Goal: Information Seeking & Learning: Learn about a topic

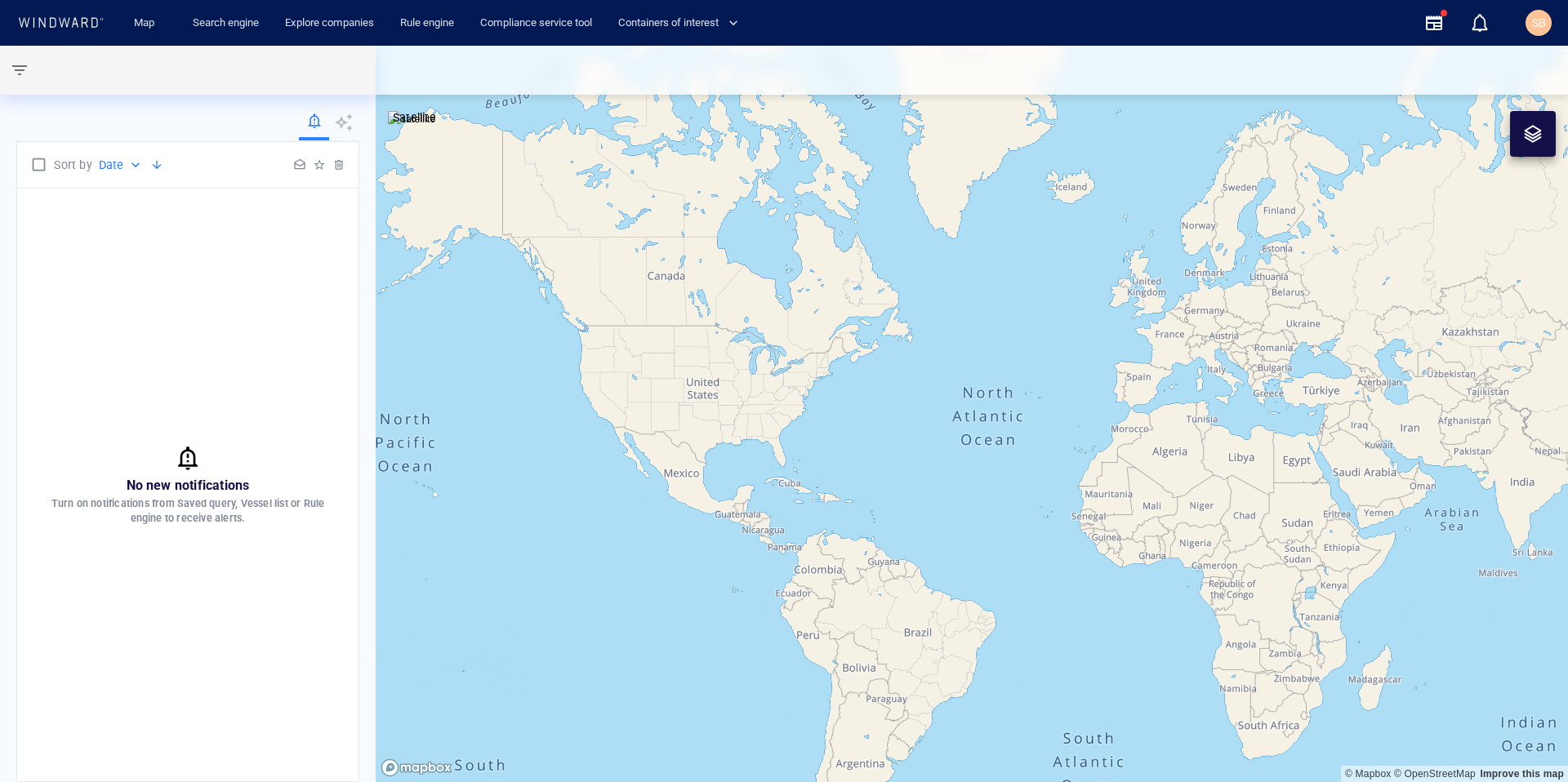
click at [847, 40] on div "Map Search engine Explore companies Rule engine Compliance service tool Contain…" at bounding box center [759, 23] width 1303 height 40
click at [146, 27] on link "Map" at bounding box center [147, 23] width 39 height 28
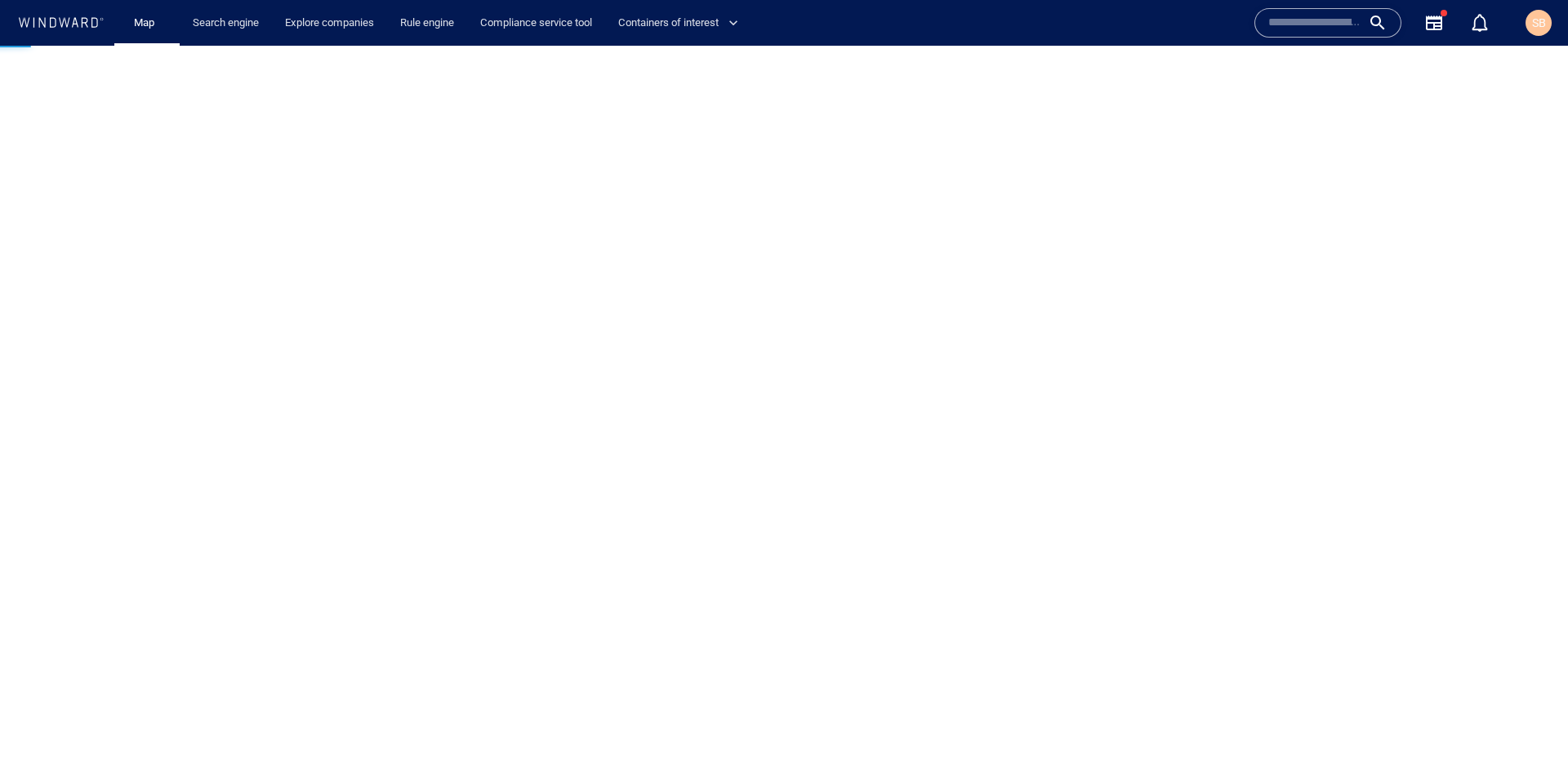
click at [1318, 16] on input "text" at bounding box center [1314, 23] width 93 height 24
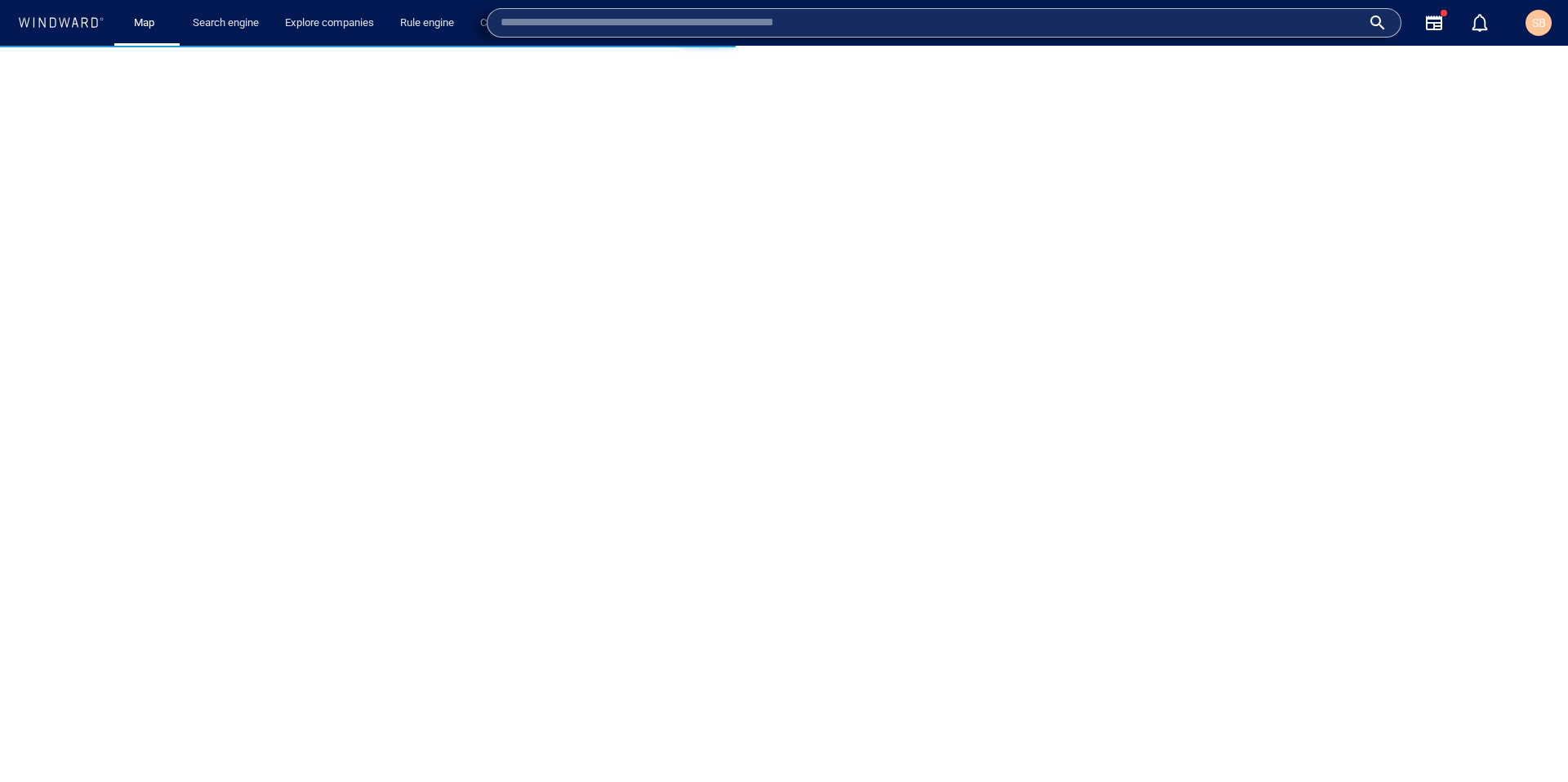
paste input "*******"
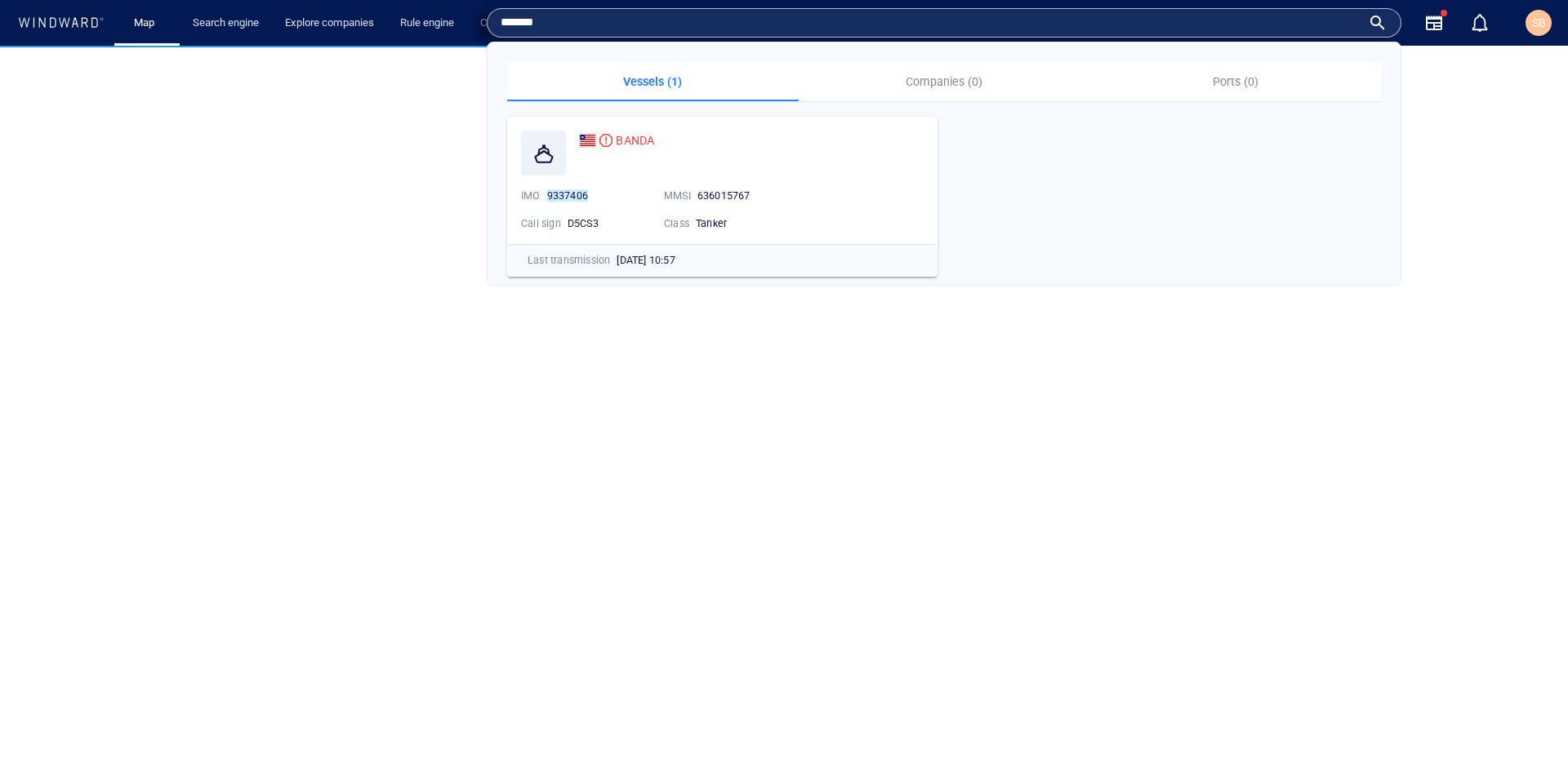
type input "*******"
click at [792, 161] on div "BANDA" at bounding box center [751, 153] width 345 height 45
click at [640, 137] on span "BANDA" at bounding box center [635, 140] width 38 height 13
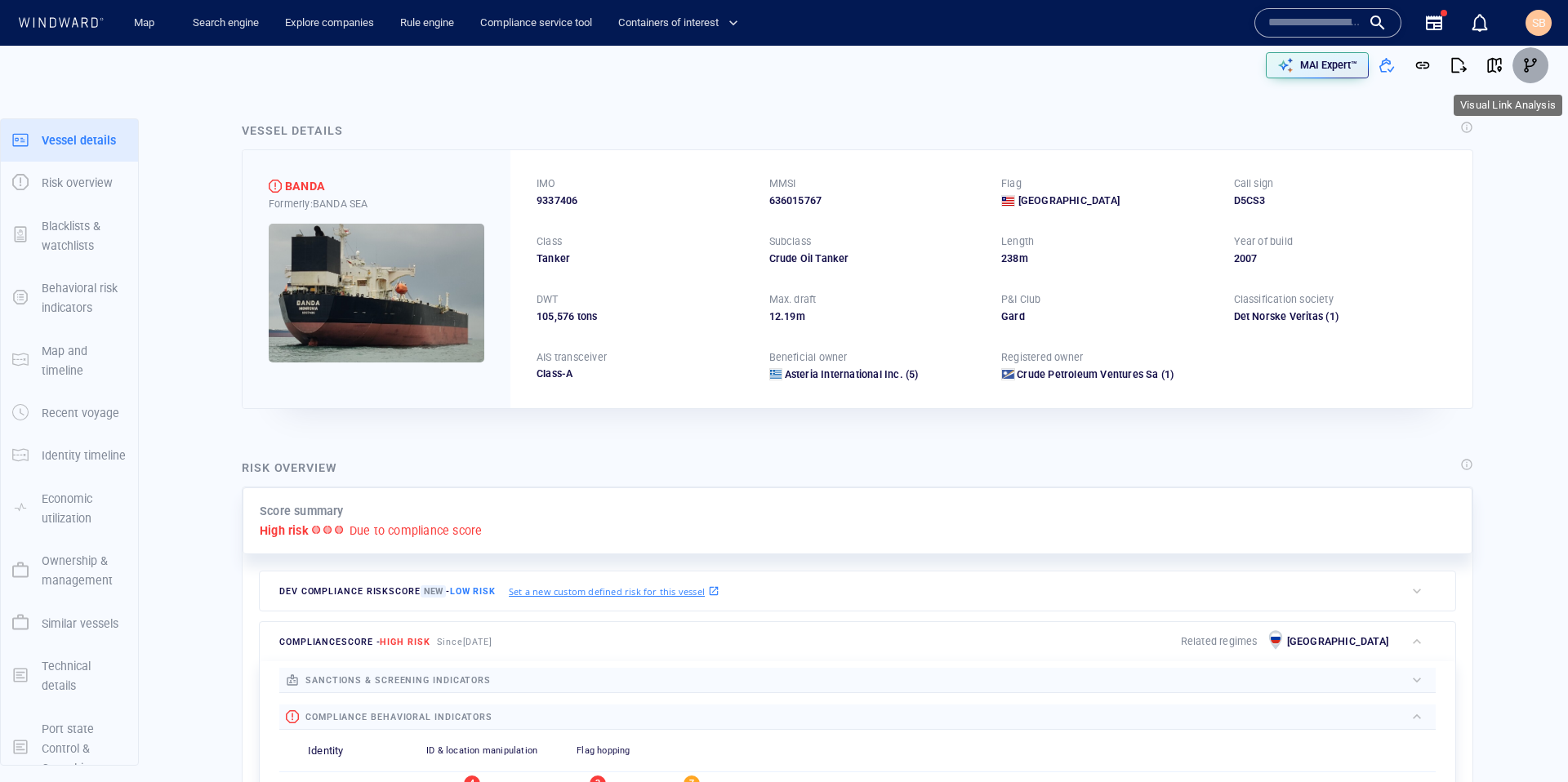
click at [1534, 57] on span "button" at bounding box center [1530, 65] width 17 height 17
click at [1496, 61] on span "button" at bounding box center [1495, 65] width 17 height 17
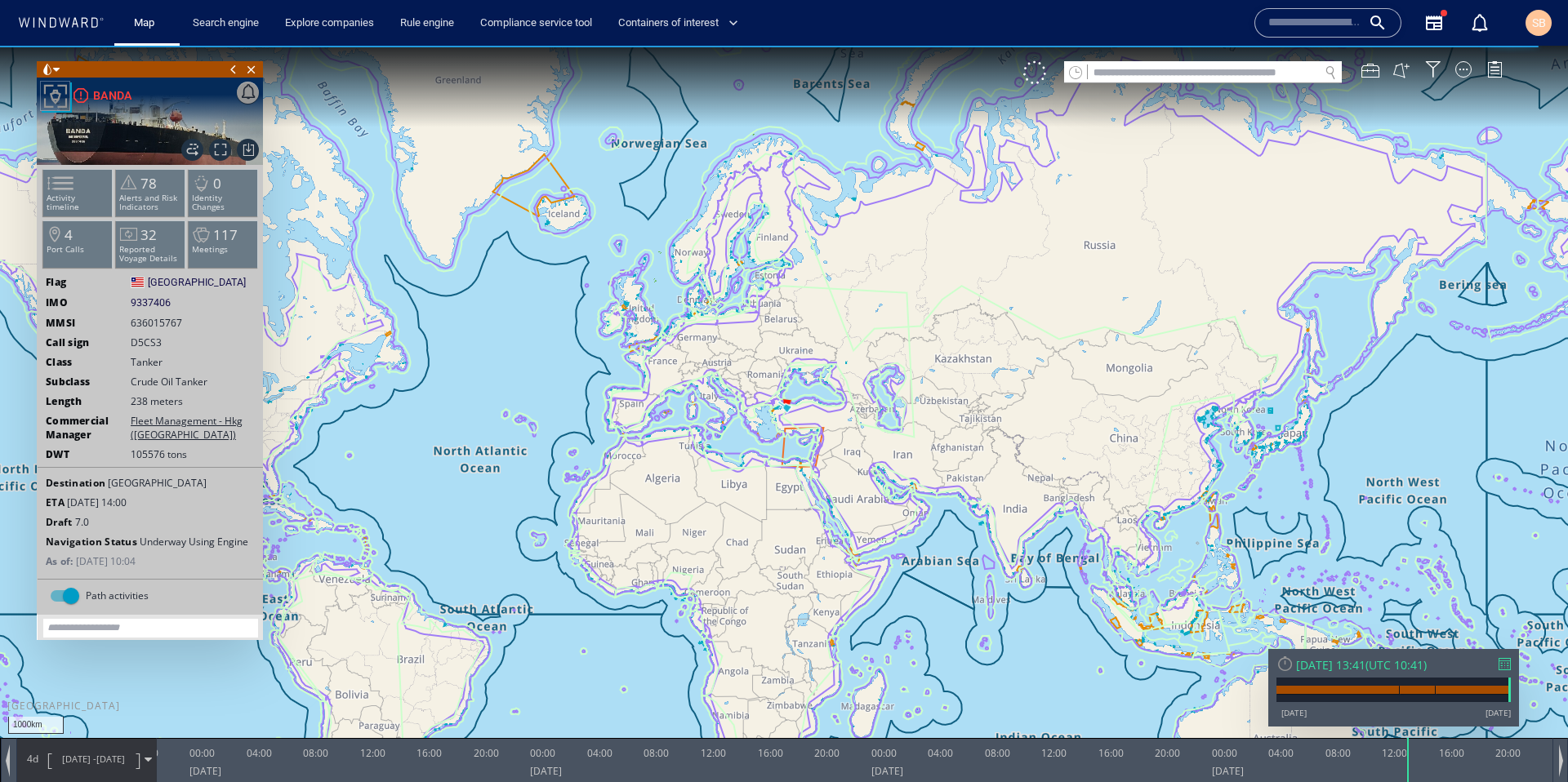
click at [1503, 662] on div at bounding box center [1504, 663] width 13 height 13
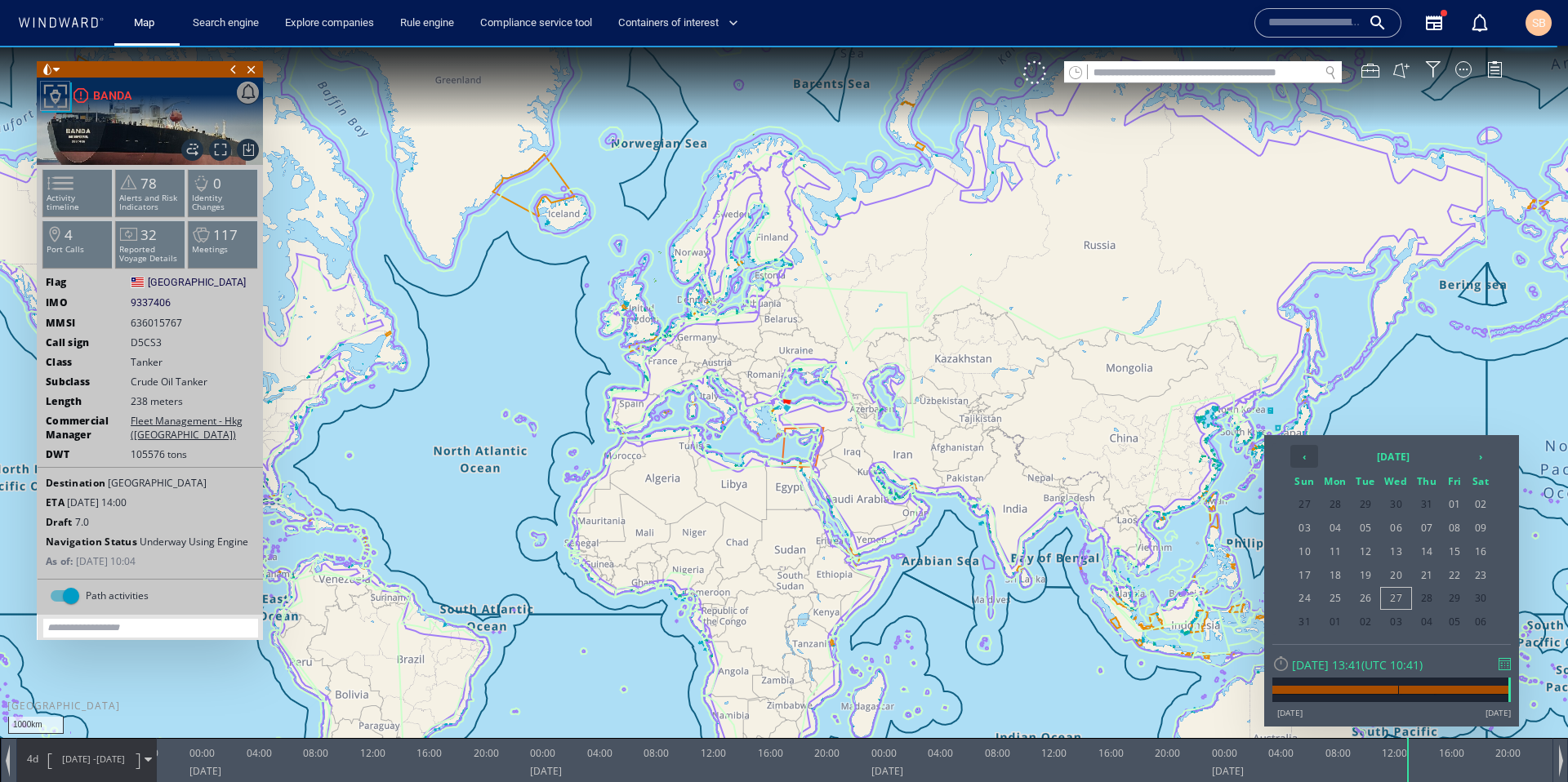
click at [1301, 460] on th "‹" at bounding box center [1303, 456] width 28 height 23
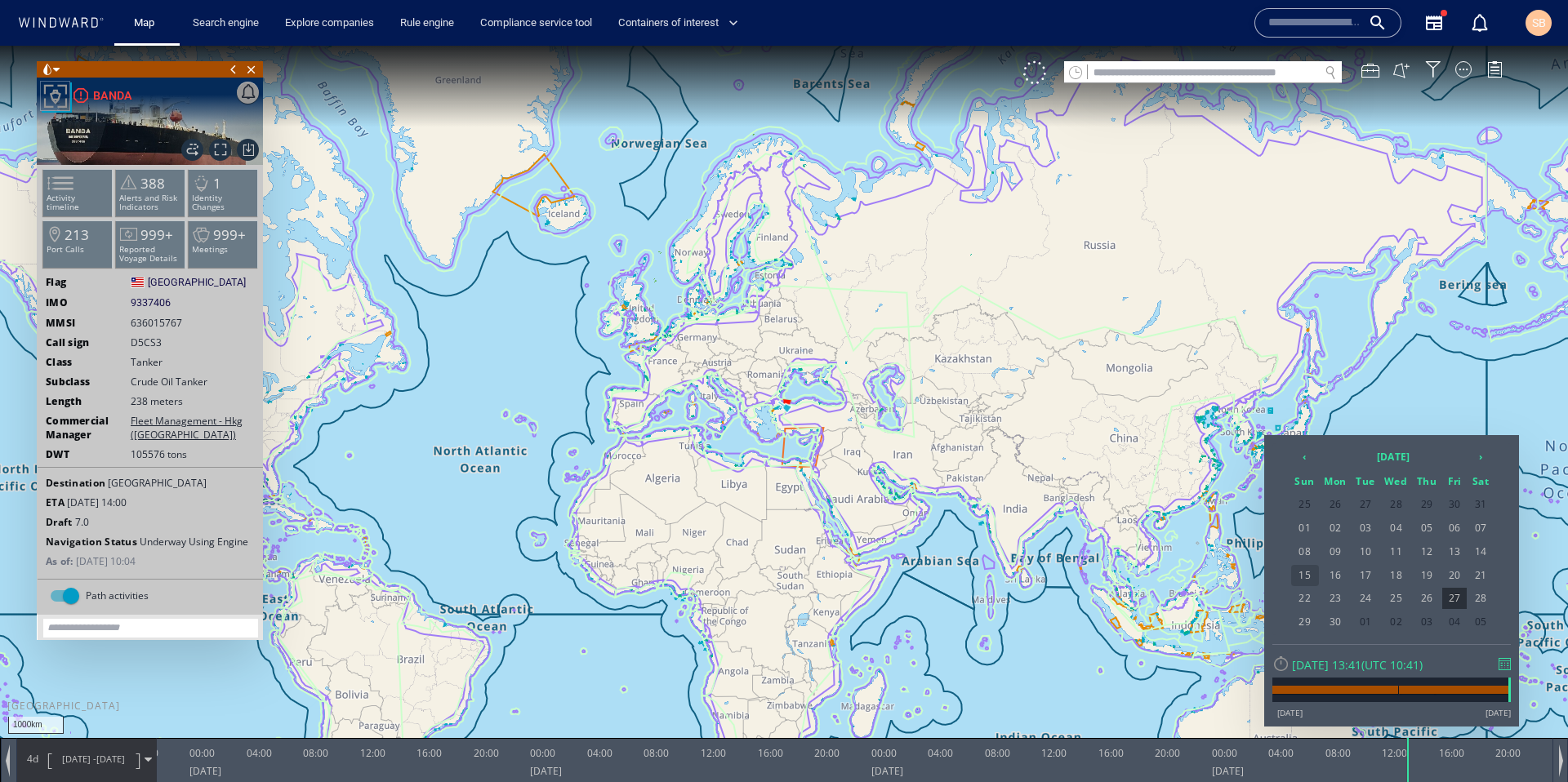
click at [1311, 577] on span "15" at bounding box center [1304, 575] width 28 height 21
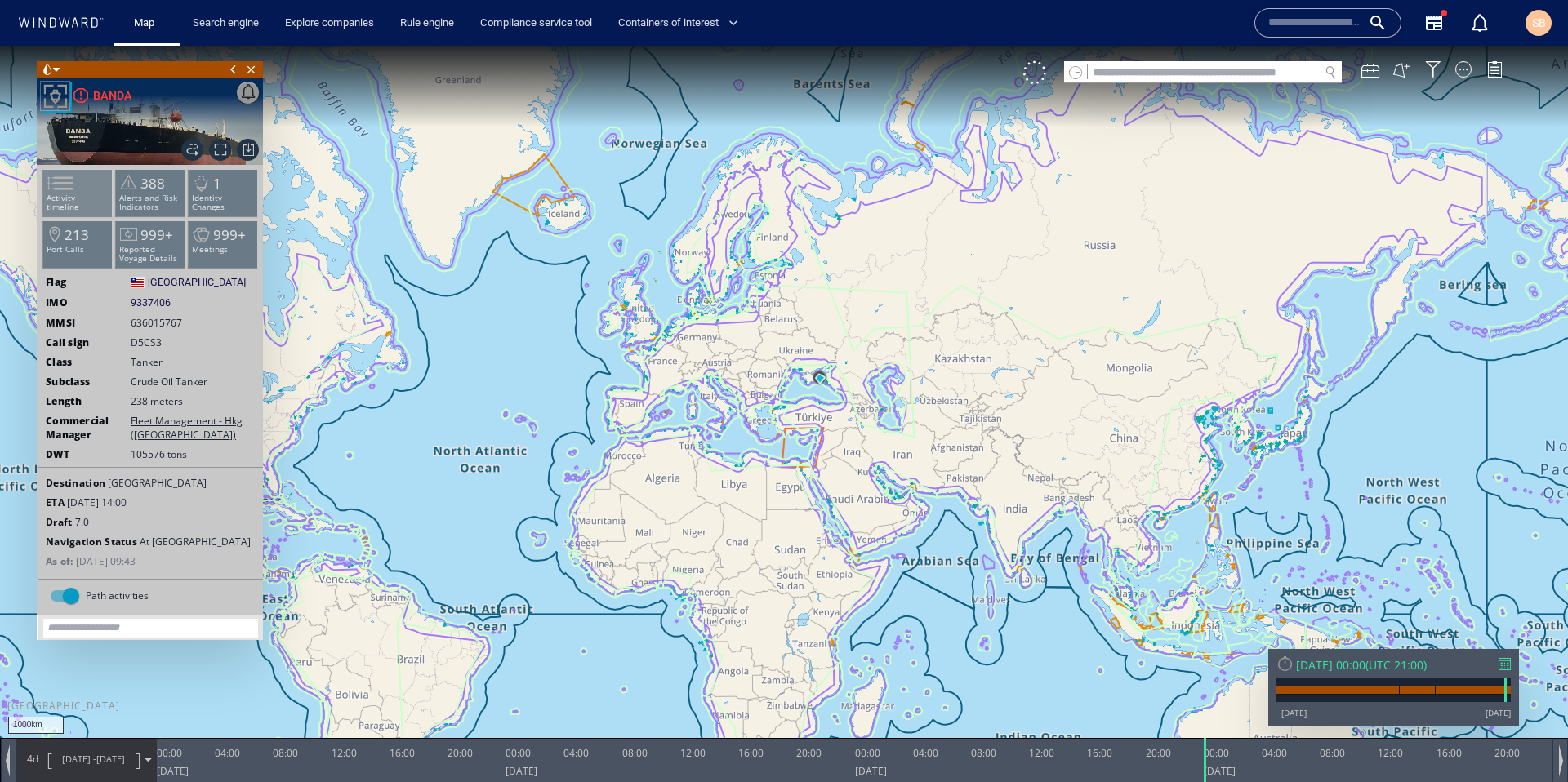
click at [62, 188] on span at bounding box center [50, 183] width 24 height 23
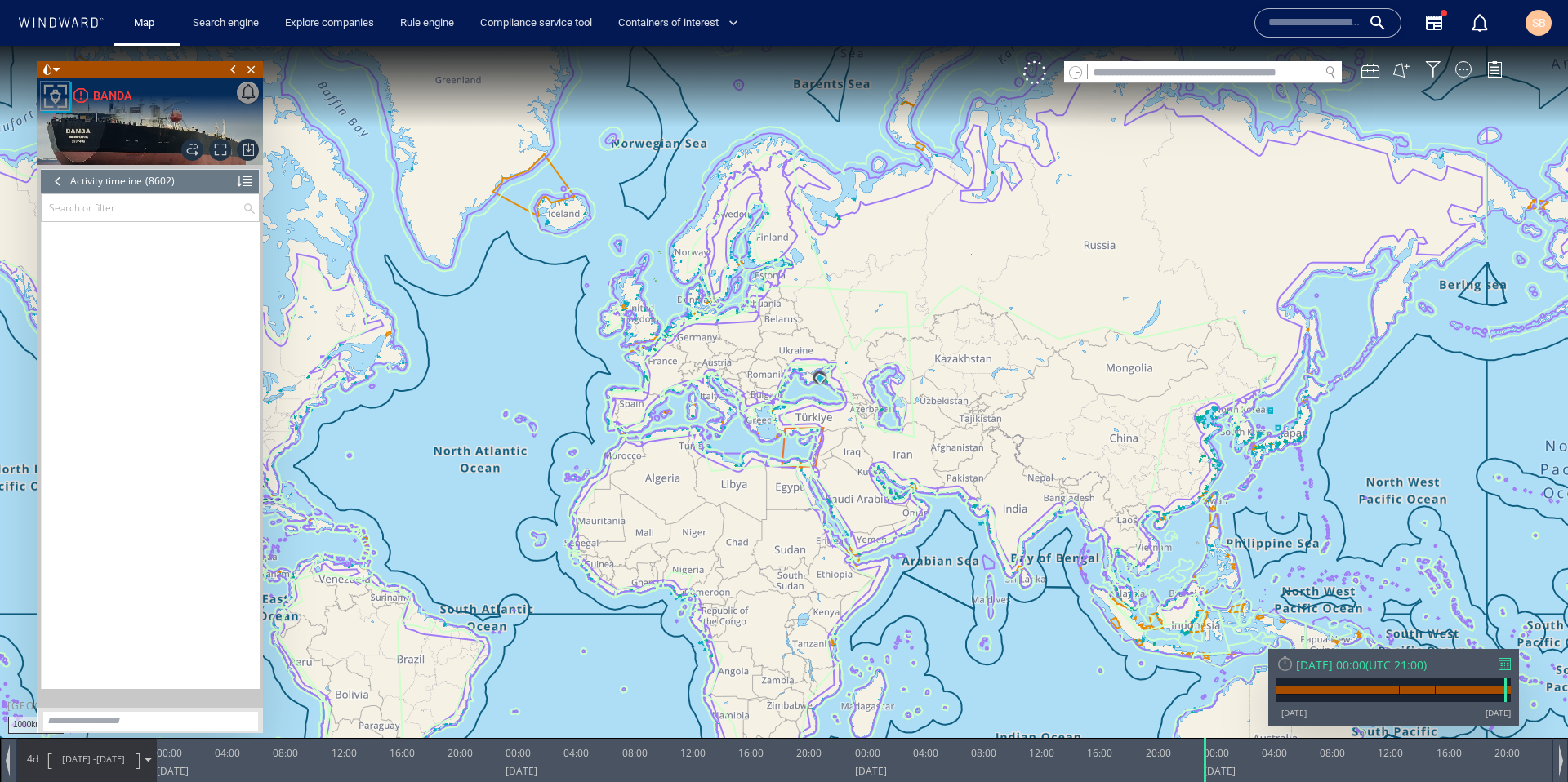
scroll to position [372480, 0]
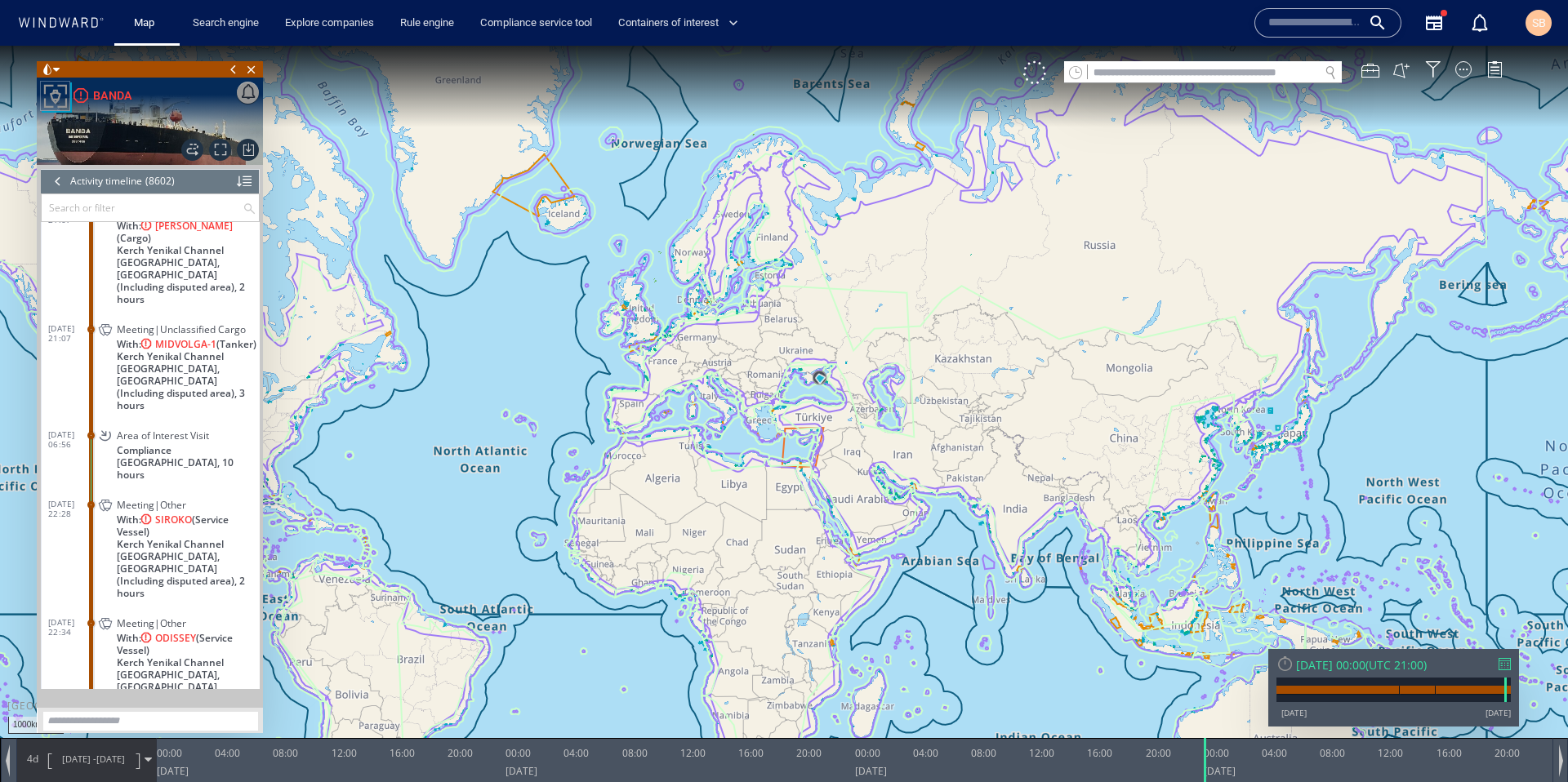
click at [133, 364] on span "Kerch Yenikal Channel South East Anchorage, Ukraine (Including disputed area), …" at bounding box center [188, 381] width 143 height 61
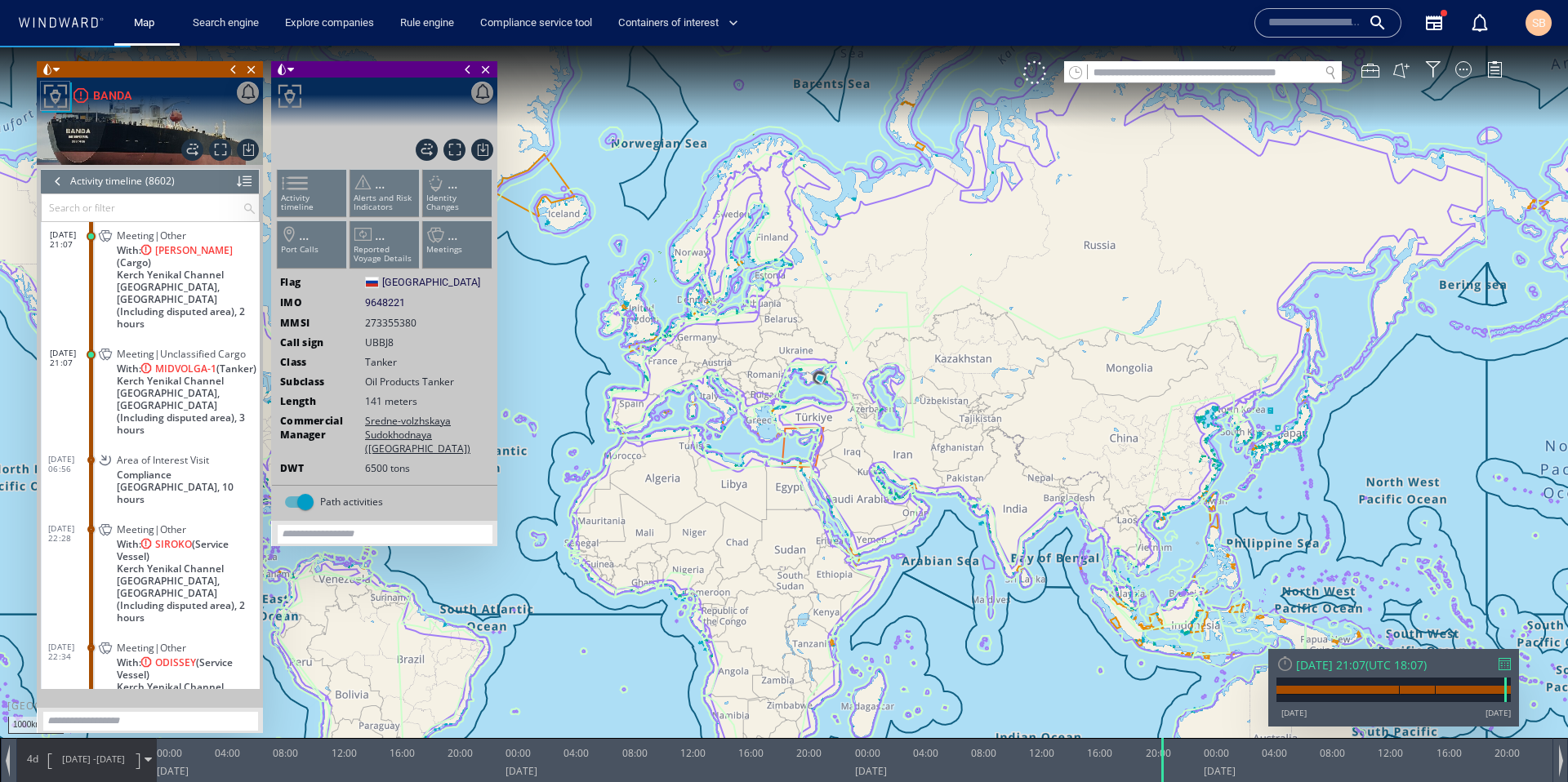
scroll to position [372391, 0]
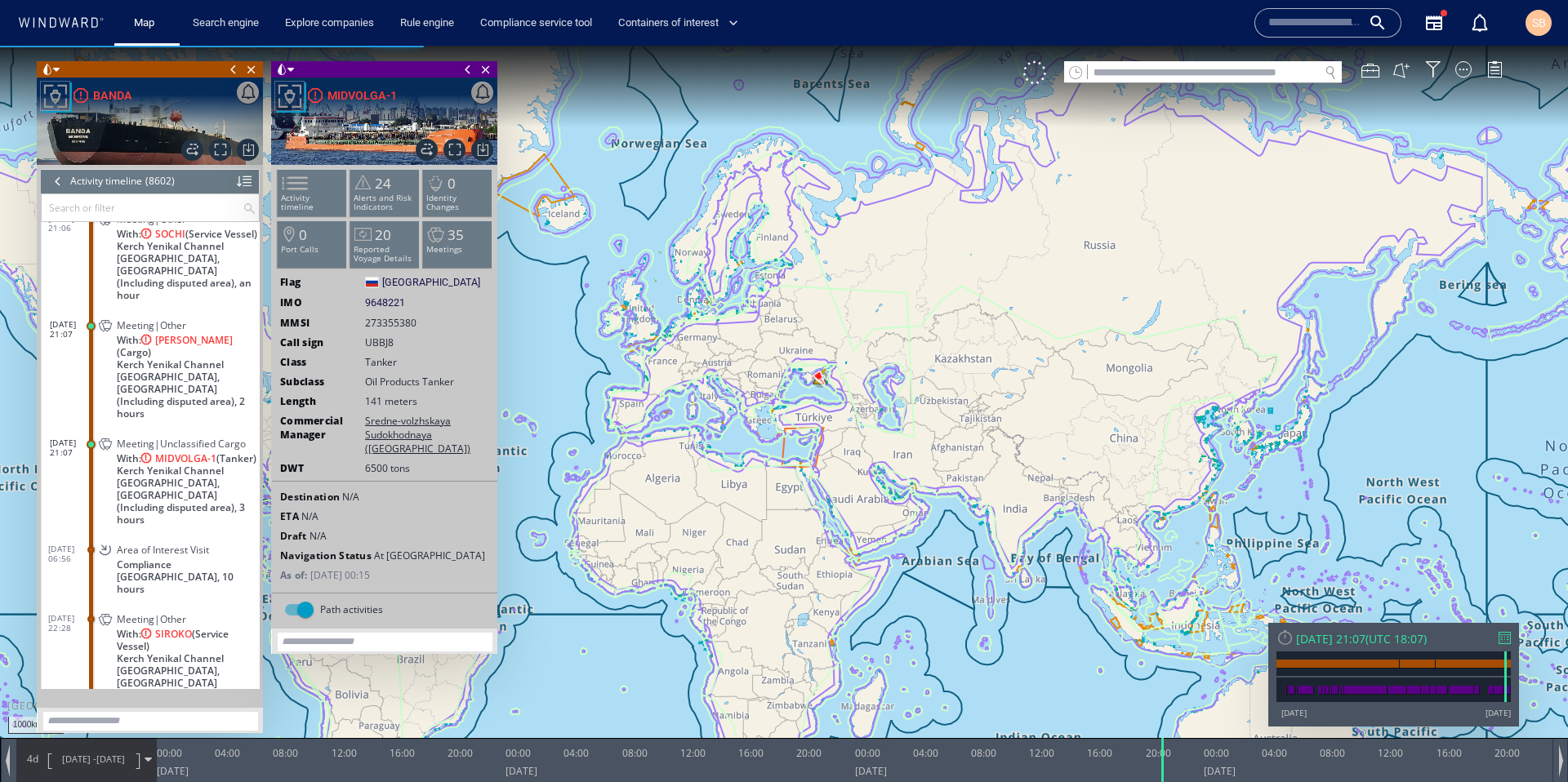
click at [35, 758] on span "4d" at bounding box center [32, 759] width 23 height 14
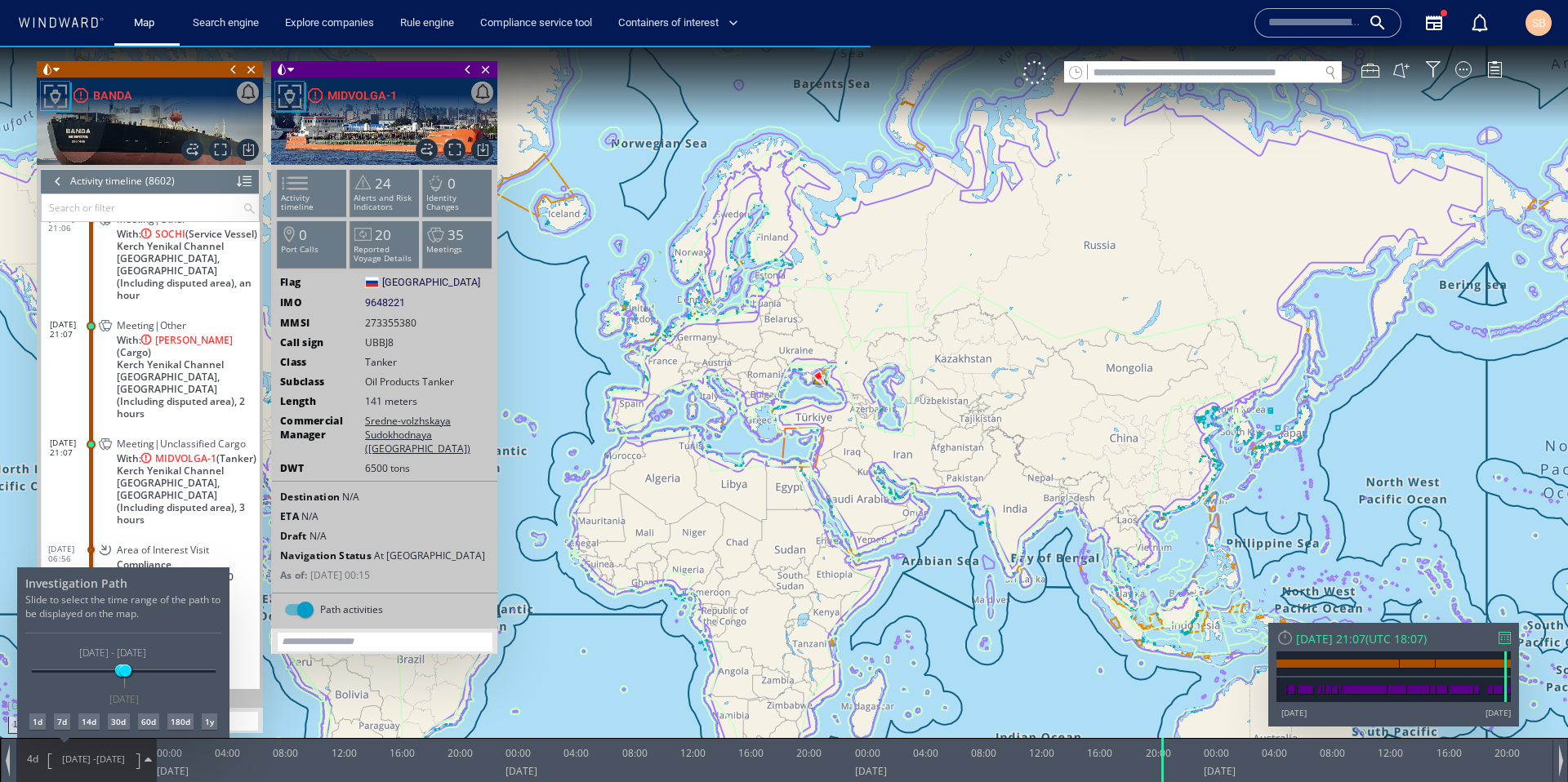
click at [37, 724] on div "1d" at bounding box center [38, 722] width 17 height 17
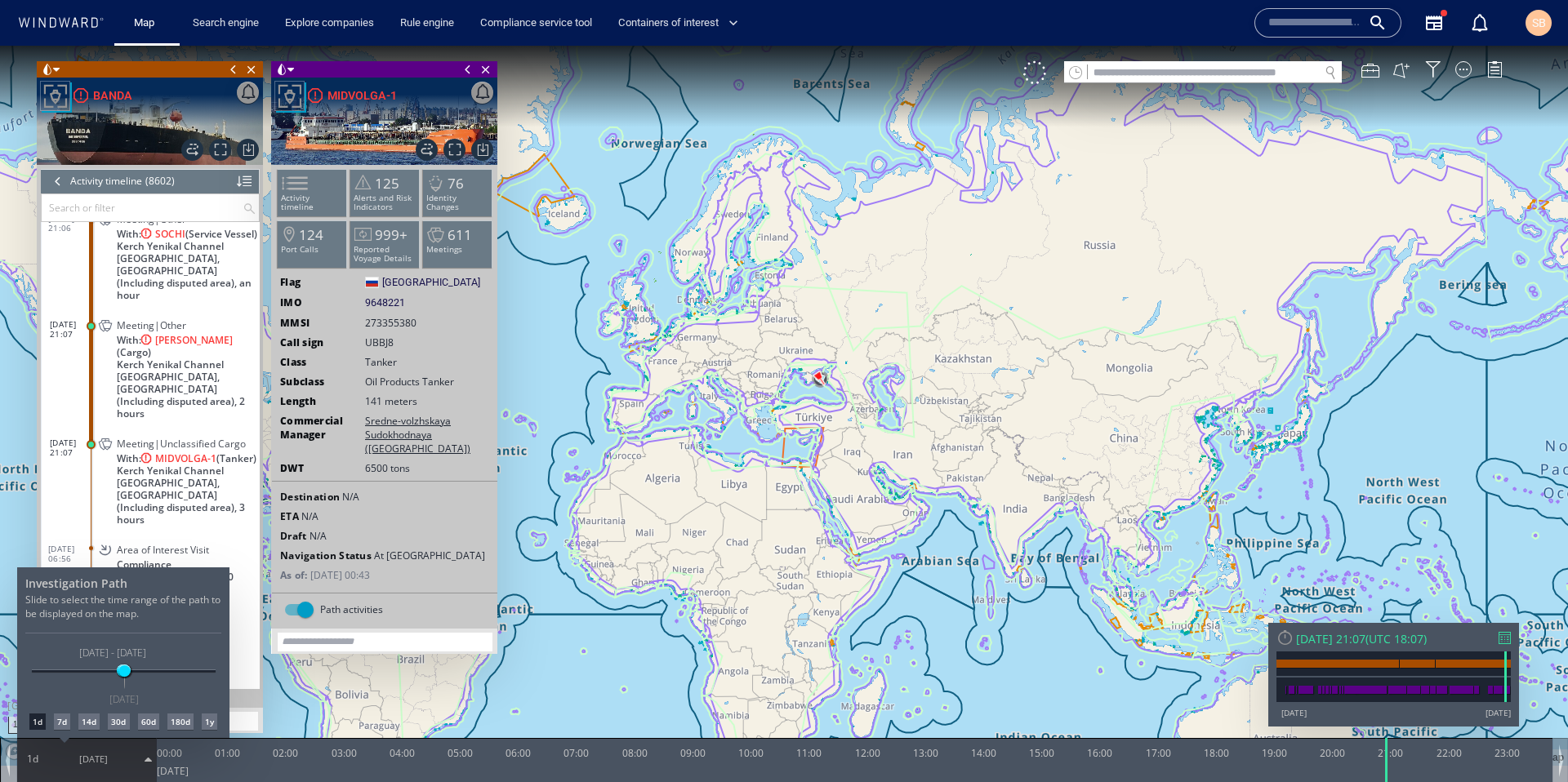
click at [751, 376] on div at bounding box center [784, 414] width 1568 height 736
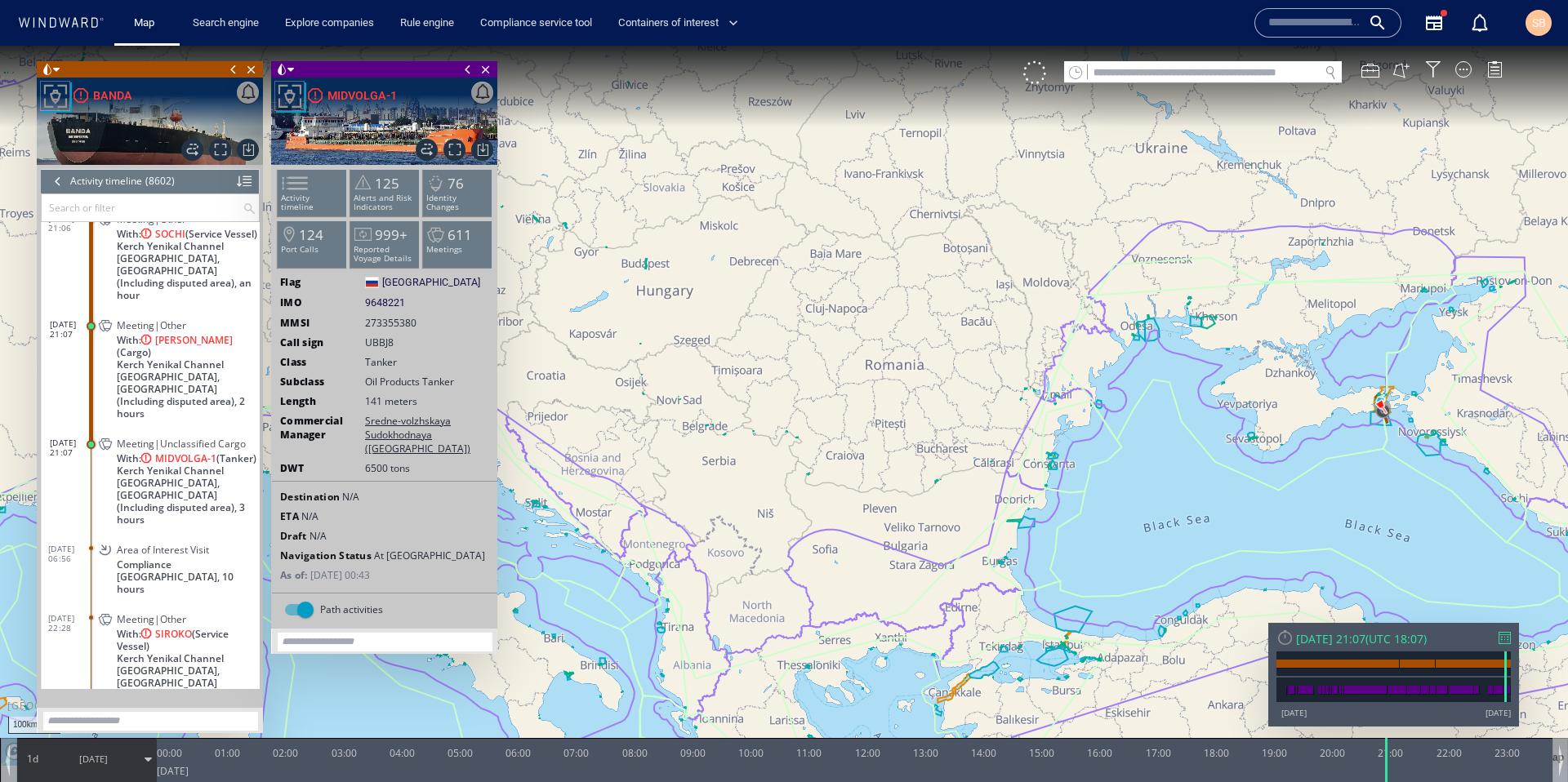
drag, startPoint x: 1039, startPoint y: 610, endPoint x: 766, endPoint y: 517, distance: 288.4
click at [766, 517] on canvas "Map" at bounding box center [784, 406] width 1568 height 720
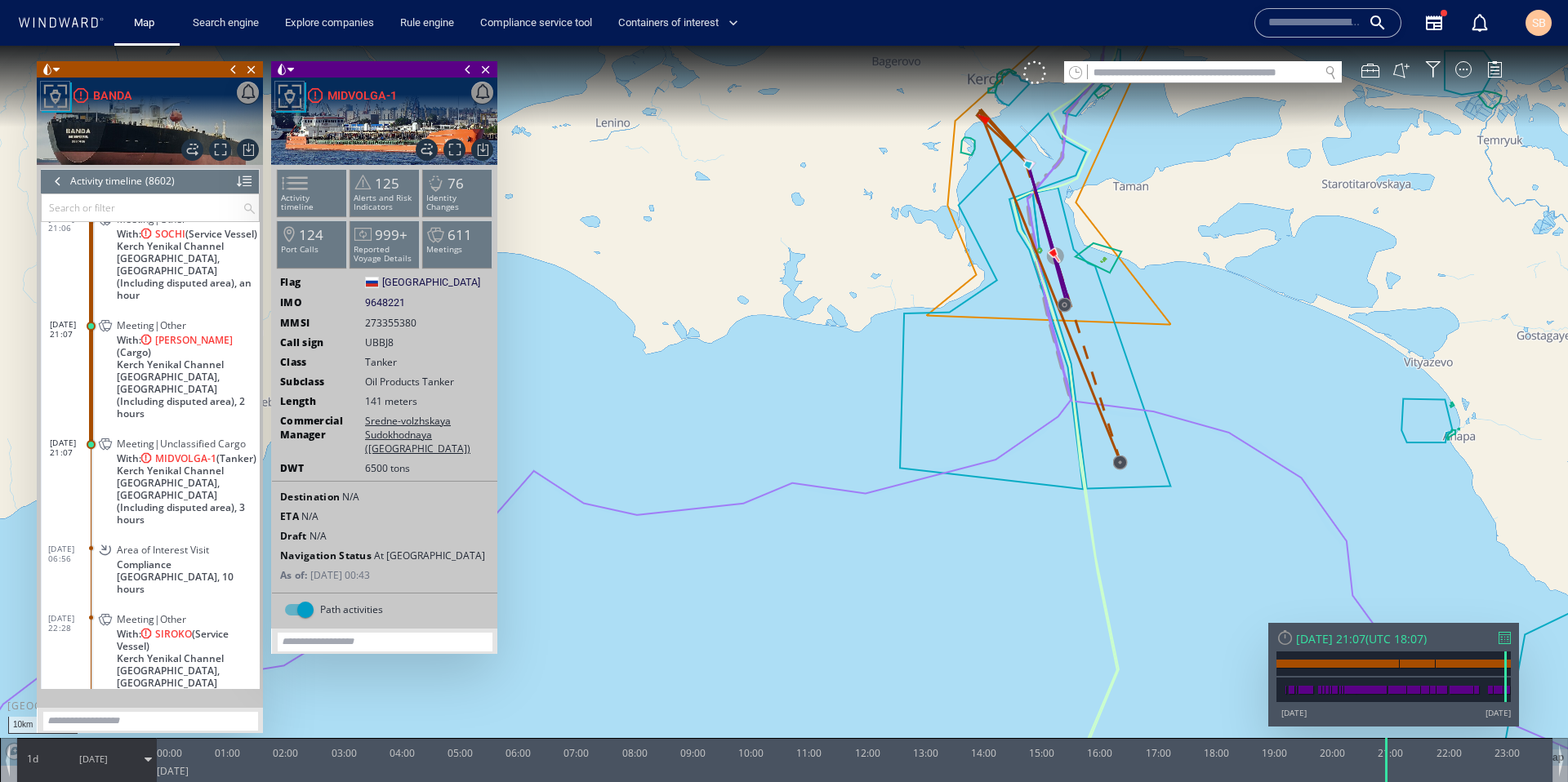
drag, startPoint x: 1097, startPoint y: 311, endPoint x: 932, endPoint y: 318, distance: 165.1
click at [932, 318] on canvas "Map" at bounding box center [784, 406] width 1568 height 720
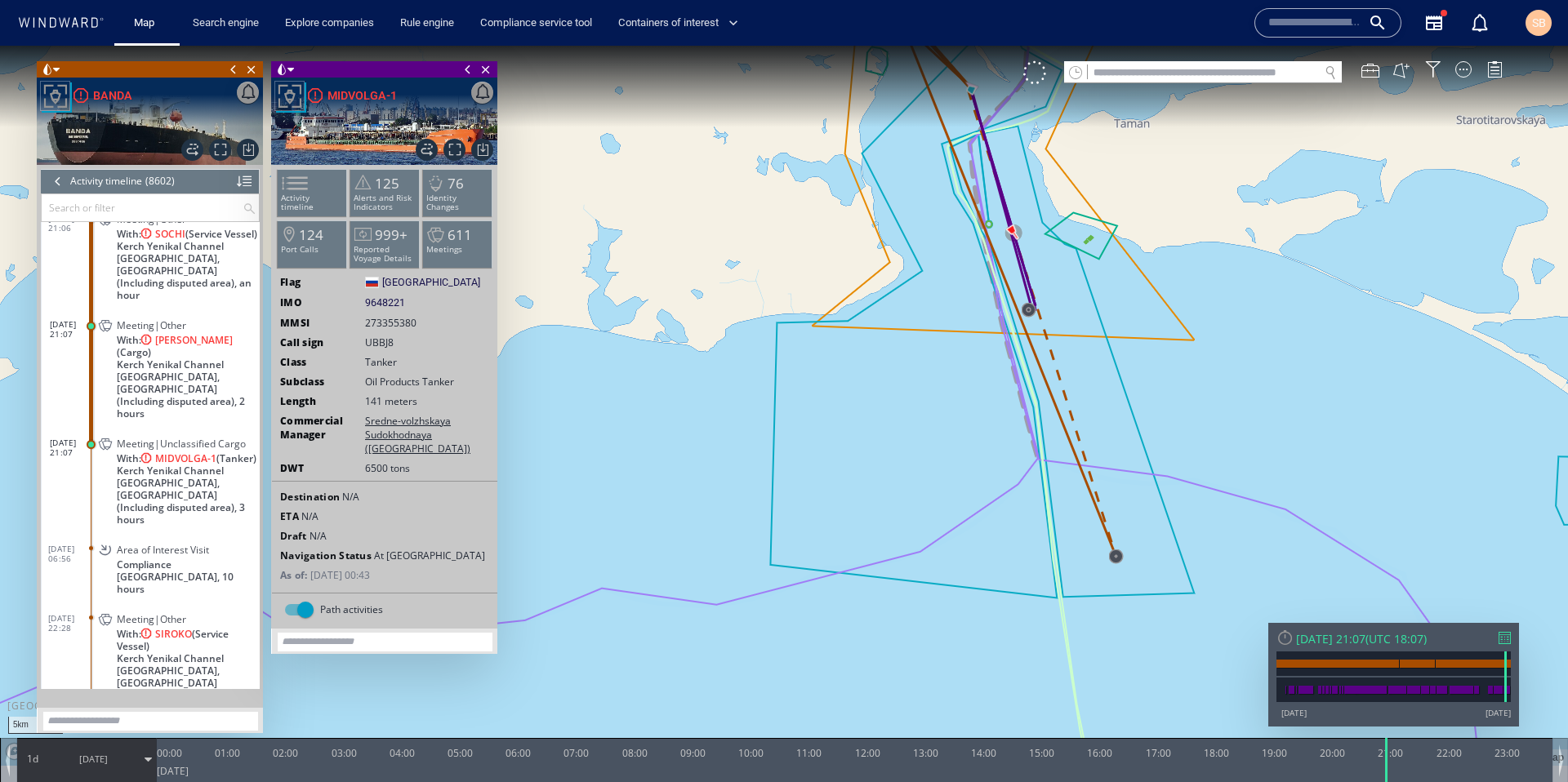
drag, startPoint x: 969, startPoint y: 320, endPoint x: 904, endPoint y: 371, distance: 82.6
click at [904, 372] on canvas "Map" at bounding box center [784, 406] width 1568 height 720
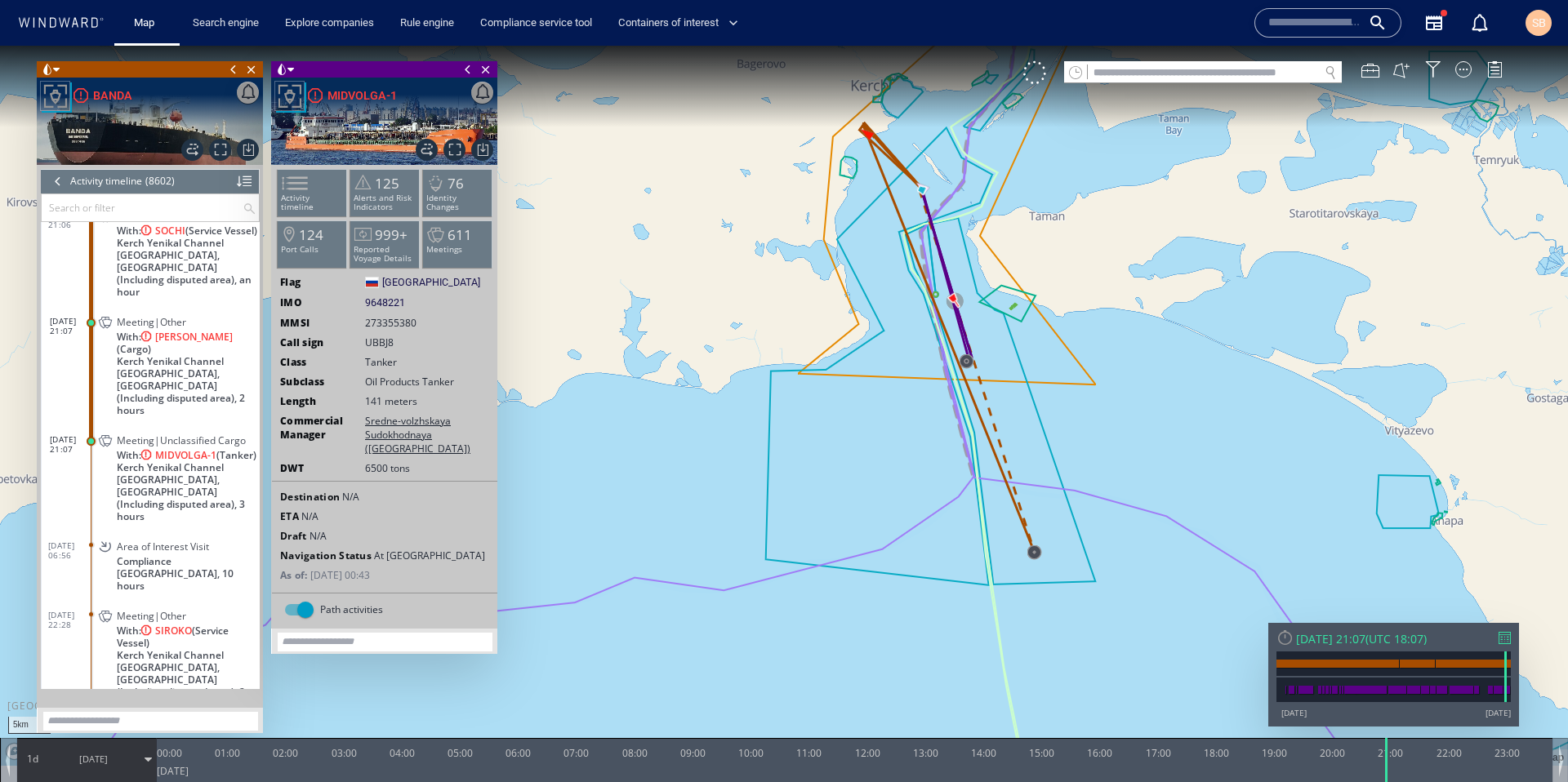
scroll to position [372389, 0]
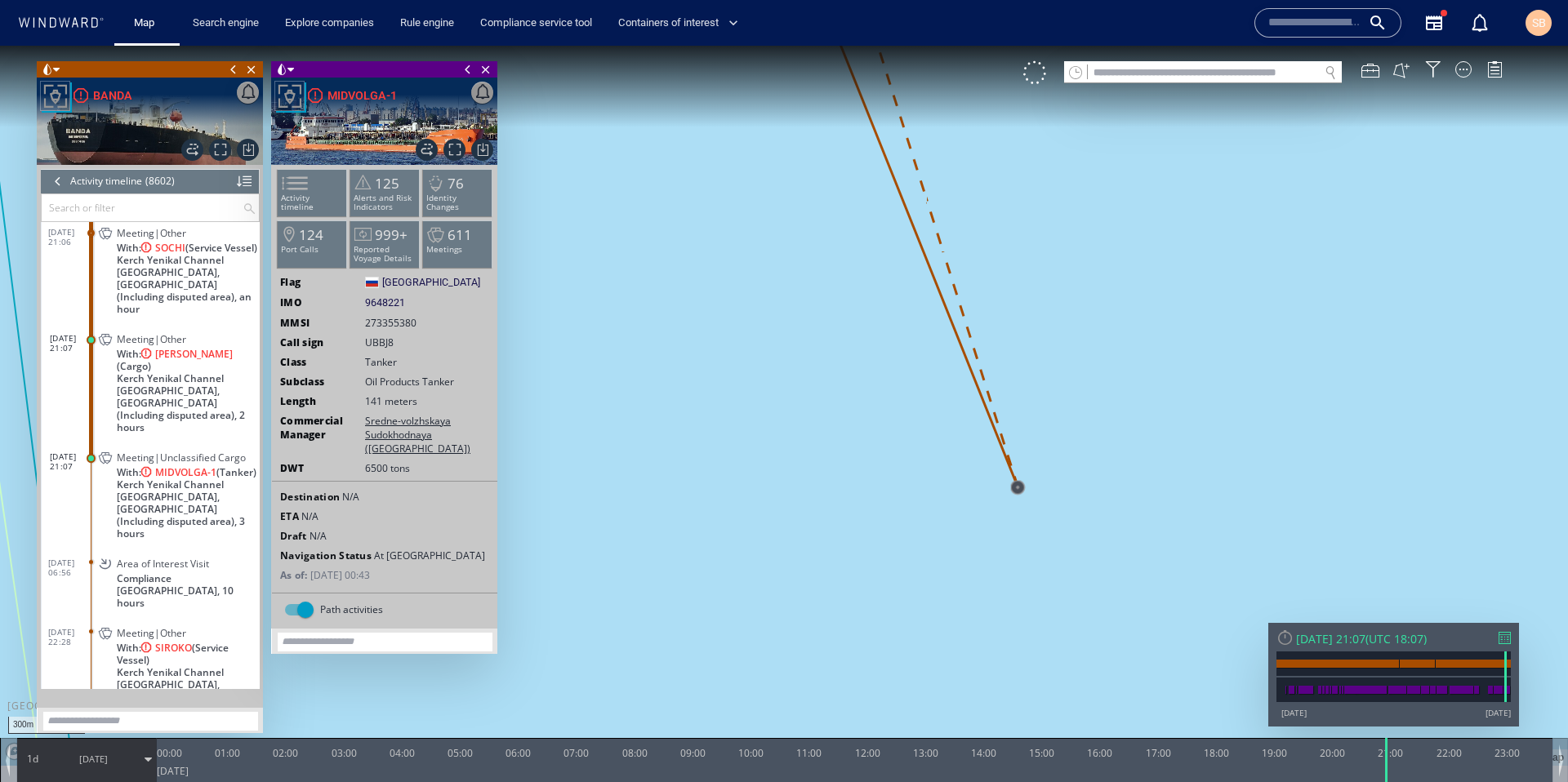
click at [936, 491] on canvas "Map" at bounding box center [784, 406] width 1568 height 720
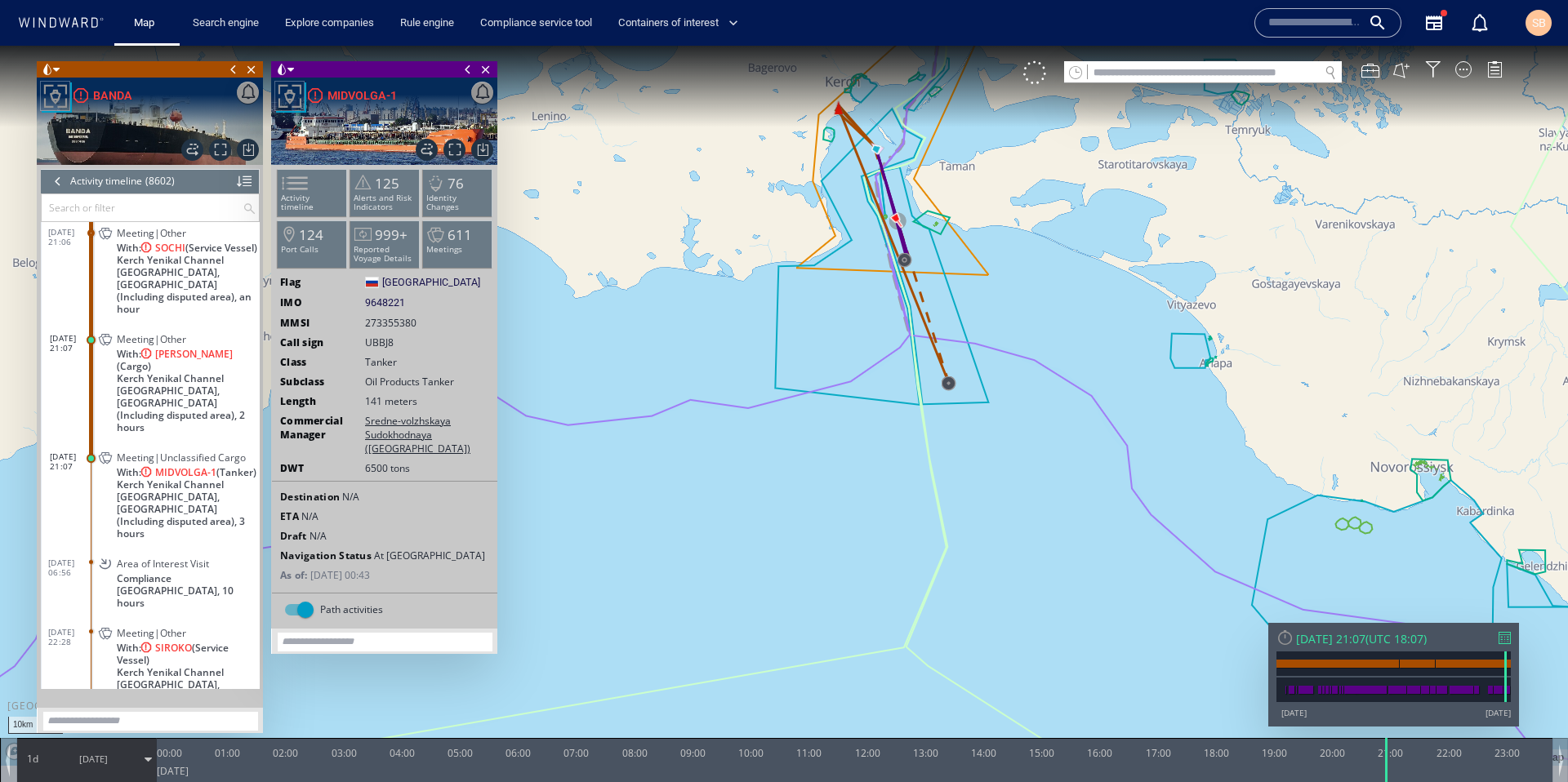
click at [740, 179] on canvas "Map" at bounding box center [784, 406] width 1568 height 720
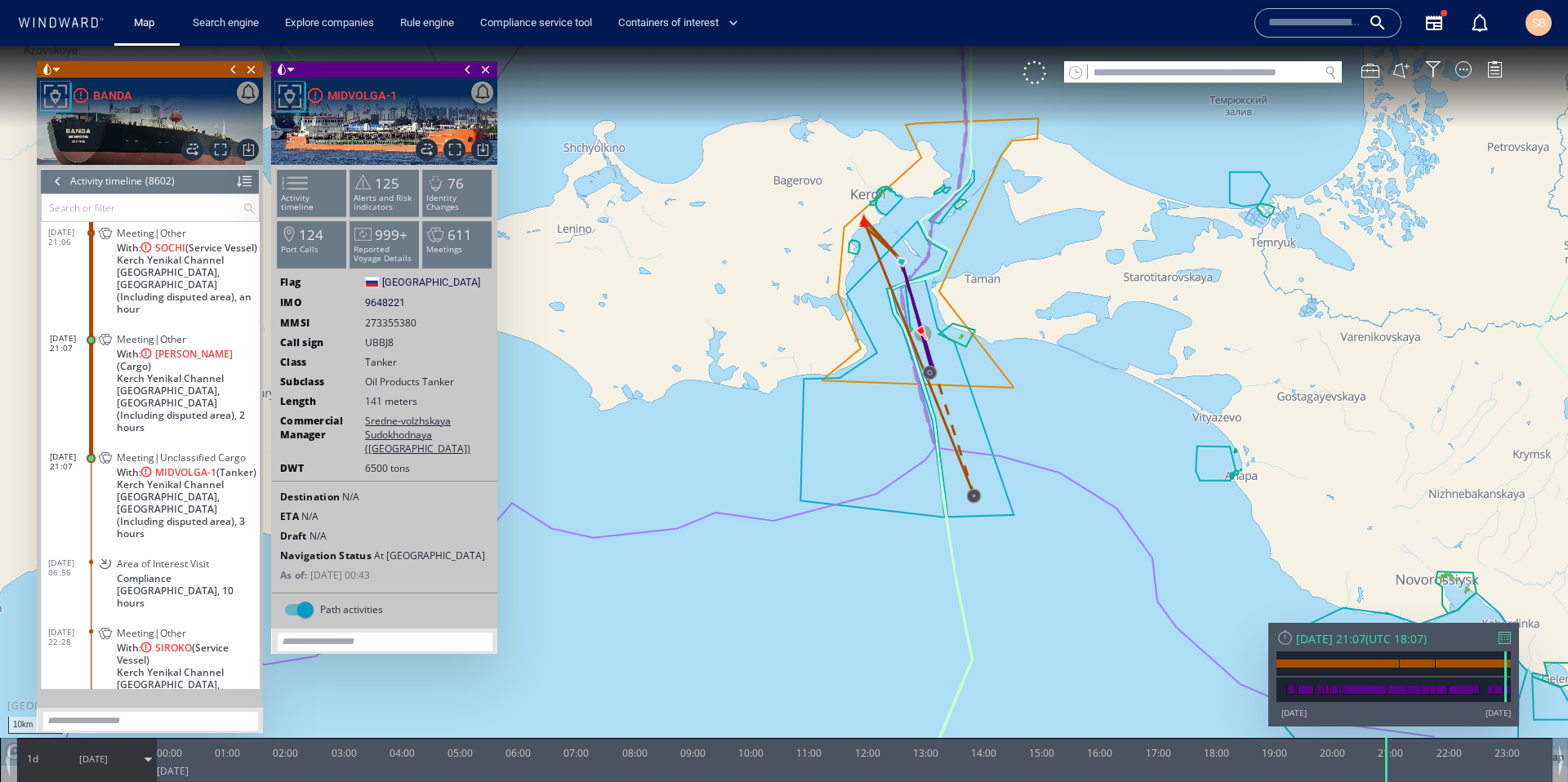
drag, startPoint x: 853, startPoint y: 153, endPoint x: 877, endPoint y: 265, distance: 114.5
click at [877, 265] on canvas "Map" at bounding box center [784, 406] width 1568 height 720
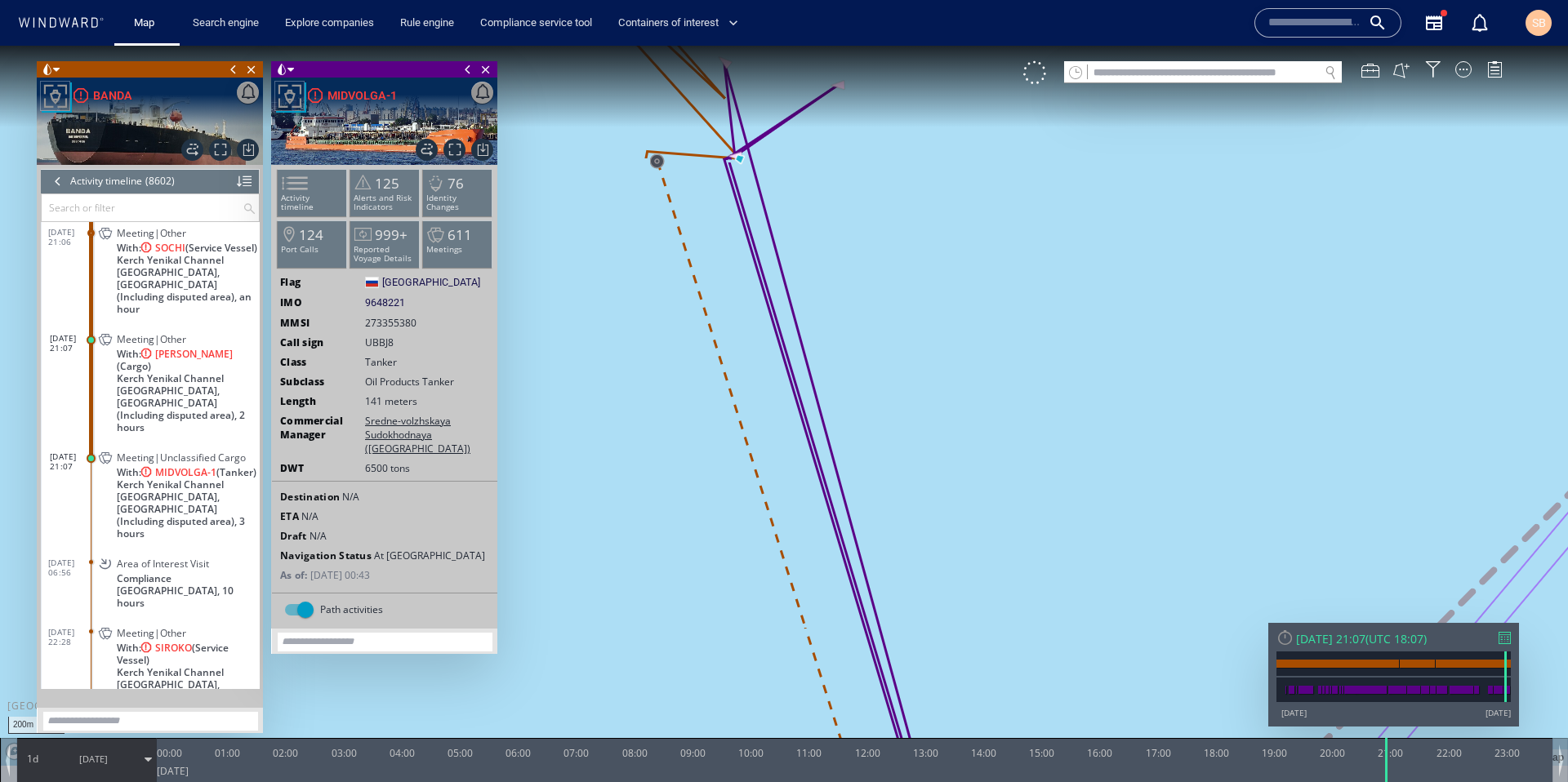
drag, startPoint x: 792, startPoint y: 207, endPoint x: 842, endPoint y: 386, distance: 185.9
click at [842, 387] on canvas "Map" at bounding box center [784, 406] width 1568 height 720
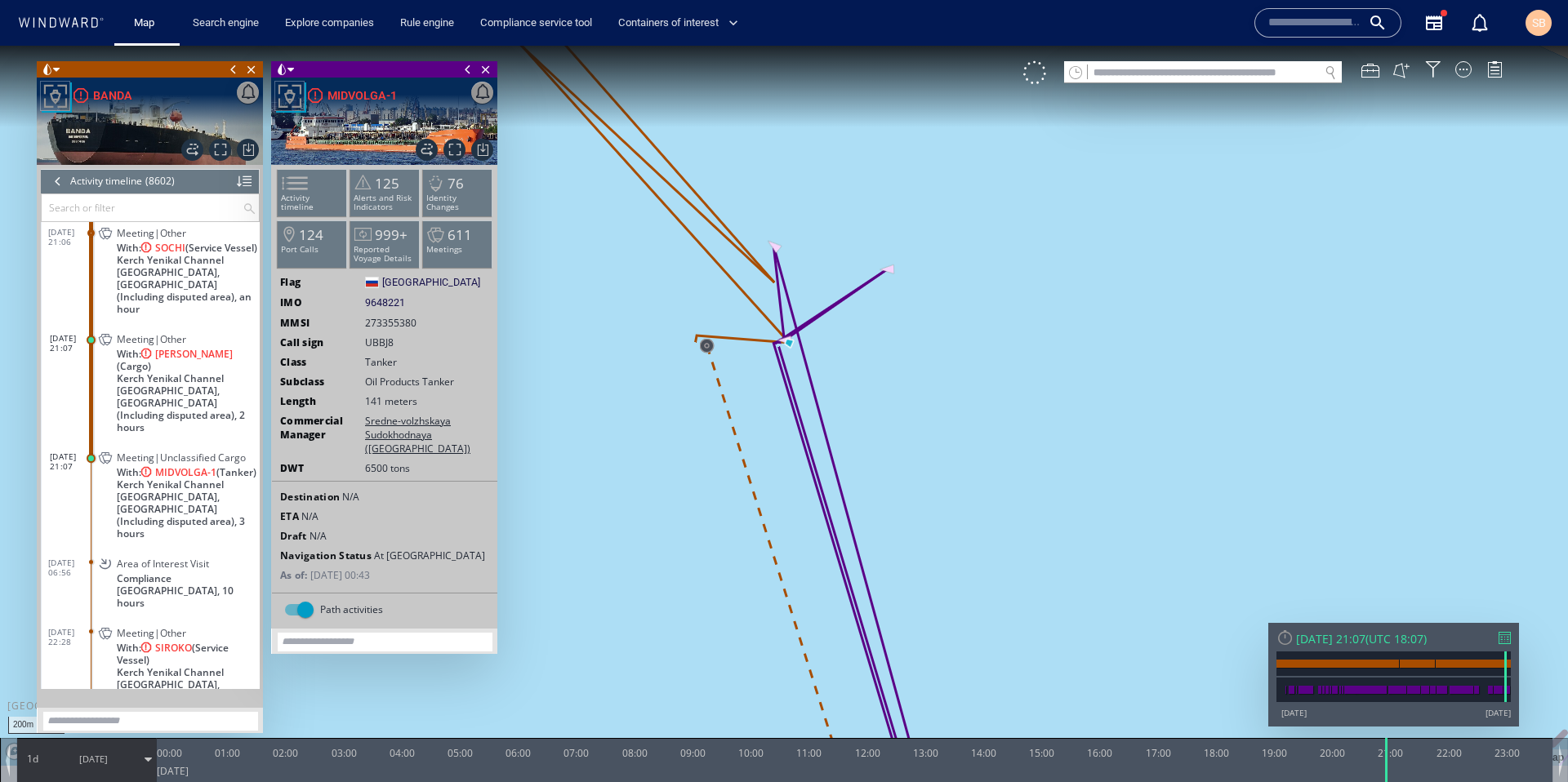
drag, startPoint x: 593, startPoint y: 239, endPoint x: 896, endPoint y: 279, distance: 305.6
click at [892, 278] on canvas "Map" at bounding box center [784, 406] width 1568 height 720
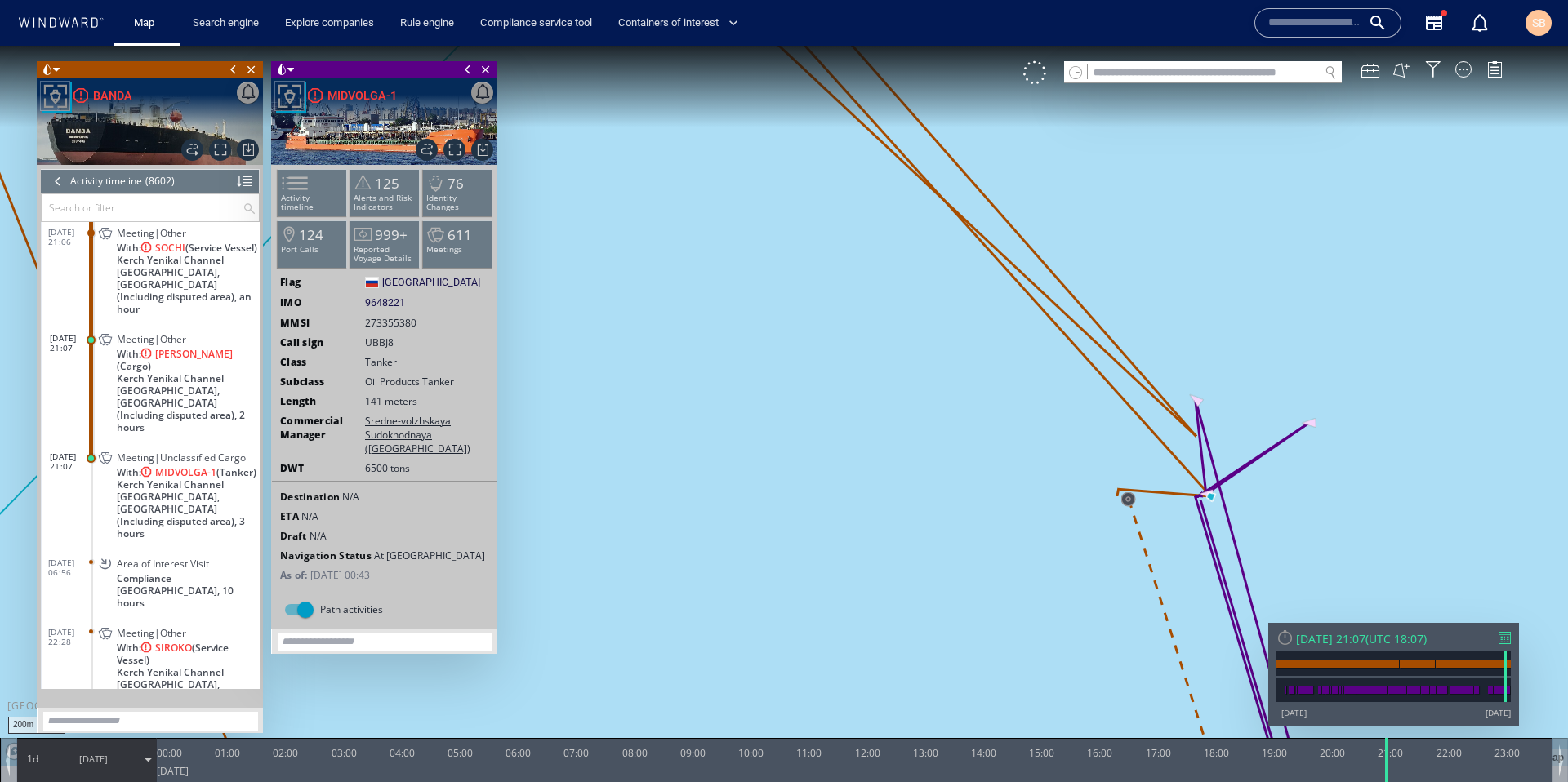
drag, startPoint x: 940, startPoint y: 441, endPoint x: 940, endPoint y: 499, distance: 58.0
click at [940, 499] on canvas "Map" at bounding box center [784, 406] width 1568 height 720
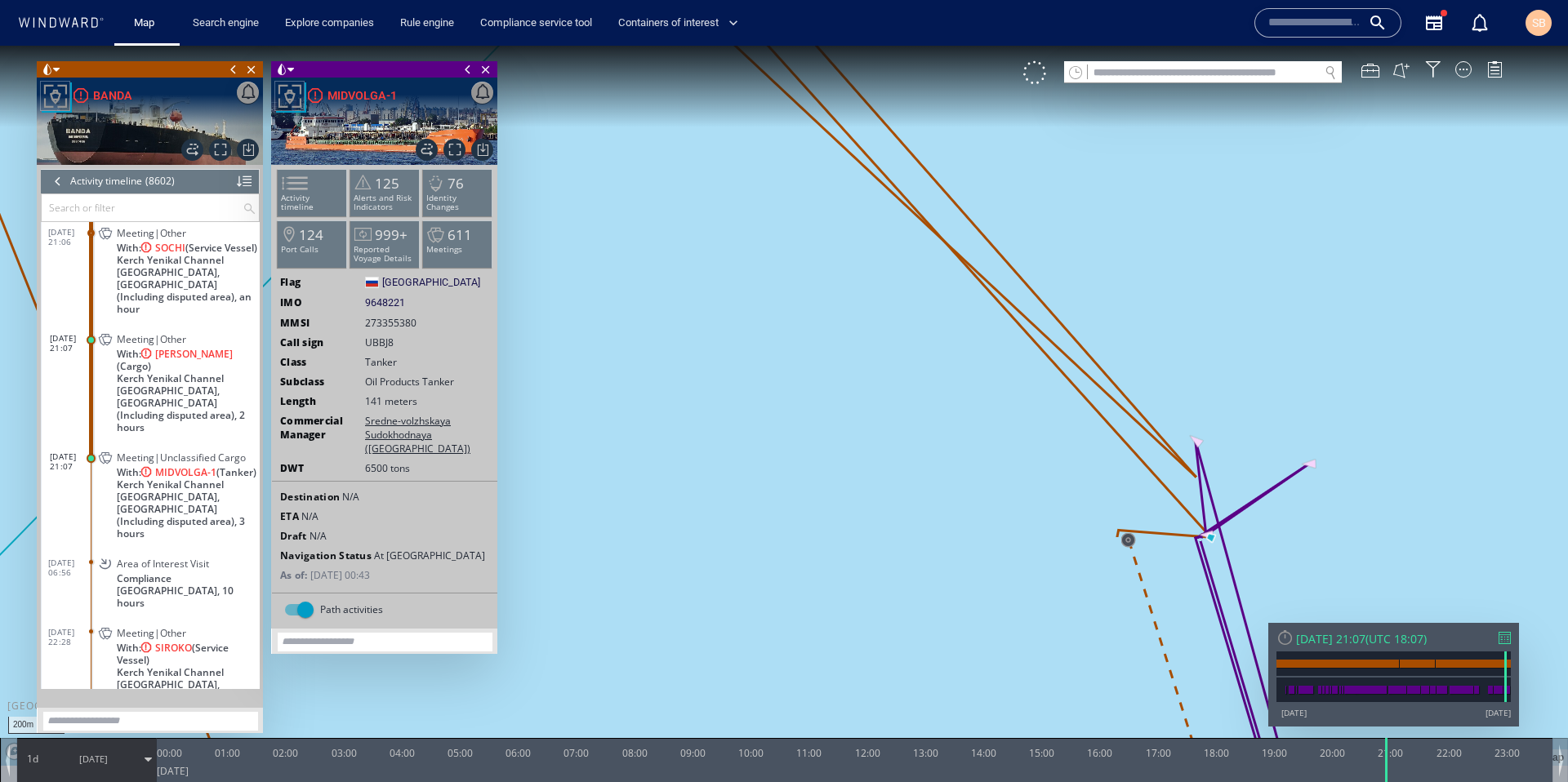
drag, startPoint x: 696, startPoint y: 213, endPoint x: 795, endPoint y: 607, distance: 406.2
click at [795, 607] on canvas "Map" at bounding box center [784, 406] width 1568 height 720
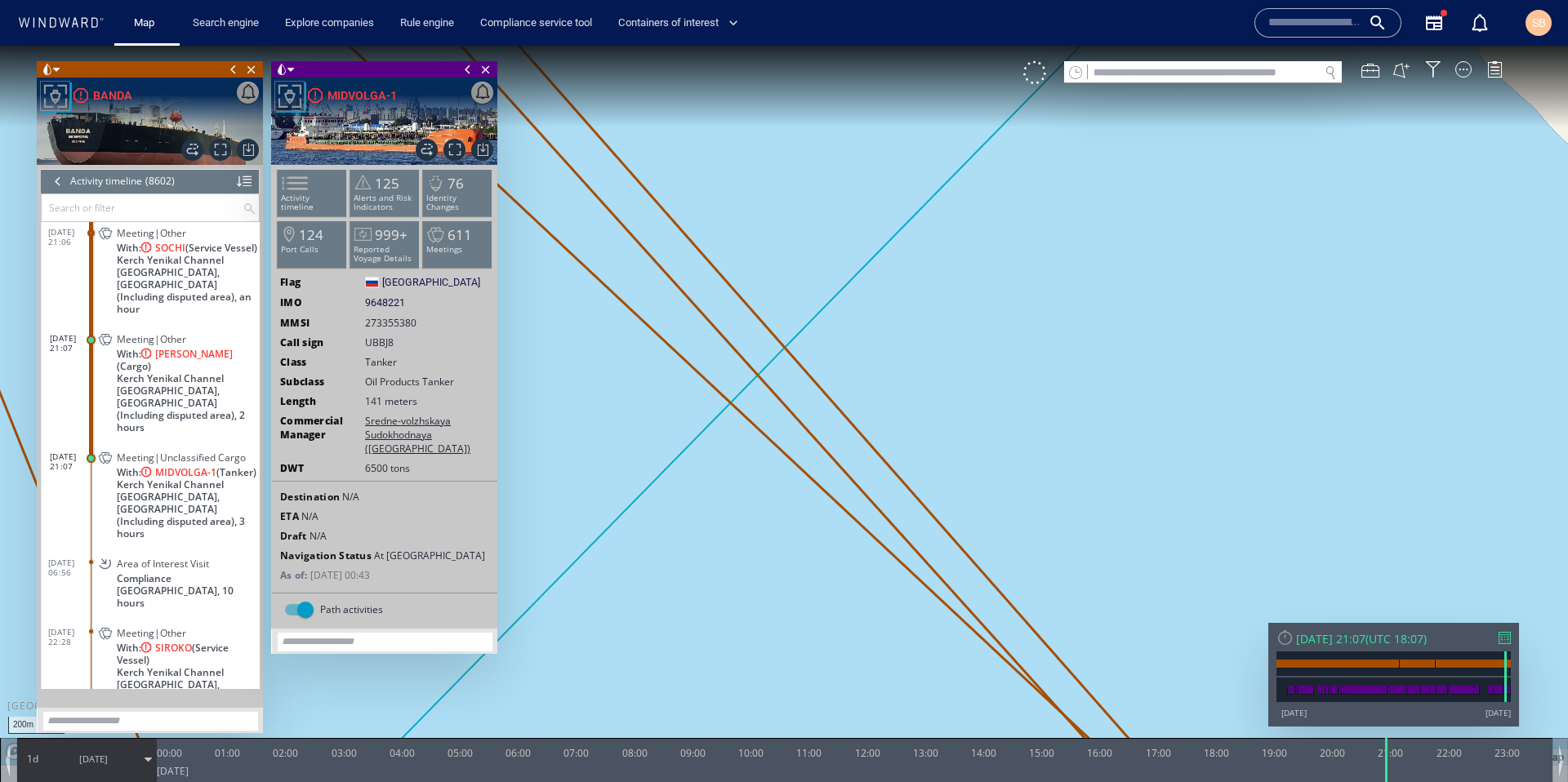
drag, startPoint x: 658, startPoint y: 437, endPoint x: 827, endPoint y: 567, distance: 213.2
click at [825, 565] on canvas "Map" at bounding box center [784, 406] width 1568 height 720
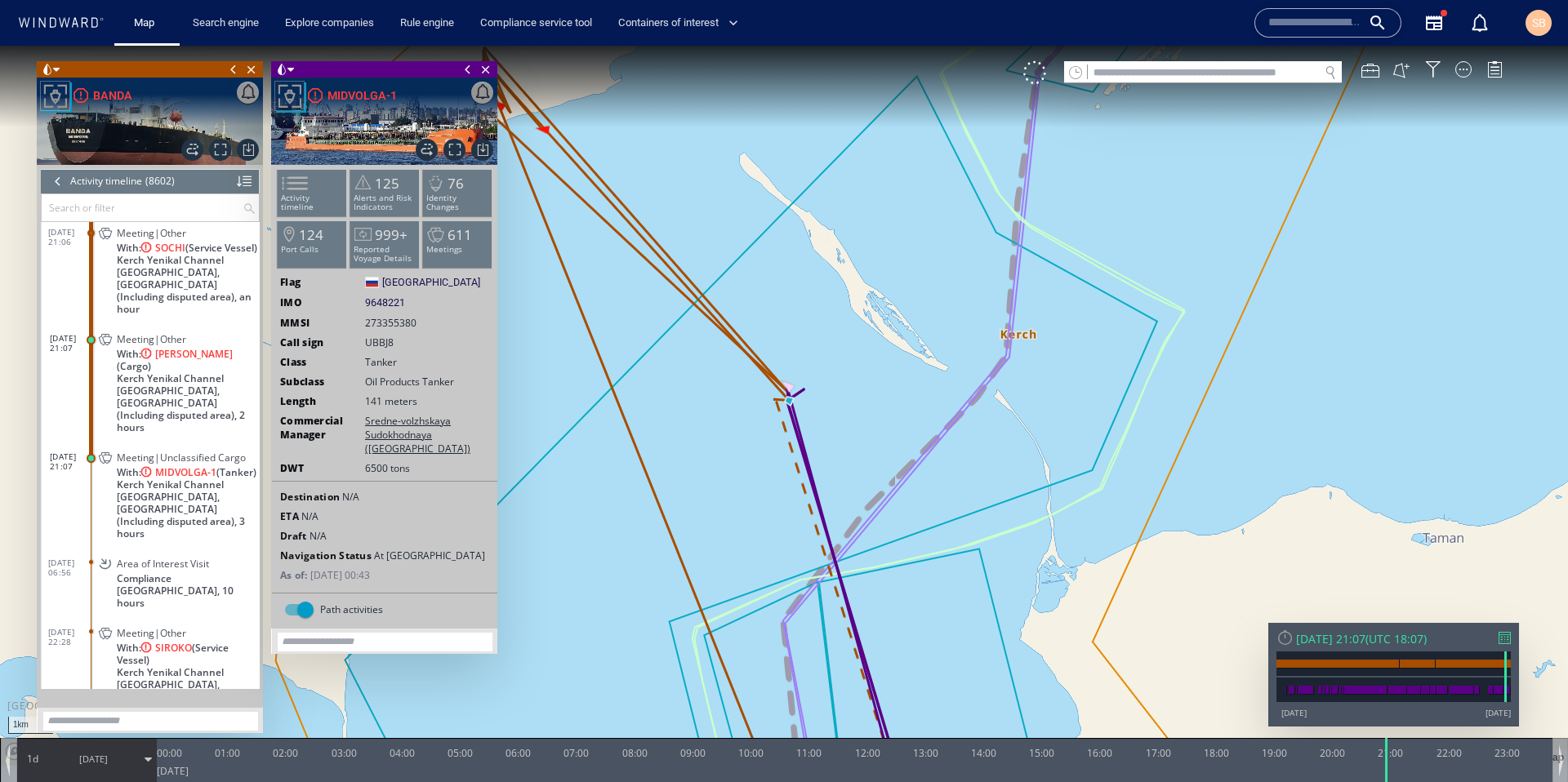
drag, startPoint x: 599, startPoint y: 208, endPoint x: 633, endPoint y: 255, distance: 58.0
click at [634, 255] on canvas "Map" at bounding box center [784, 406] width 1568 height 720
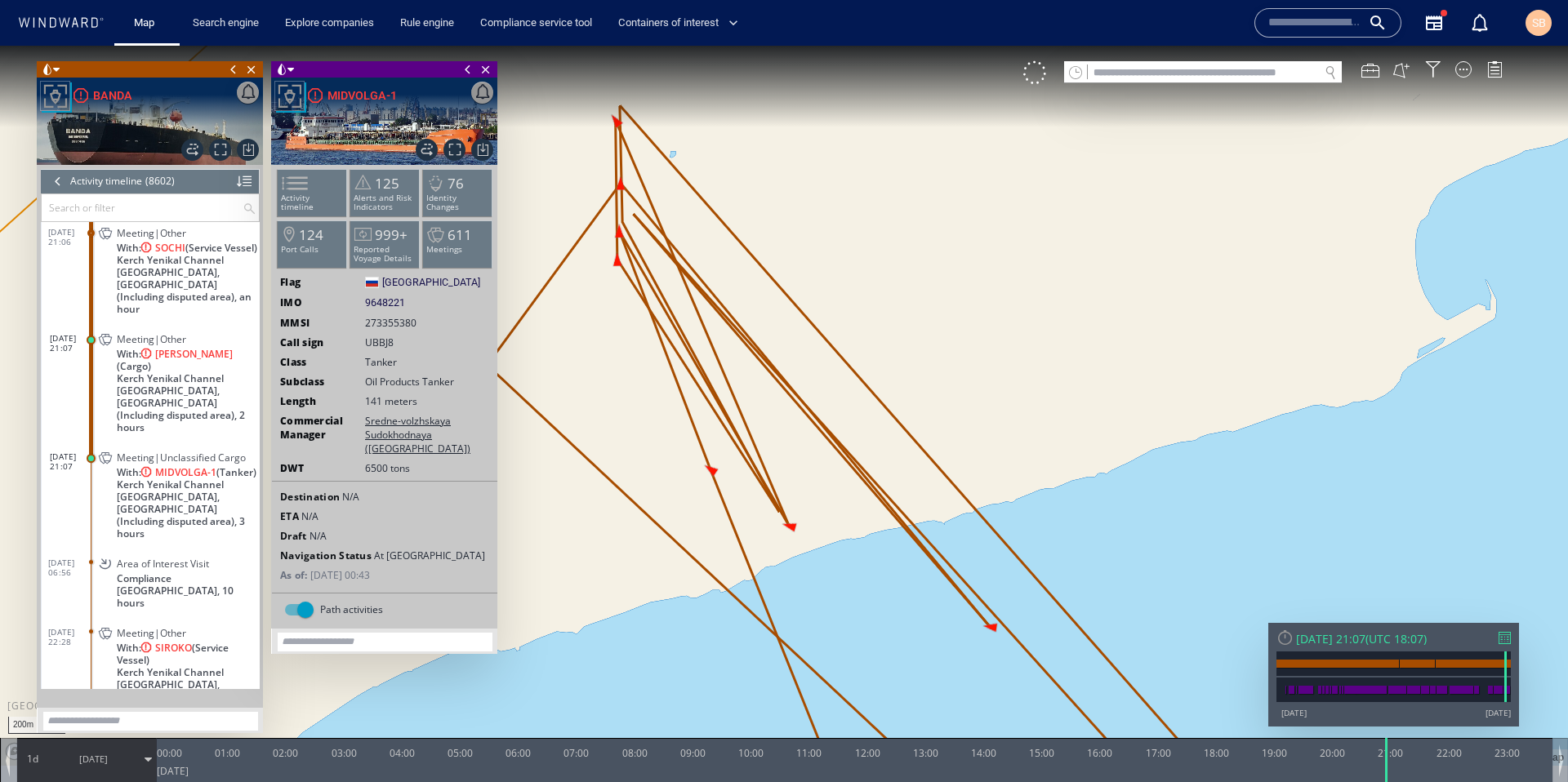
drag, startPoint x: 605, startPoint y: 285, endPoint x: 605, endPoint y: 340, distance: 55.0
click at [605, 341] on canvas "Map" at bounding box center [784, 406] width 1568 height 720
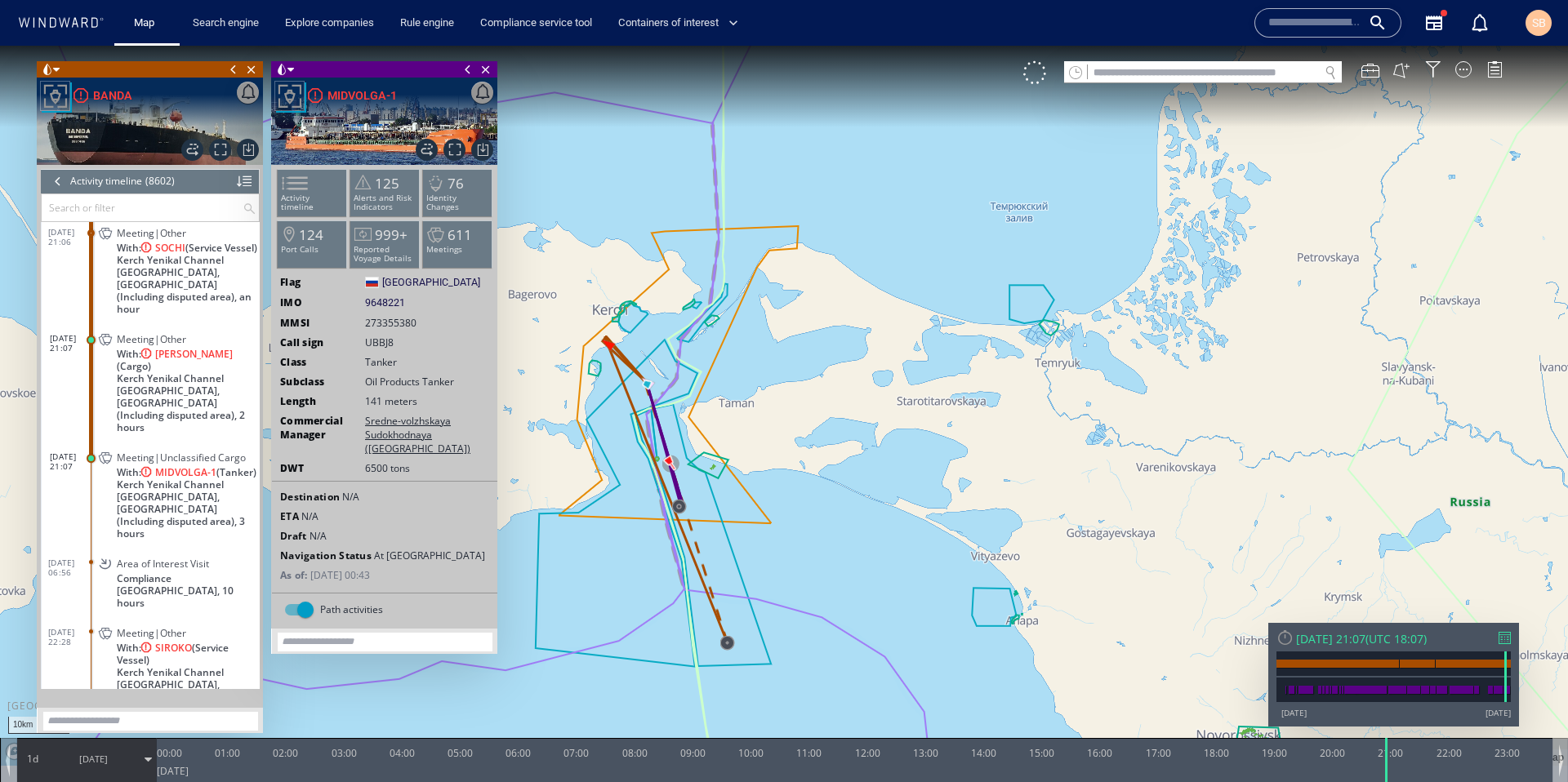
click at [169, 557] on span "Area of Interest Visit" at bounding box center [163, 563] width 93 height 13
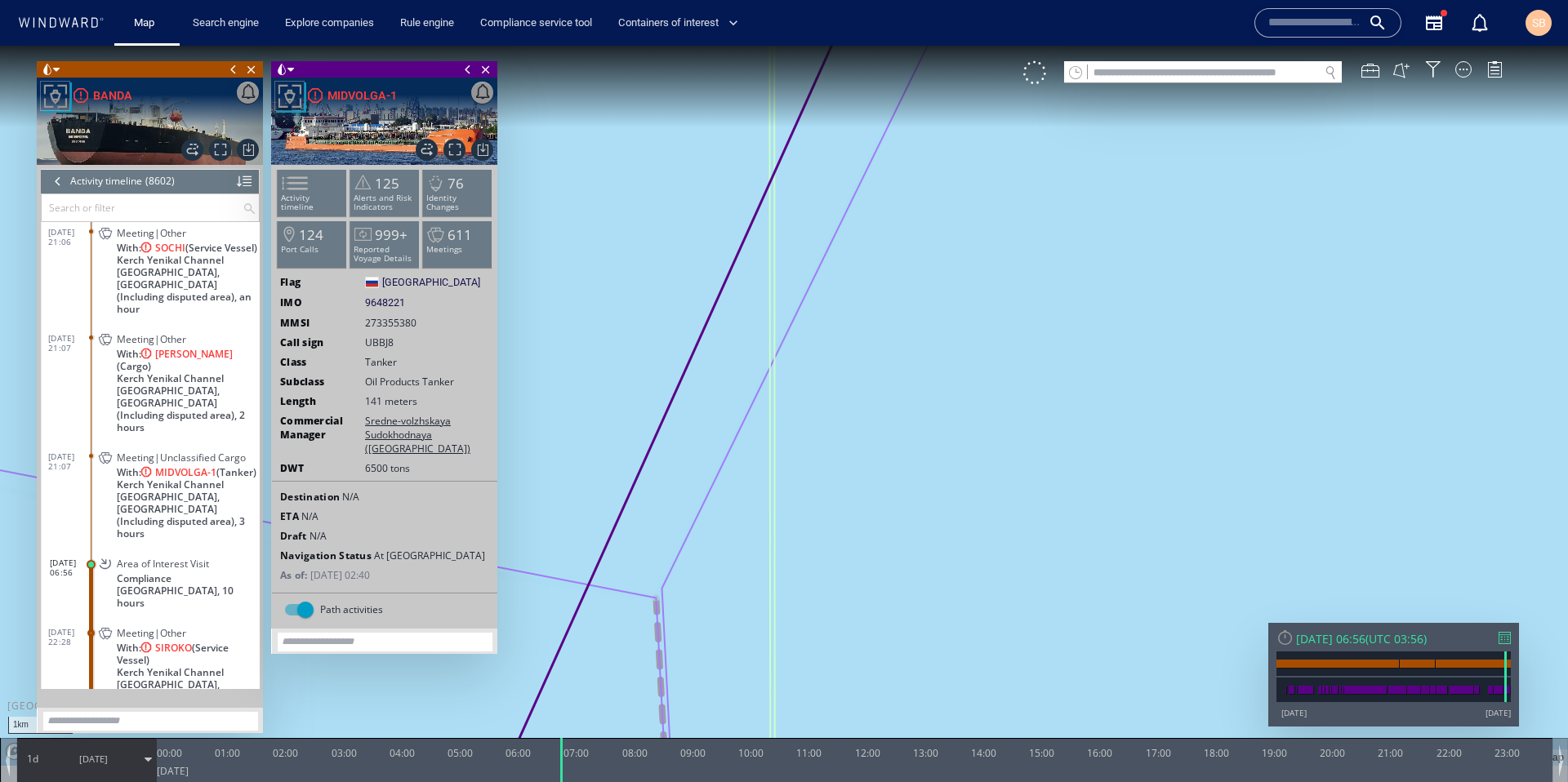
drag, startPoint x: 842, startPoint y: 280, endPoint x: 631, endPoint y: 522, distance: 321.1
click at [631, 522] on canvas "Map" at bounding box center [784, 406] width 1568 height 720
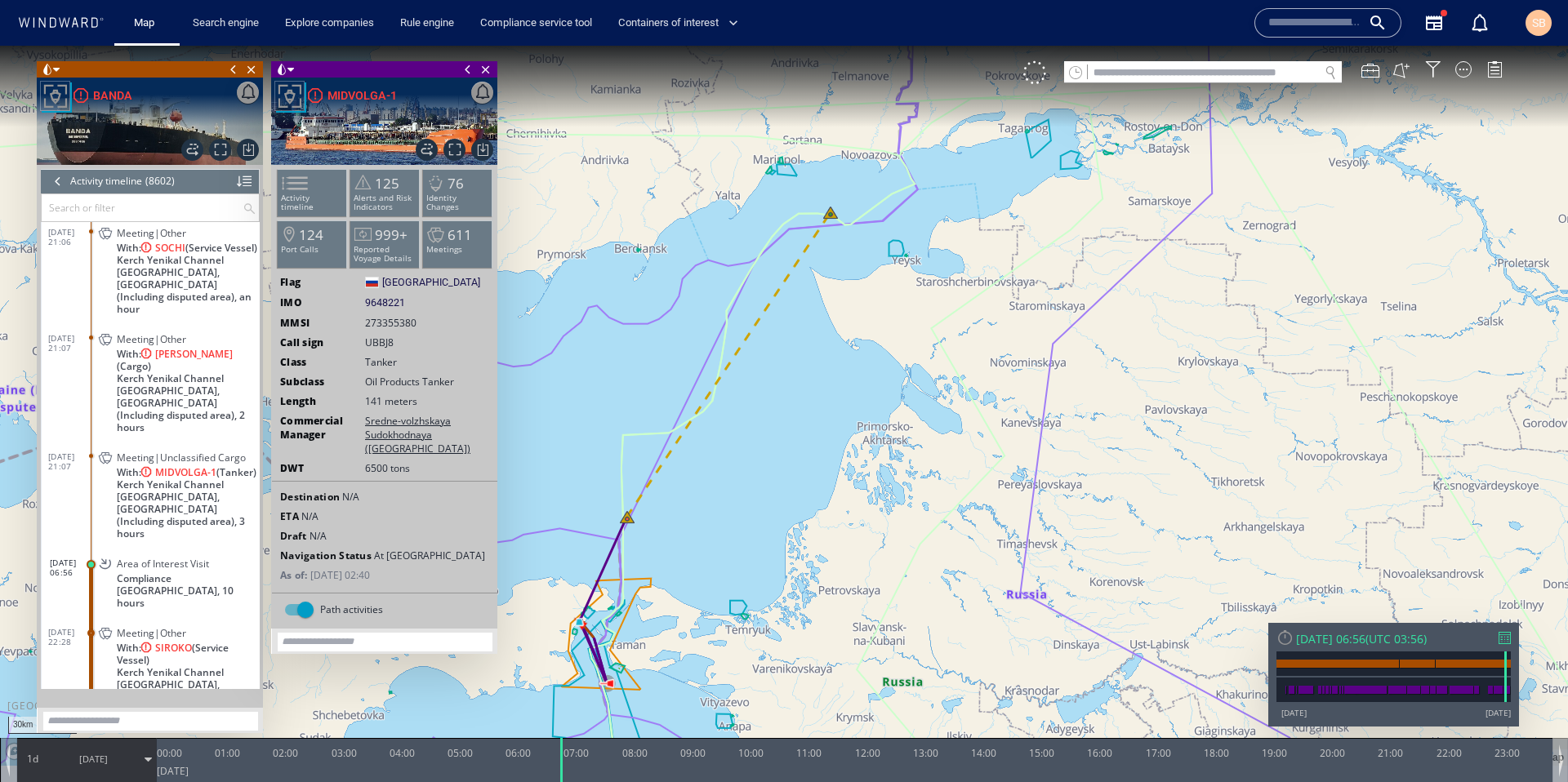
drag, startPoint x: 585, startPoint y: 635, endPoint x: 599, endPoint y: 443, distance: 192.5
click at [599, 443] on canvas "Map" at bounding box center [784, 406] width 1568 height 720
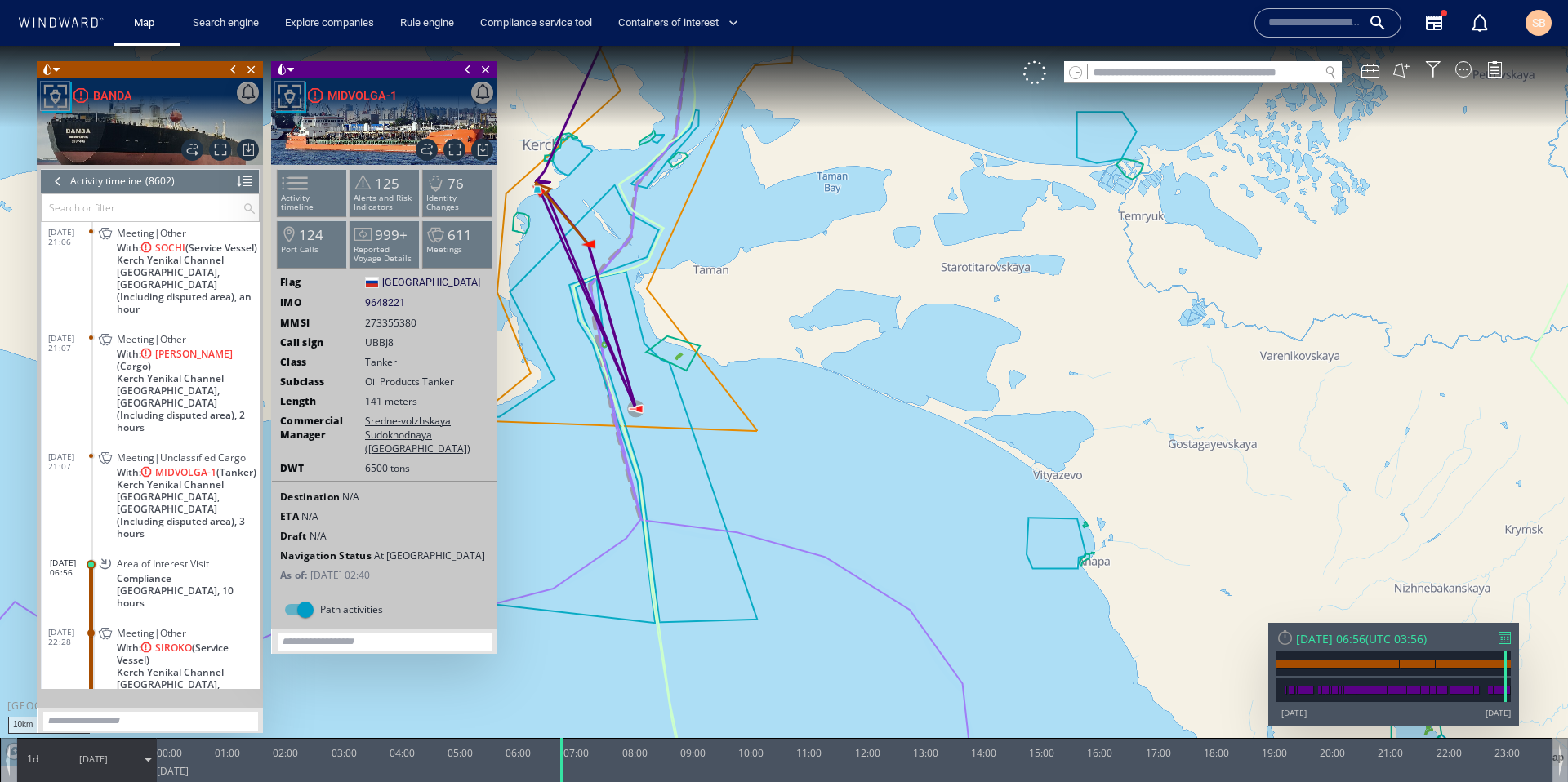
click at [202, 478] on span "Kerch Yenikal Channel South East Anchorage, Ukraine (Including disputed area), …" at bounding box center [188, 508] width 143 height 61
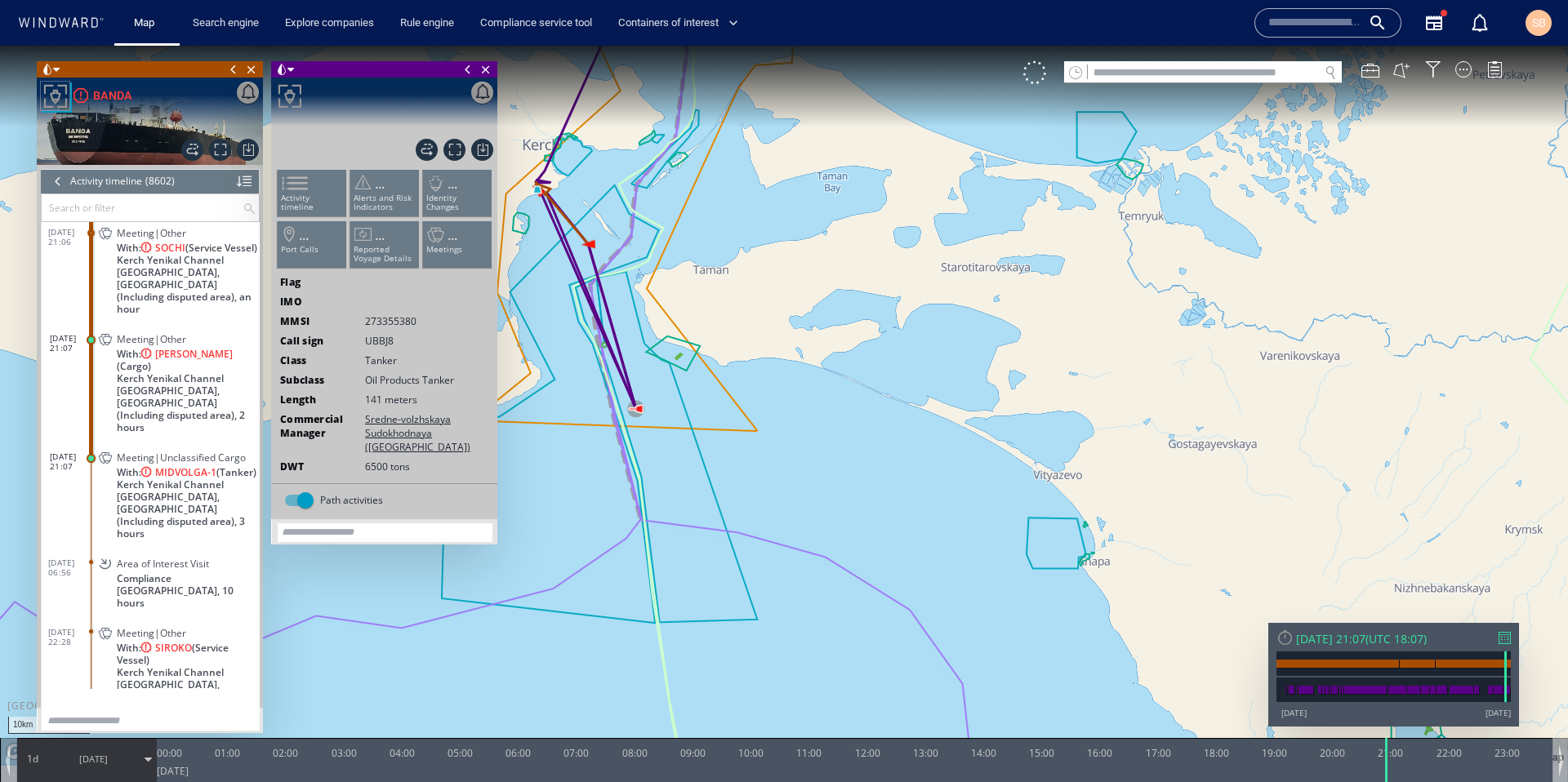
scroll to position [372391, 0]
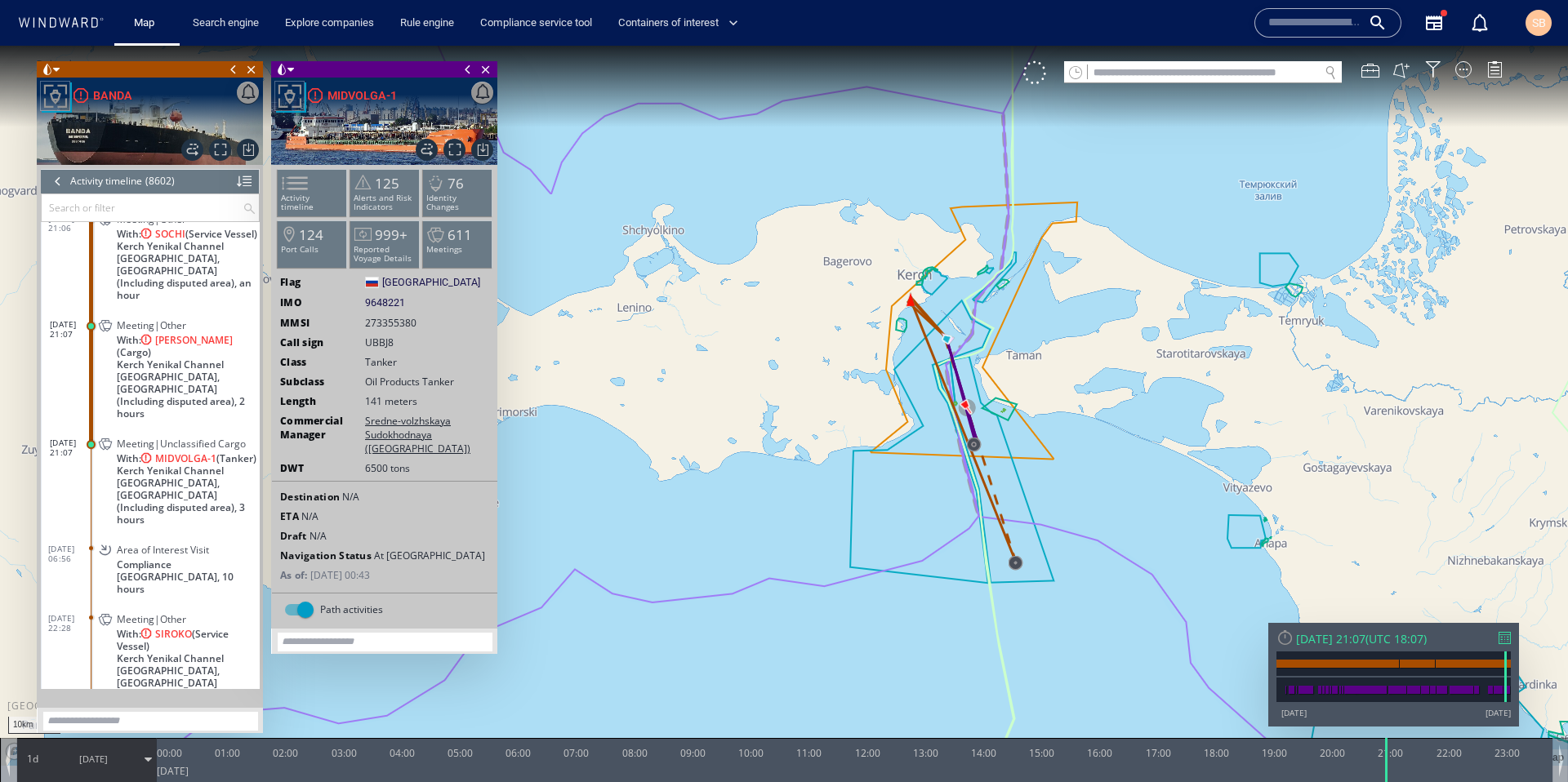
drag, startPoint x: 941, startPoint y: 520, endPoint x: 805, endPoint y: 431, distance: 162.5
click at [805, 431] on canvas "Map" at bounding box center [784, 406] width 1568 height 720
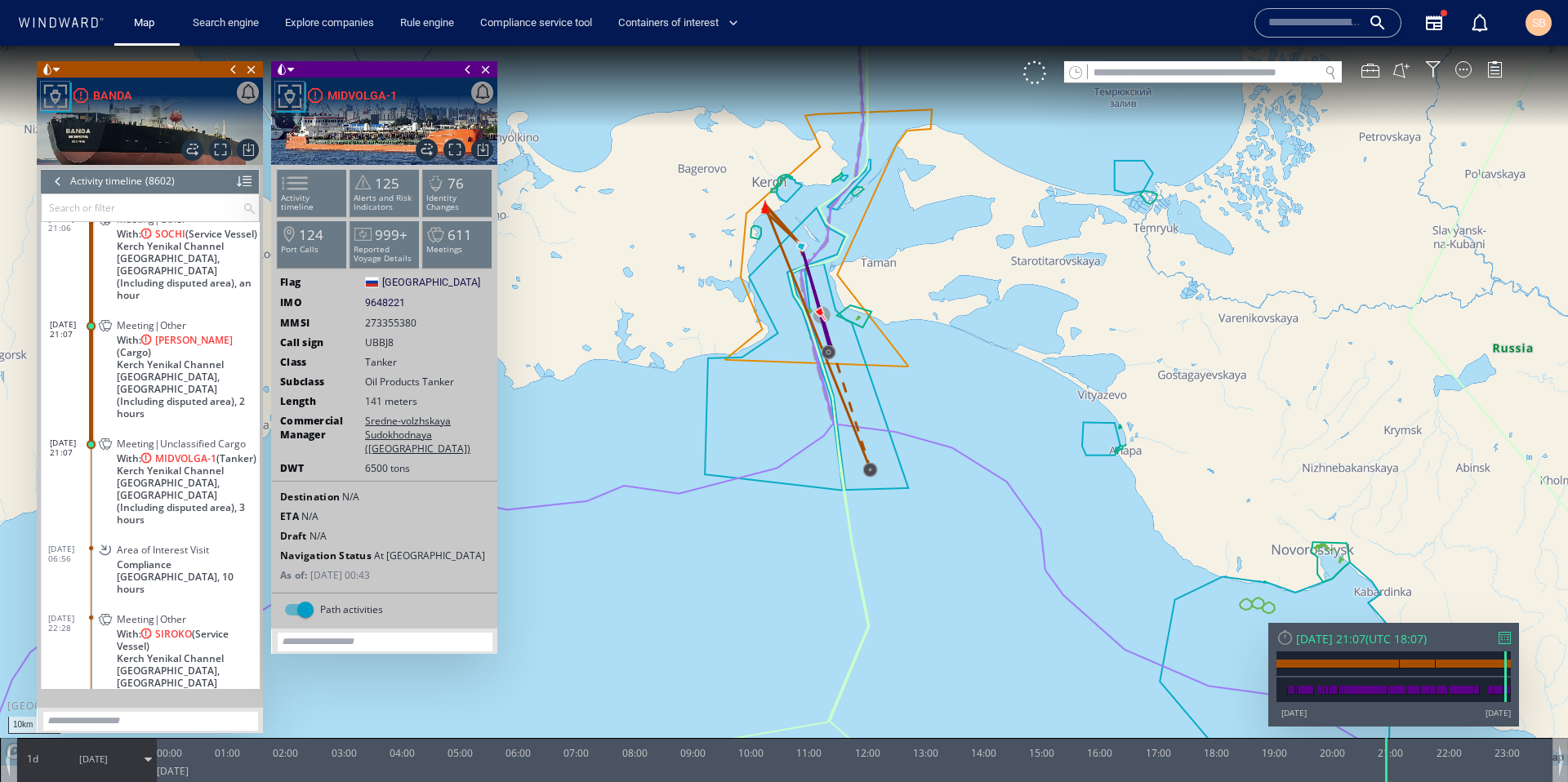
click at [168, 652] on span "Kerch Yenikal Channel South East Anchorage, Ukraine (Including disputed area), …" at bounding box center [188, 682] width 143 height 61
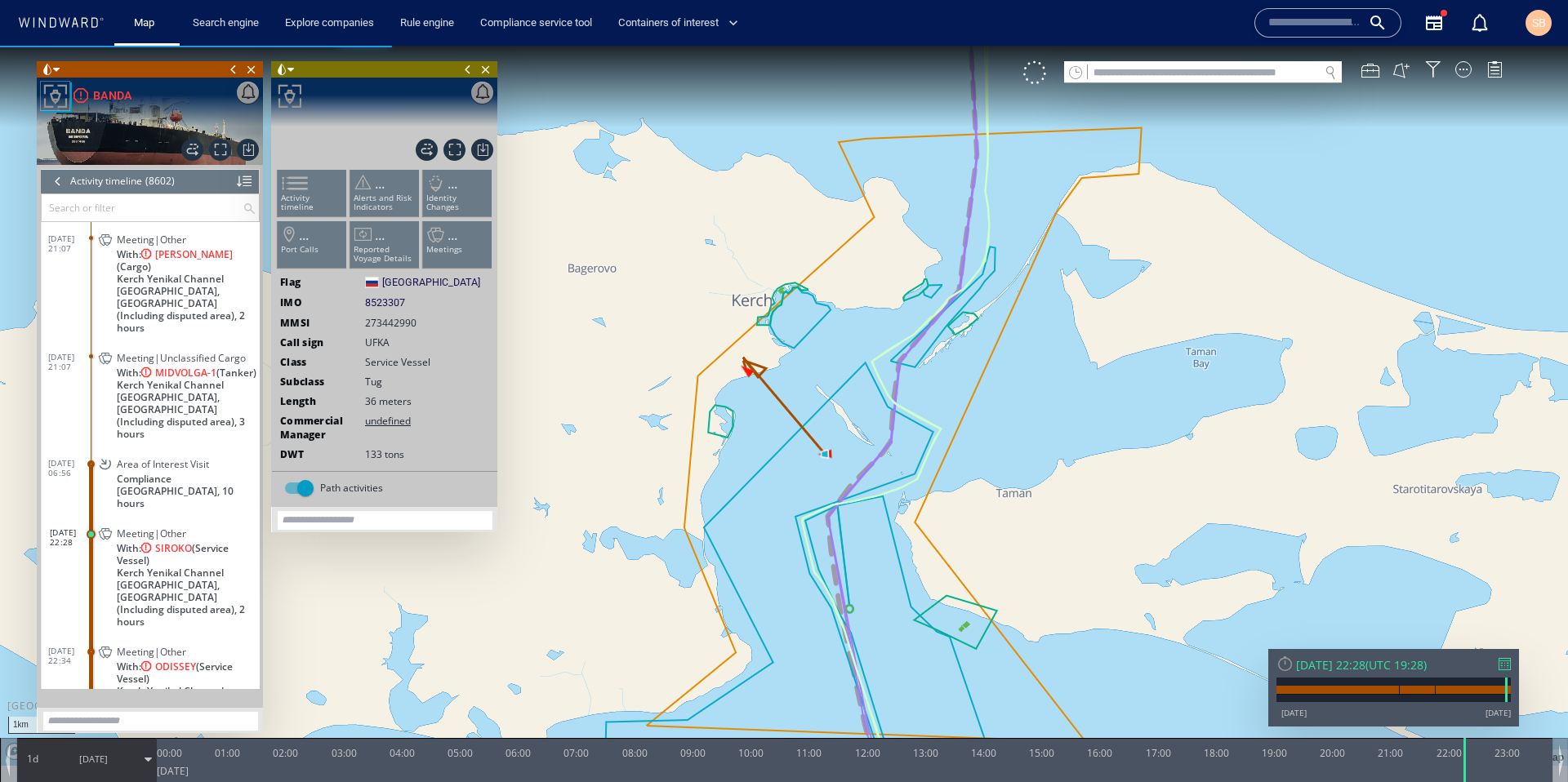
scroll to position [372525, 0]
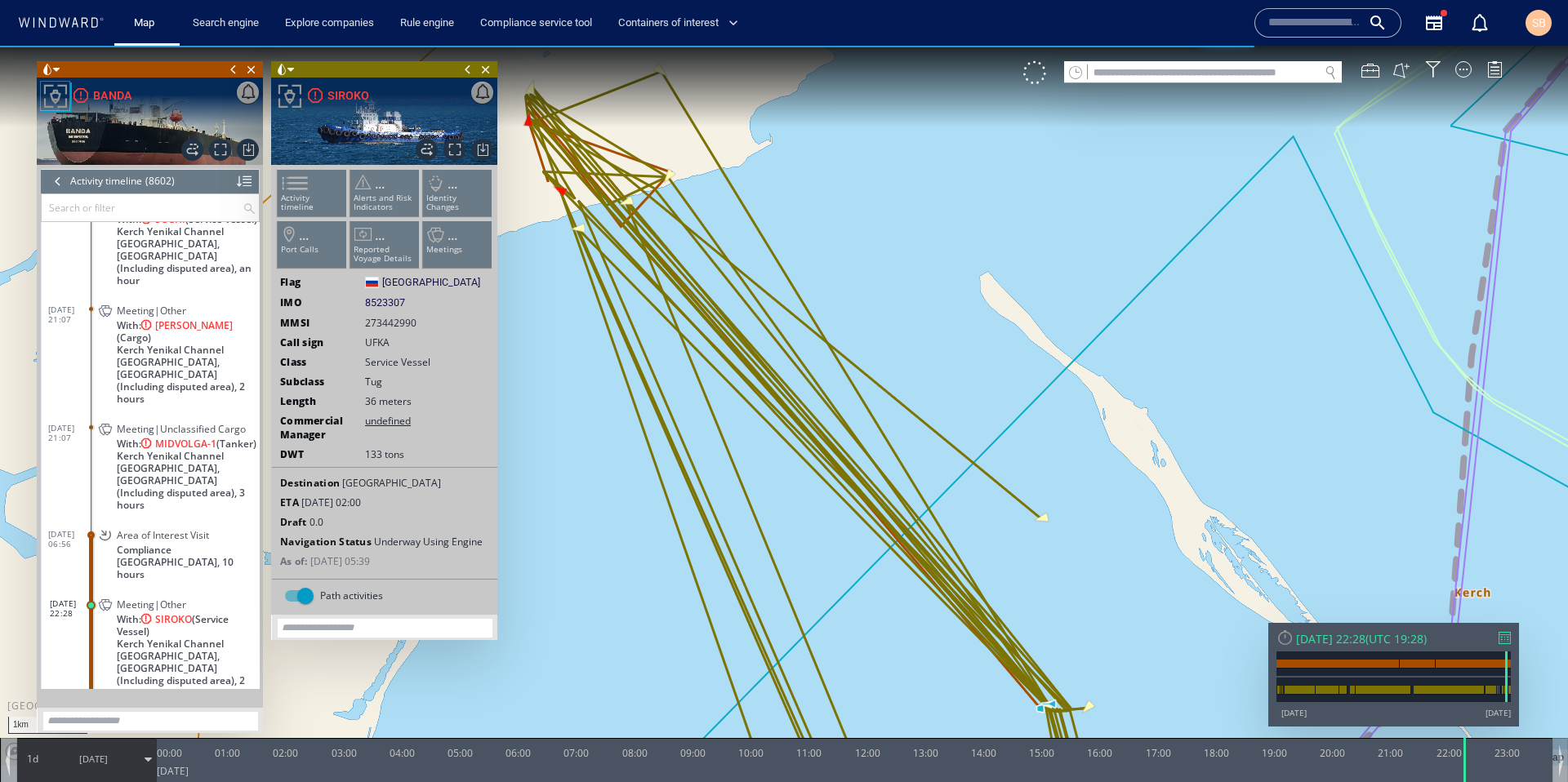
scroll to position [372381, 0]
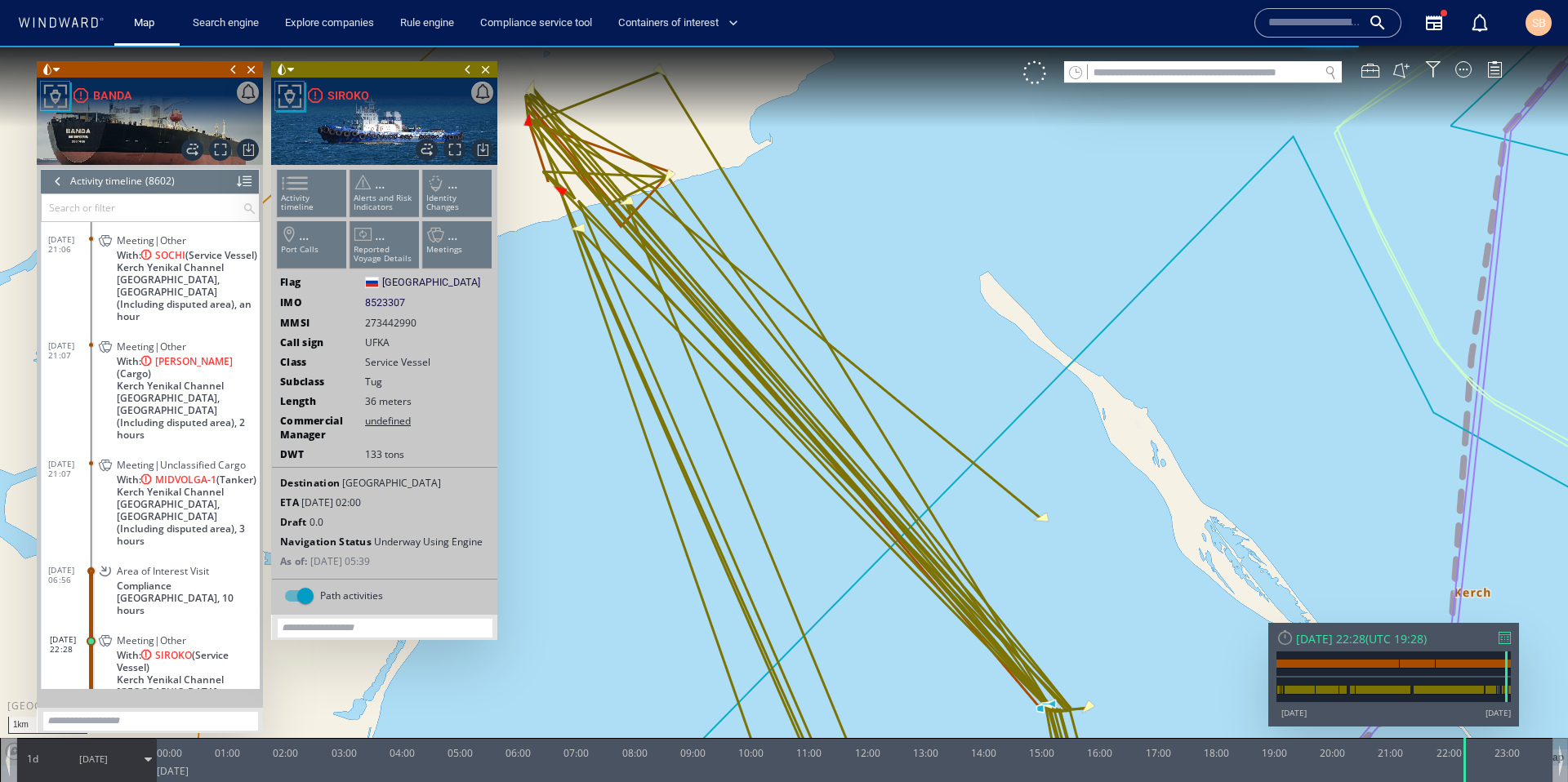
click at [185, 380] on span "Kerch Yenikal Channel South East Anchorage, Ukraine (Including disputed area), …" at bounding box center [188, 410] width 143 height 61
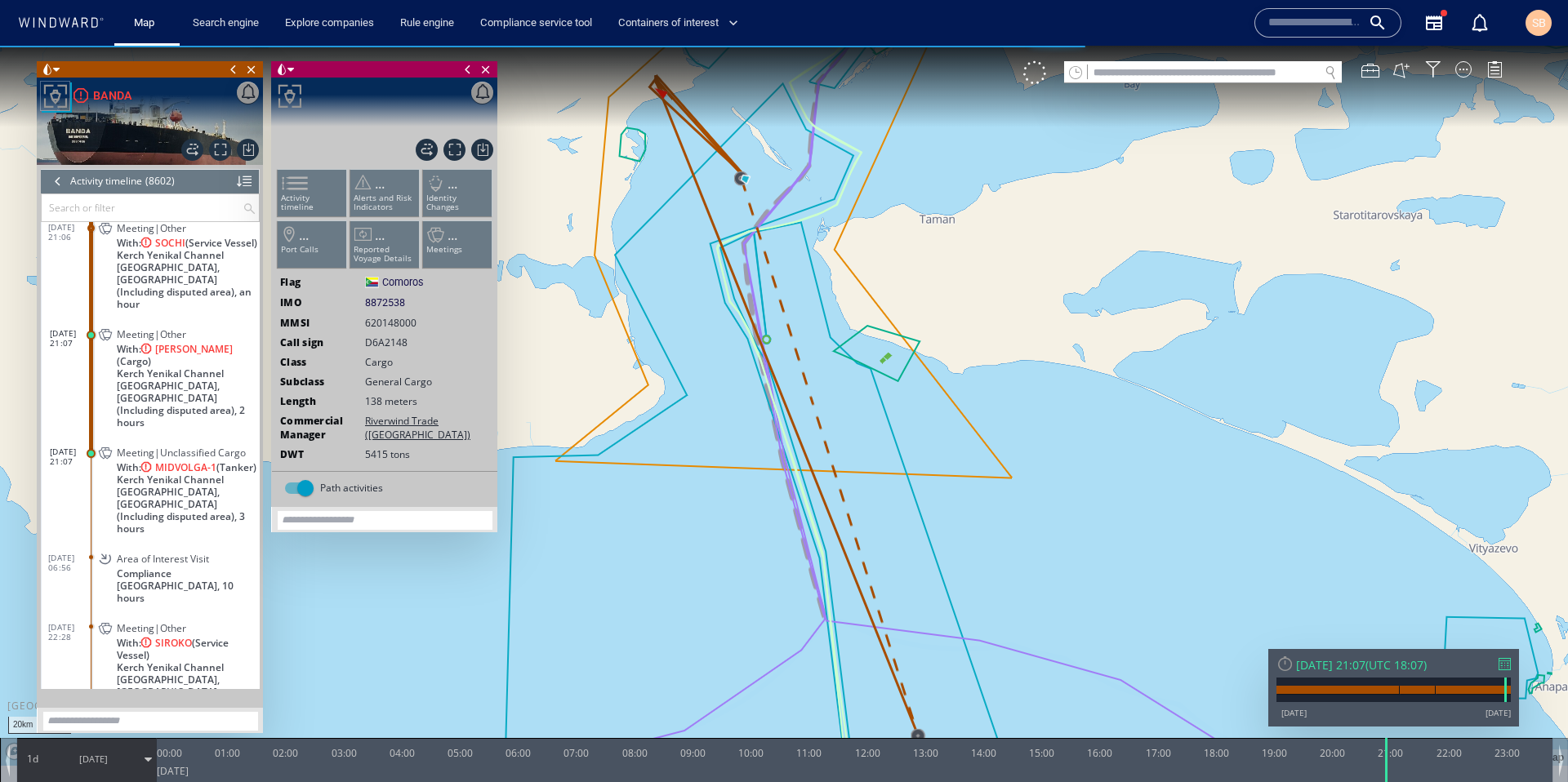
scroll to position [372391, 0]
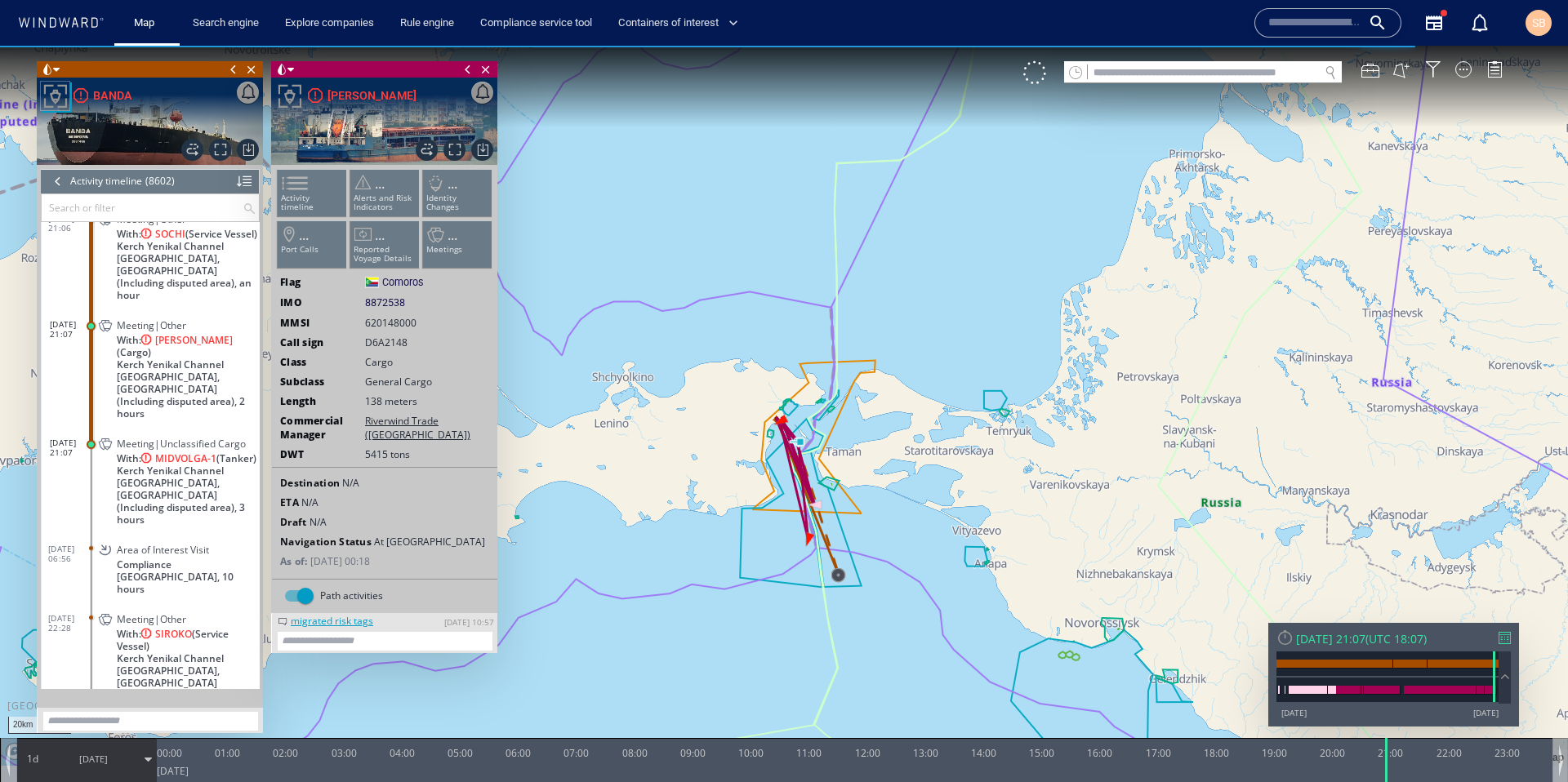
click at [26, 745] on div "1d 14/06/25" at bounding box center [87, 759] width 139 height 41
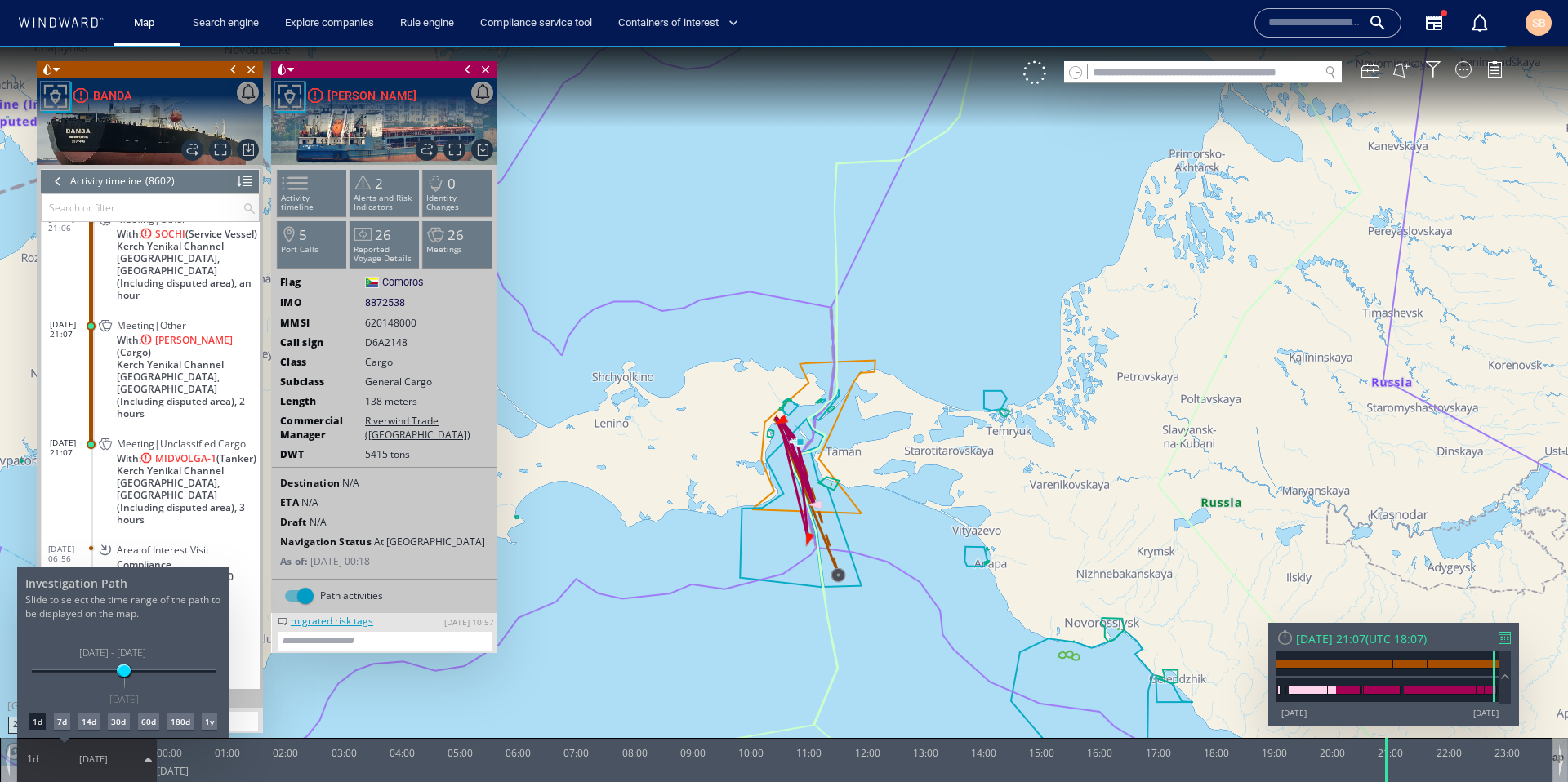
click at [65, 723] on div "7d" at bounding box center [63, 722] width 17 height 17
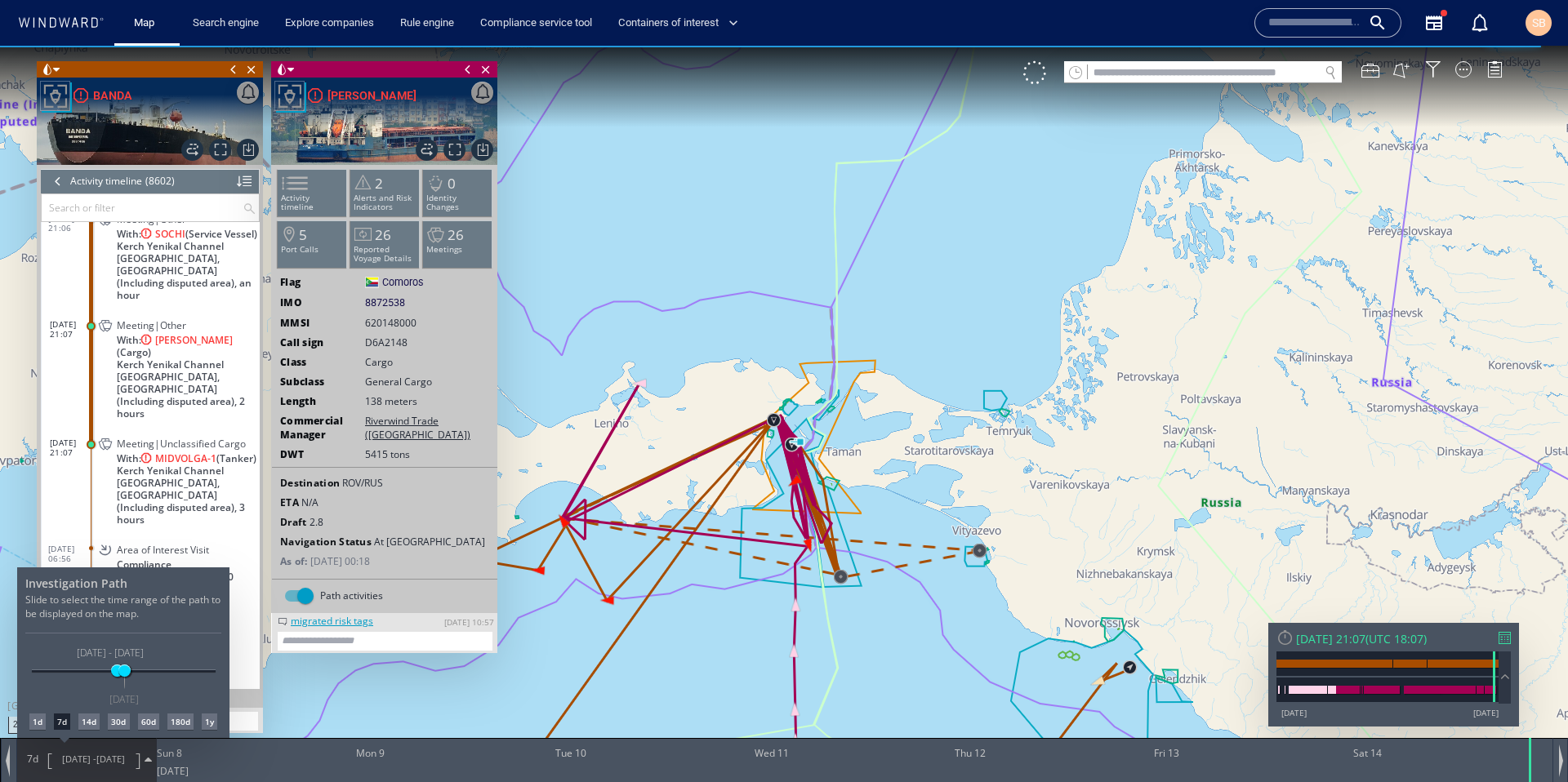
click at [675, 622] on div at bounding box center [784, 414] width 1568 height 736
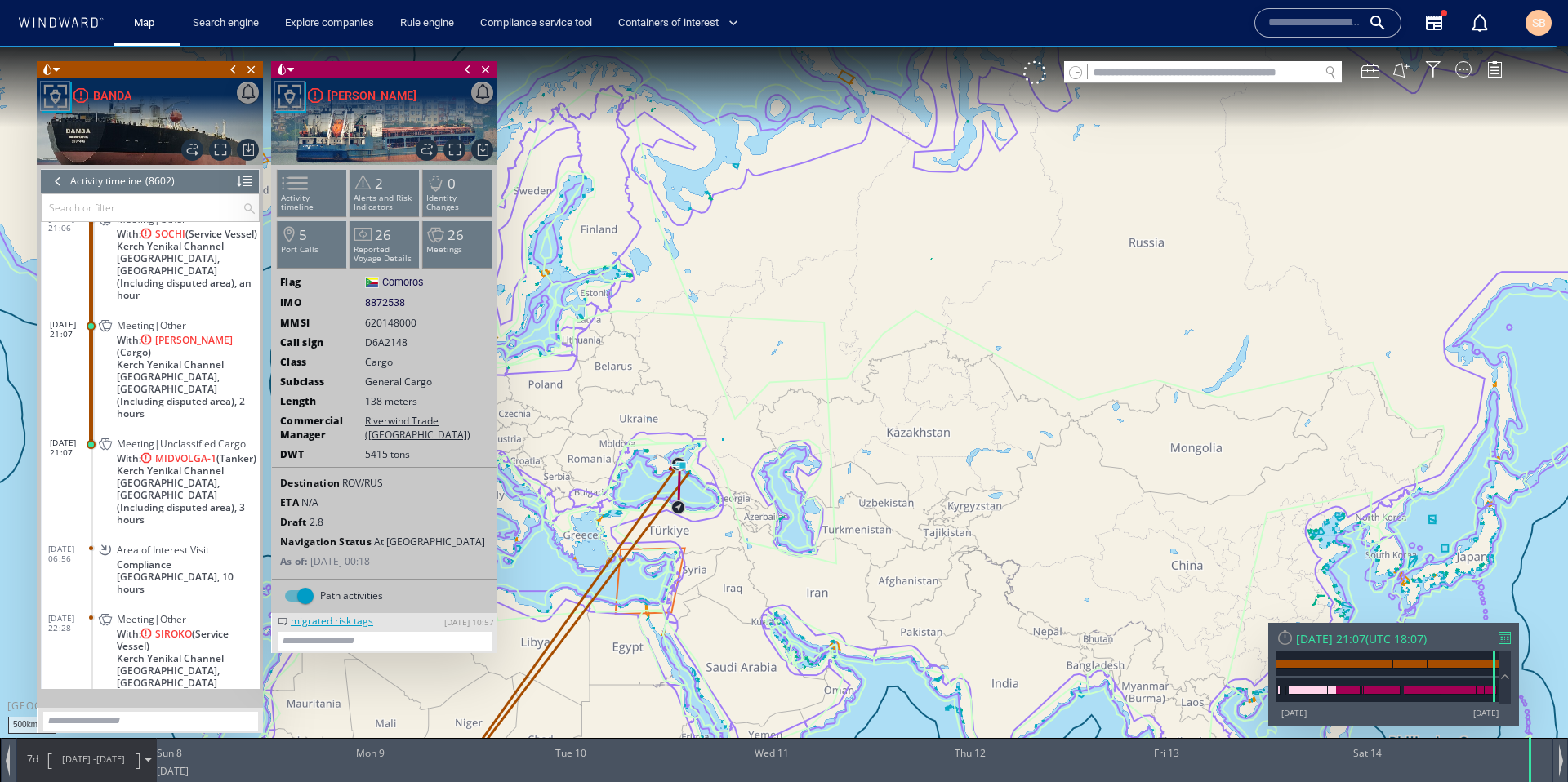
drag, startPoint x: 658, startPoint y: 658, endPoint x: 662, endPoint y: 432, distance: 226.0
click at [662, 432] on canvas "Map" at bounding box center [784, 406] width 1568 height 720
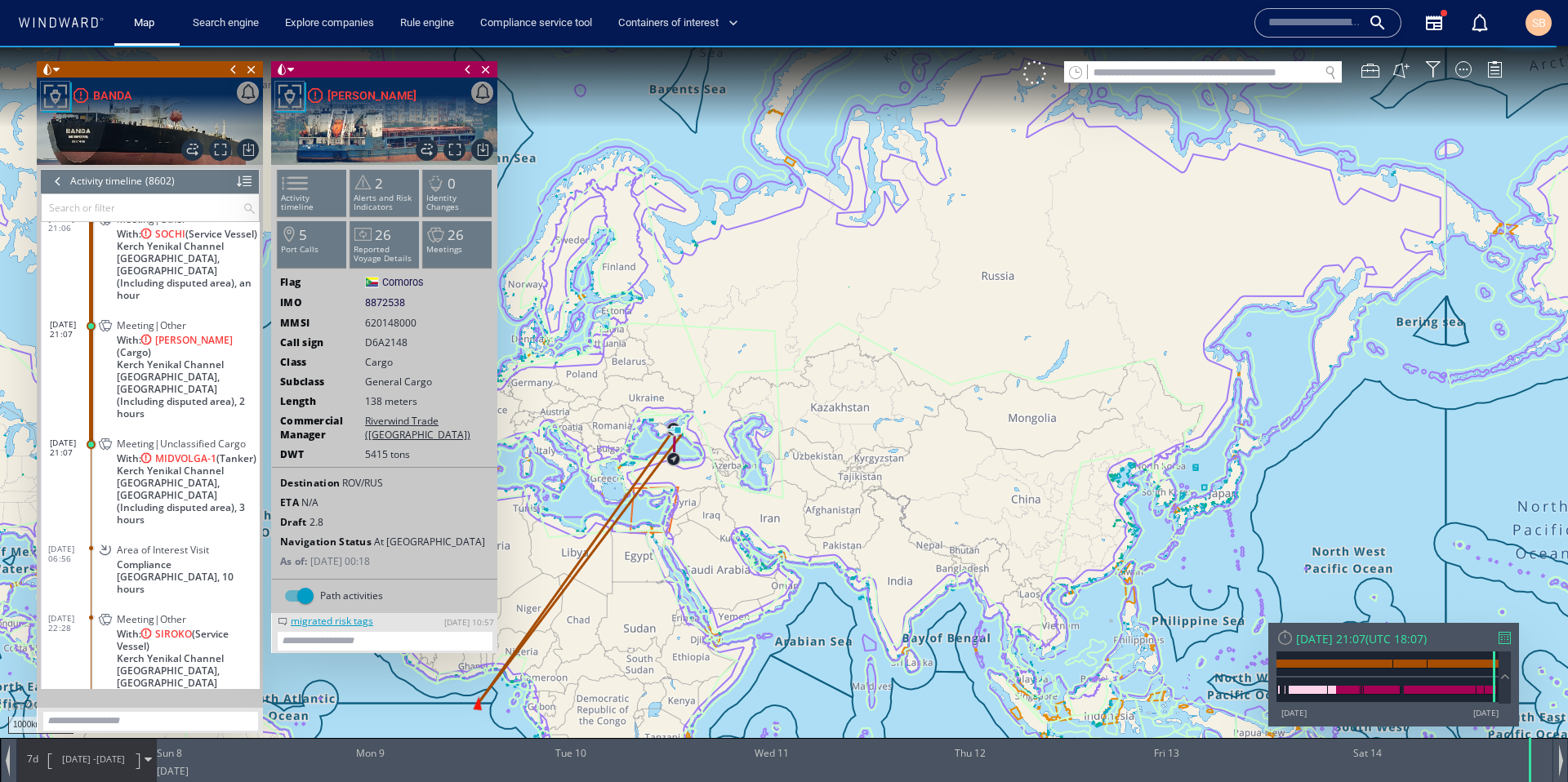
drag, startPoint x: 604, startPoint y: 571, endPoint x: 660, endPoint y: 517, distance: 77.8
click at [660, 517] on canvas "Map" at bounding box center [784, 406] width 1568 height 720
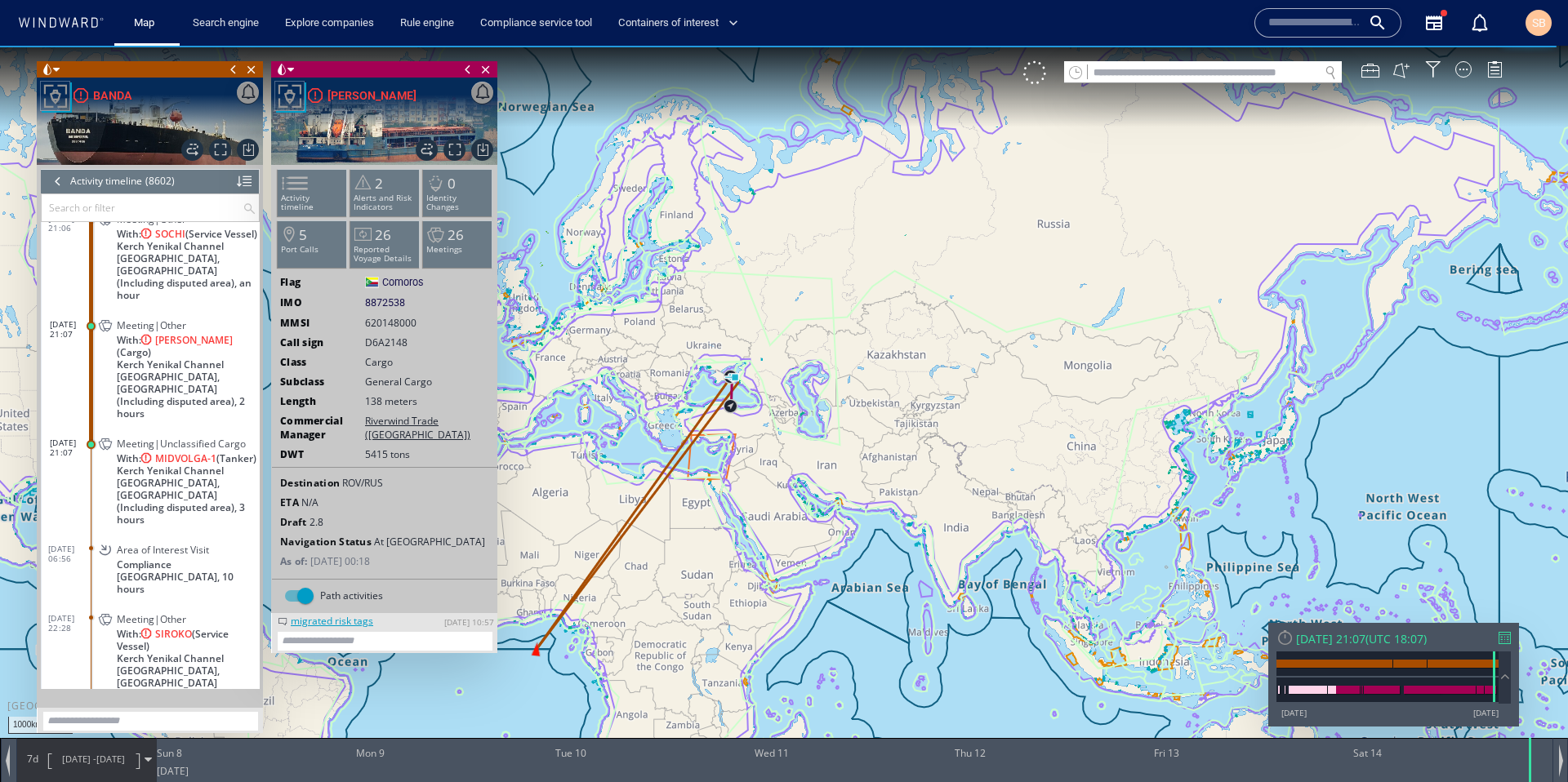
drag, startPoint x: 520, startPoint y: 668, endPoint x: 559, endPoint y: 643, distance: 46.3
click at [559, 643] on canvas "Map" at bounding box center [784, 406] width 1568 height 720
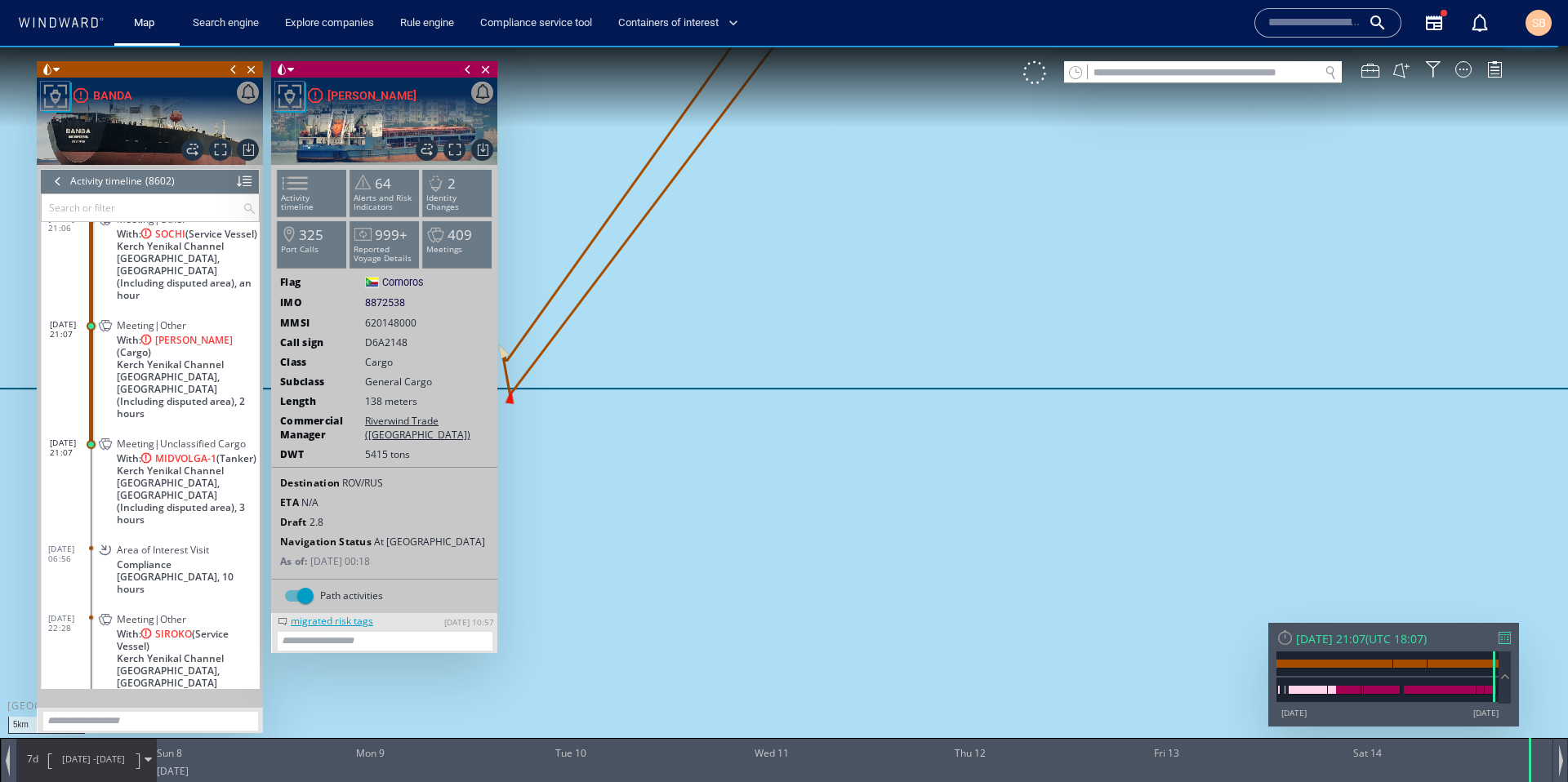
drag, startPoint x: 567, startPoint y: 420, endPoint x: 584, endPoint y: 546, distance: 127.1
click at [584, 546] on canvas "Map" at bounding box center [784, 406] width 1568 height 720
drag, startPoint x: 547, startPoint y: 475, endPoint x: 584, endPoint y: 475, distance: 37.0
click at [584, 475] on canvas "Map" at bounding box center [784, 406] width 1568 height 720
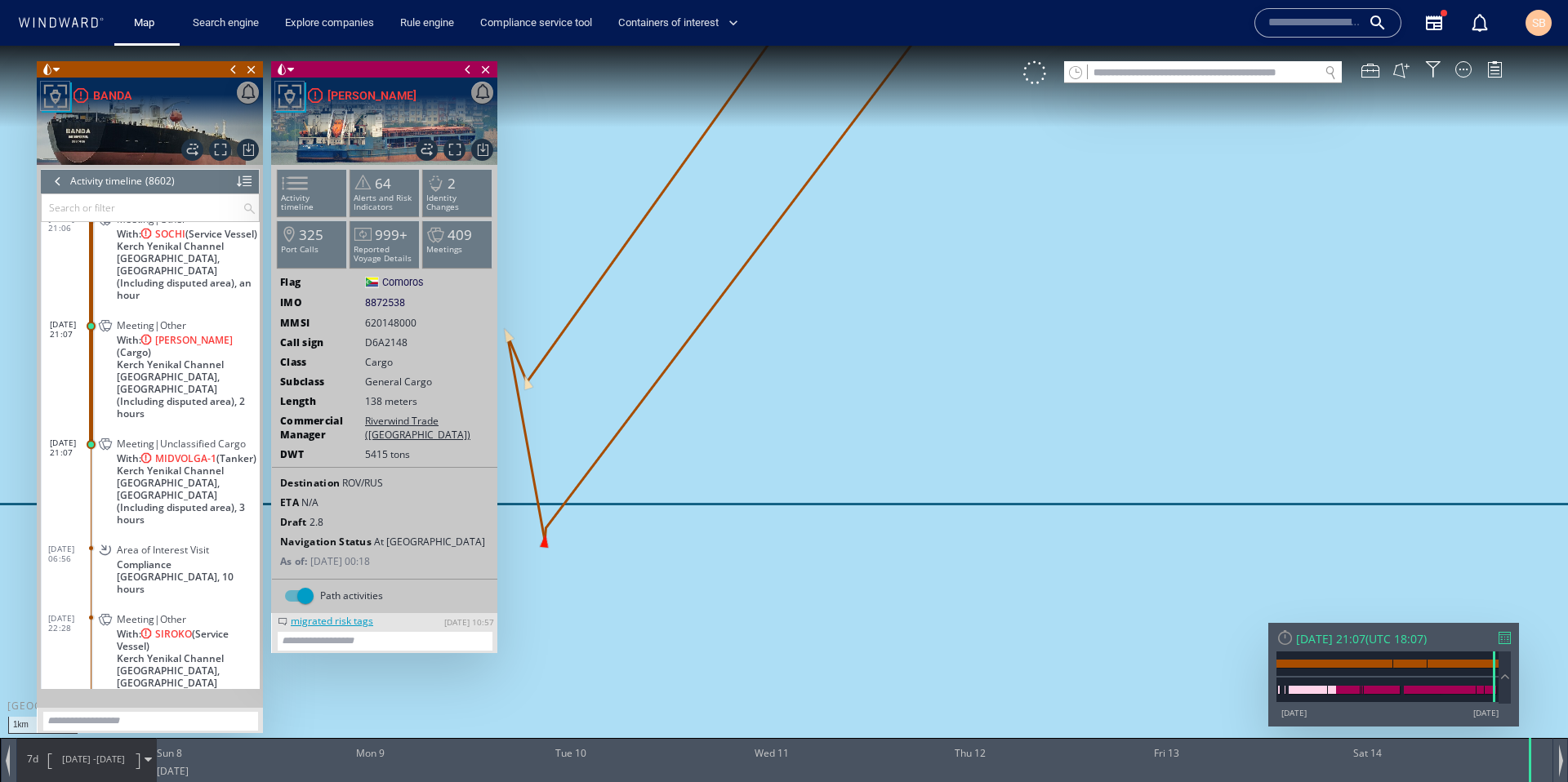
click at [53, 763] on span "07/06/25 - 14/06/25" at bounding box center [94, 759] width 83 height 41
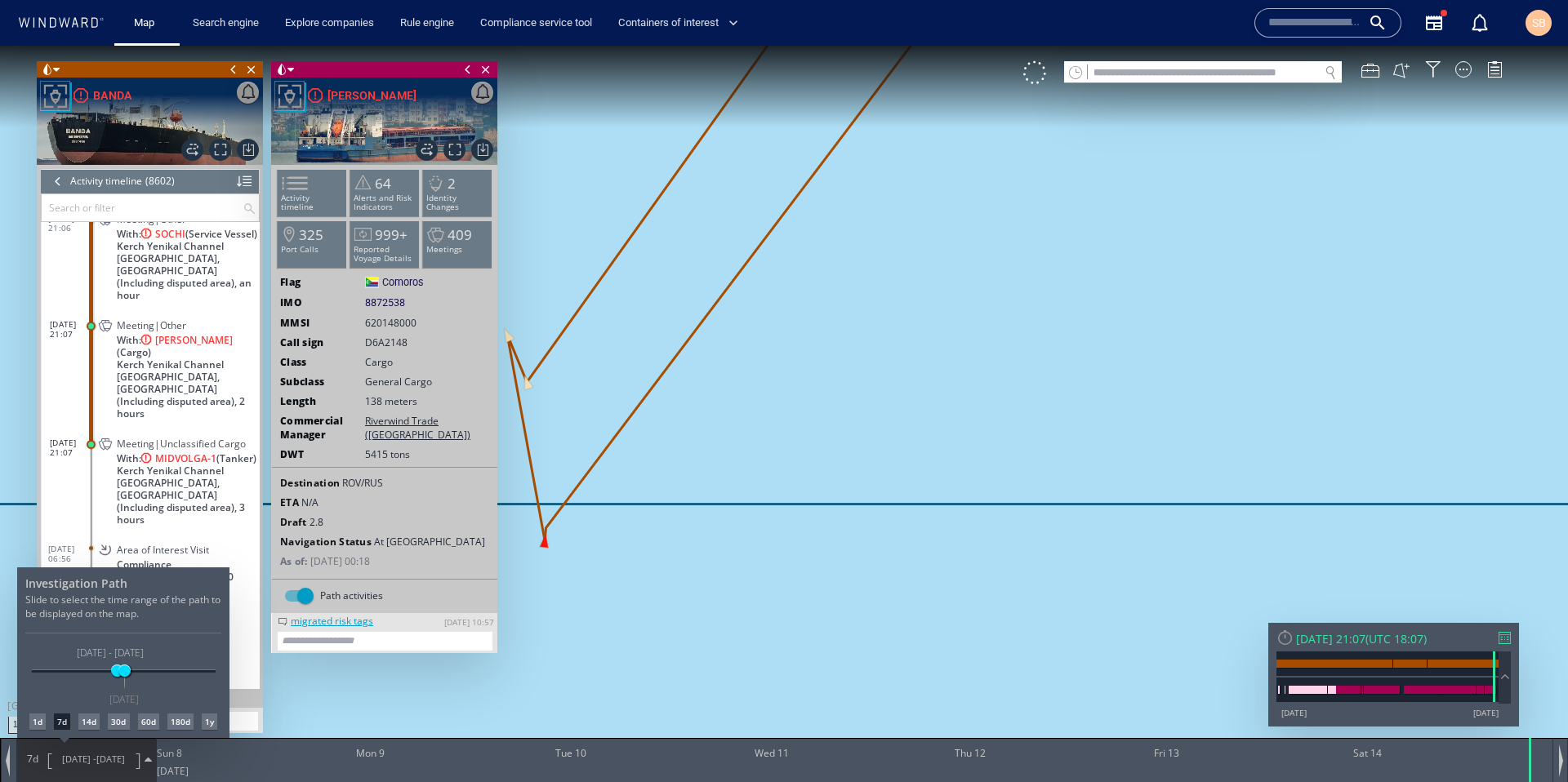
click at [96, 719] on div "14d" at bounding box center [89, 722] width 21 height 17
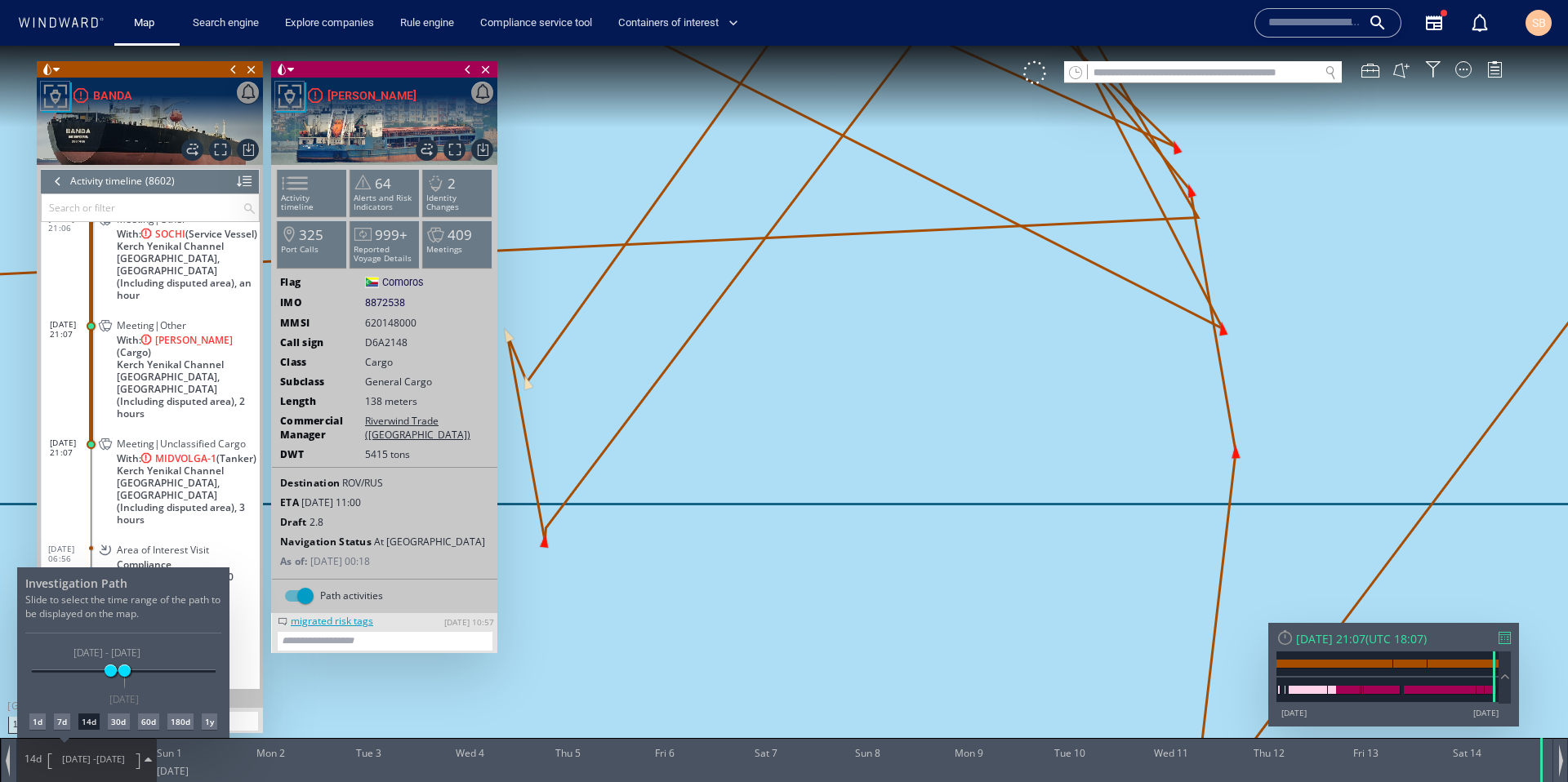
click at [731, 569] on div at bounding box center [784, 414] width 1568 height 736
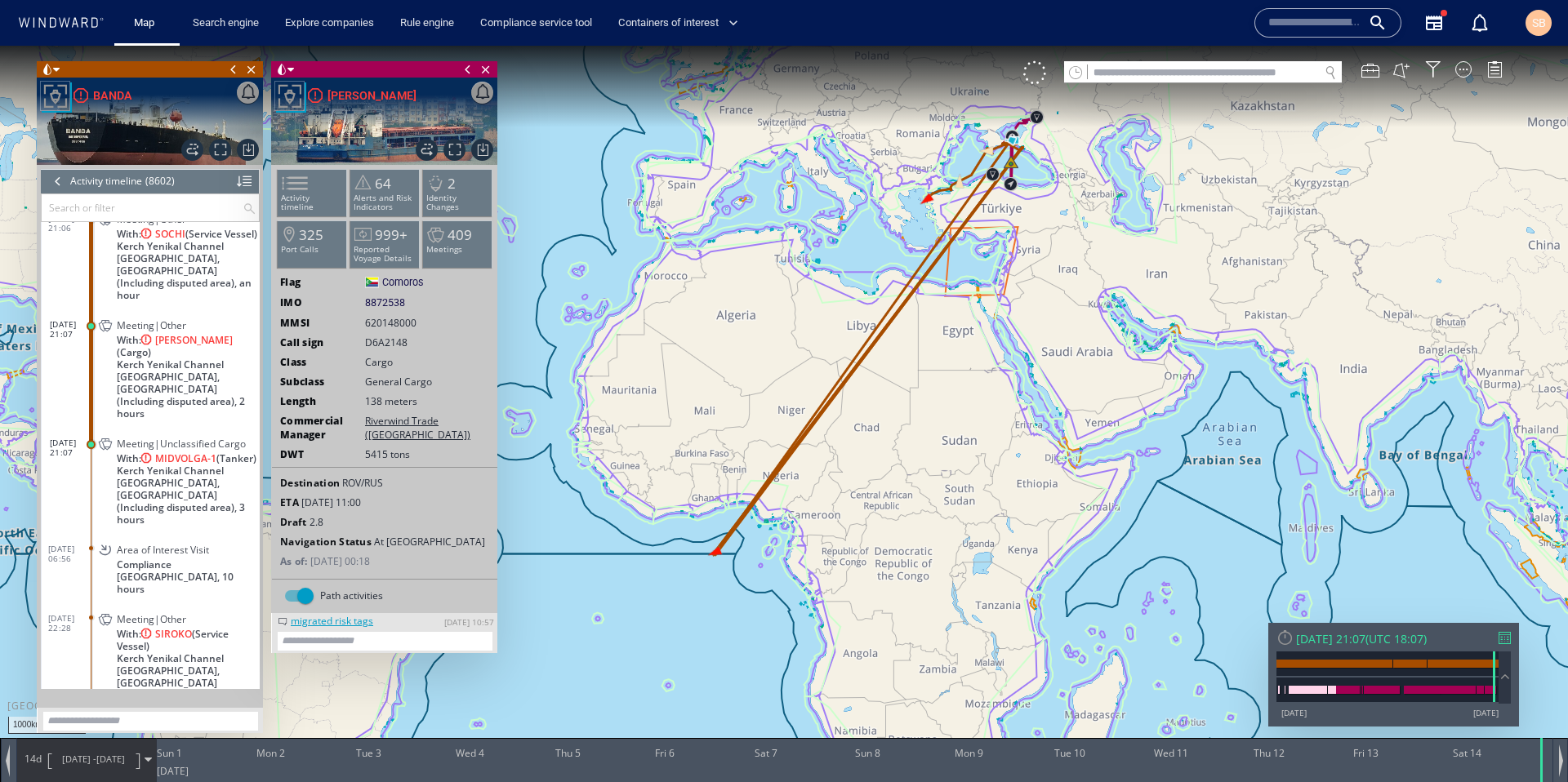
drag, startPoint x: 974, startPoint y: 203, endPoint x: 969, endPoint y: 303, distance: 100.1
click at [969, 303] on canvas "Map" at bounding box center [784, 406] width 1568 height 720
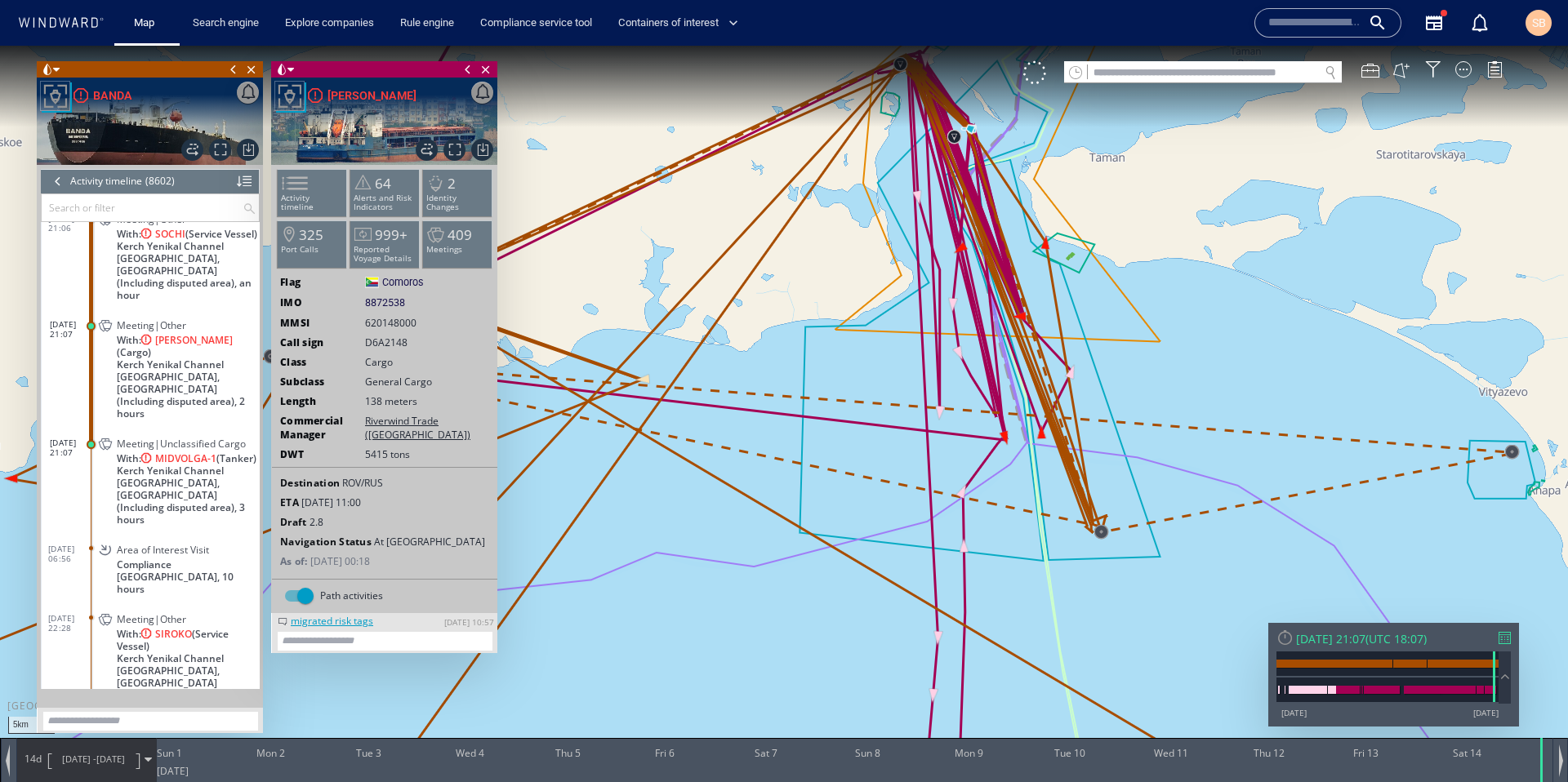
drag, startPoint x: 976, startPoint y: 183, endPoint x: 974, endPoint y: 240, distance: 57.0
click at [974, 240] on canvas "Map" at bounding box center [784, 406] width 1568 height 720
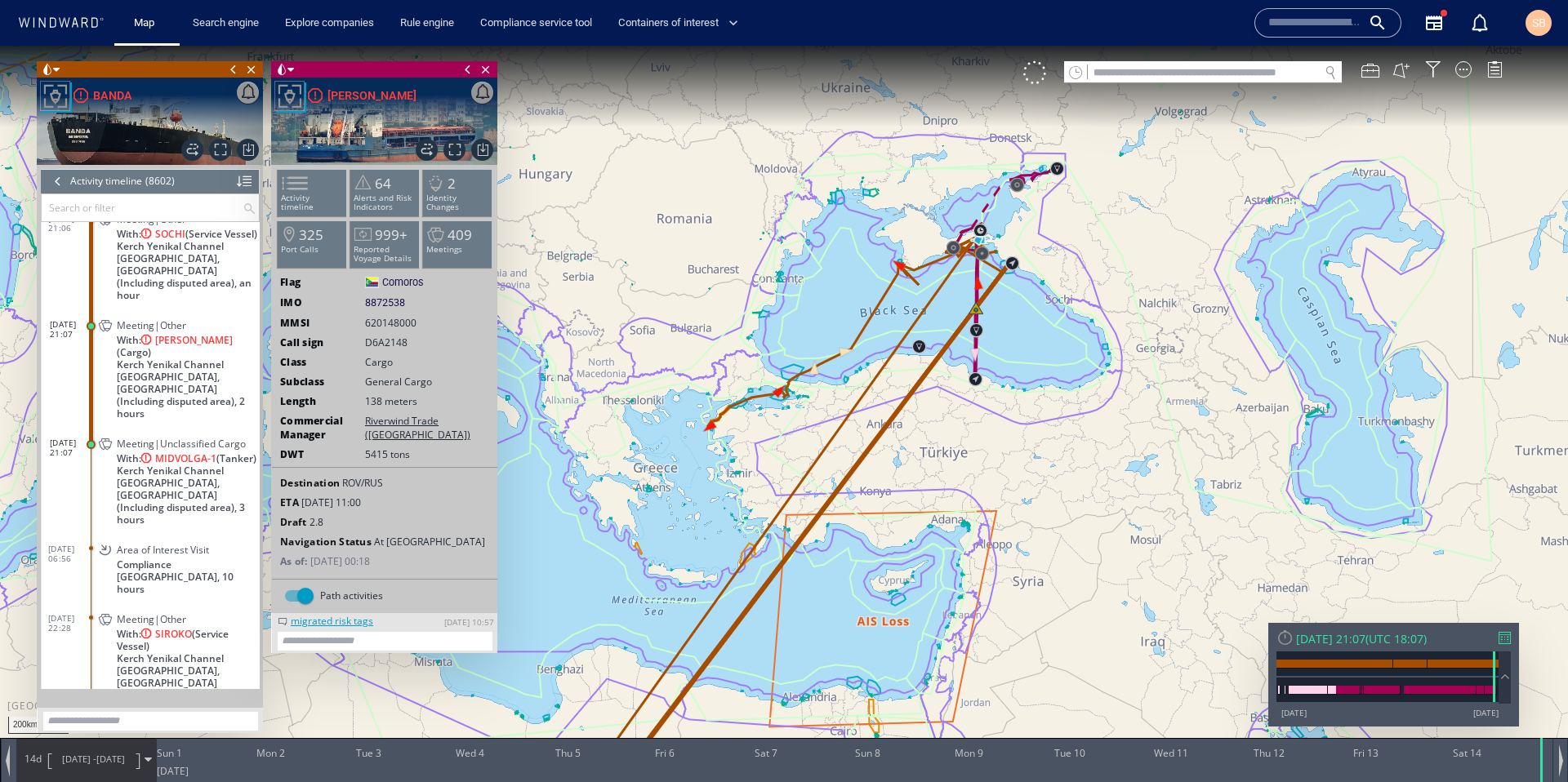
click at [36, 774] on div "14d 31/05/25 - 14/06/25" at bounding box center [87, 759] width 139 height 41
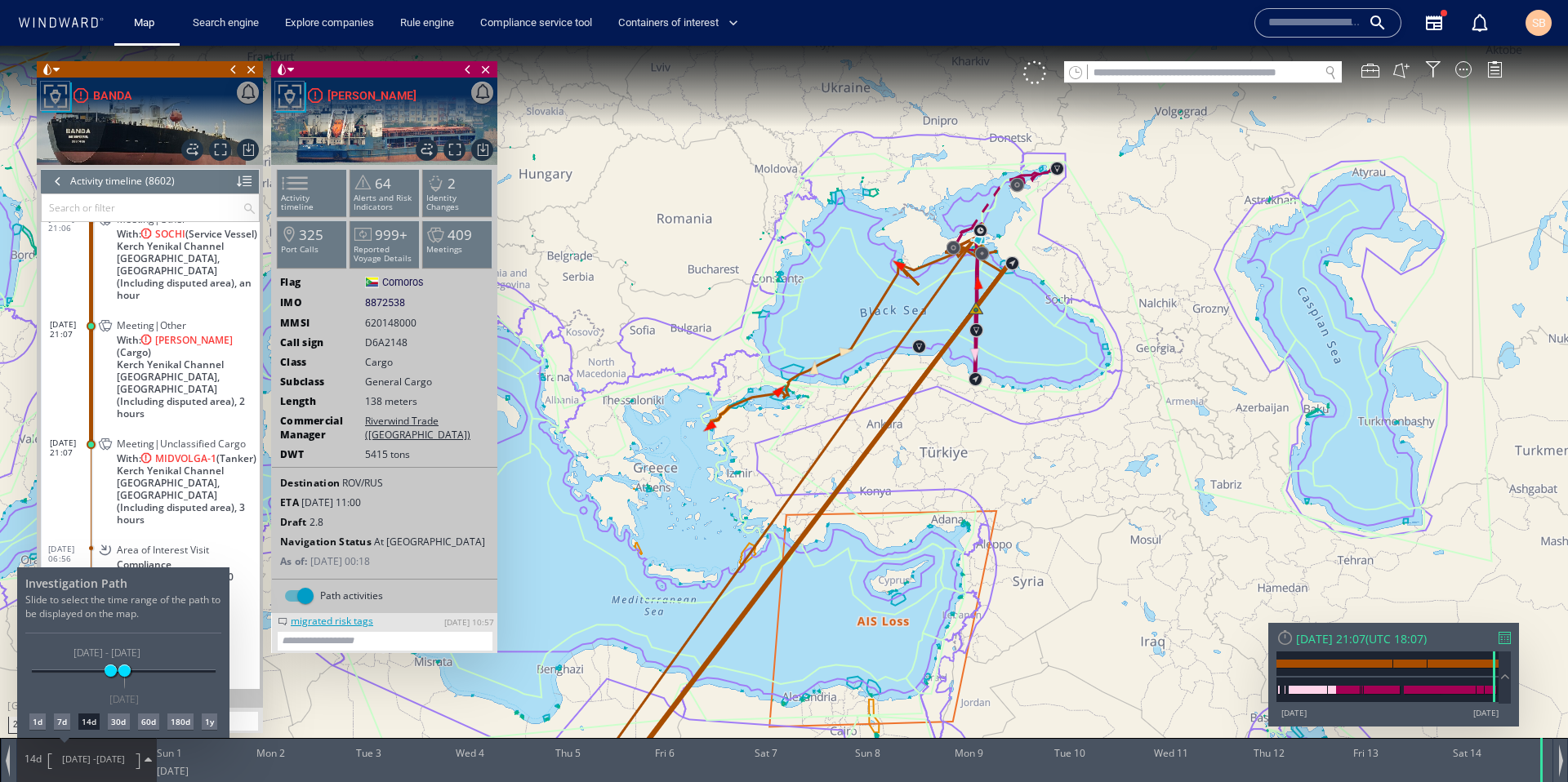
click at [38, 720] on div "1d" at bounding box center [38, 722] width 17 height 17
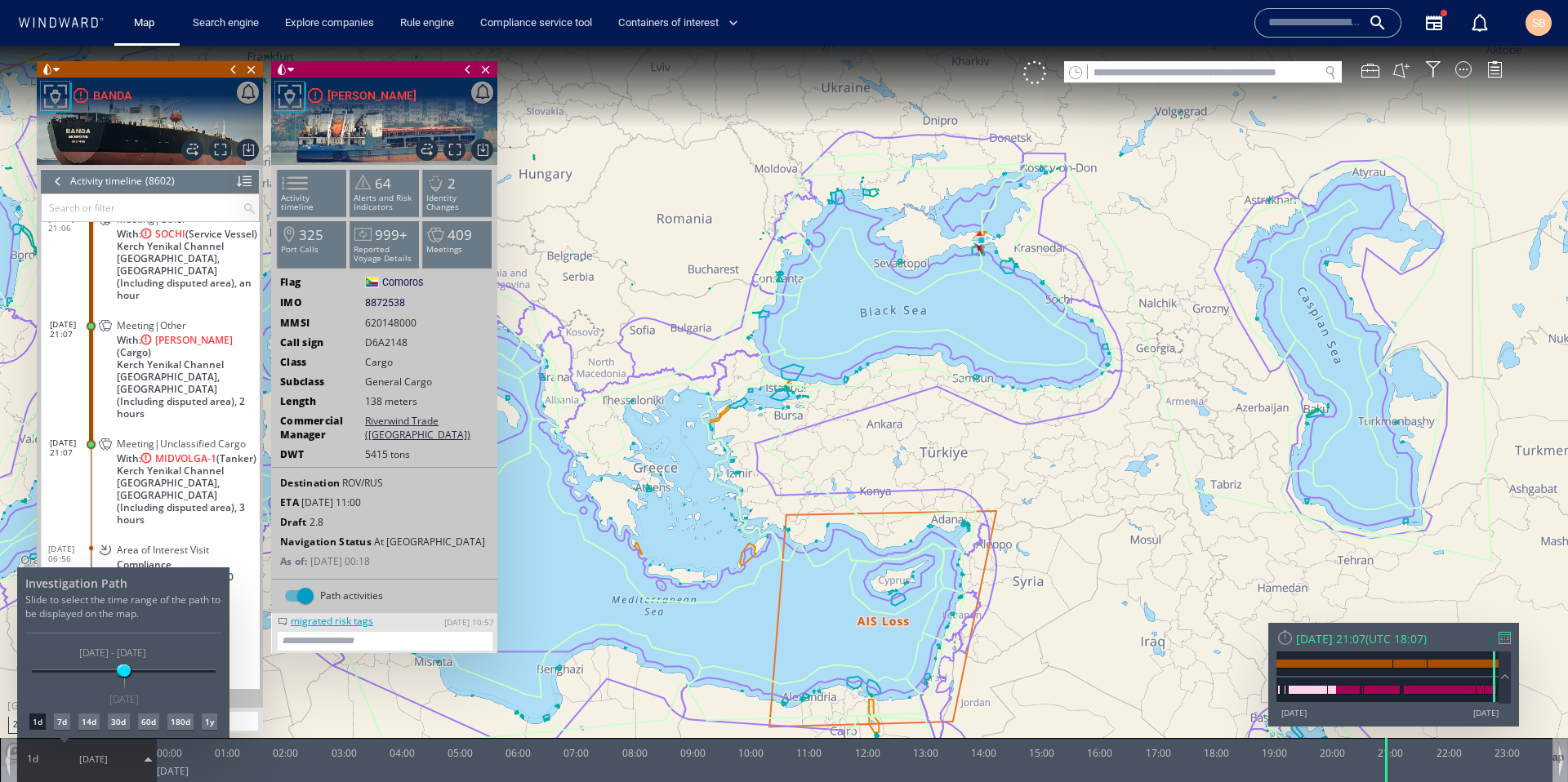
click at [972, 256] on div at bounding box center [784, 414] width 1568 height 736
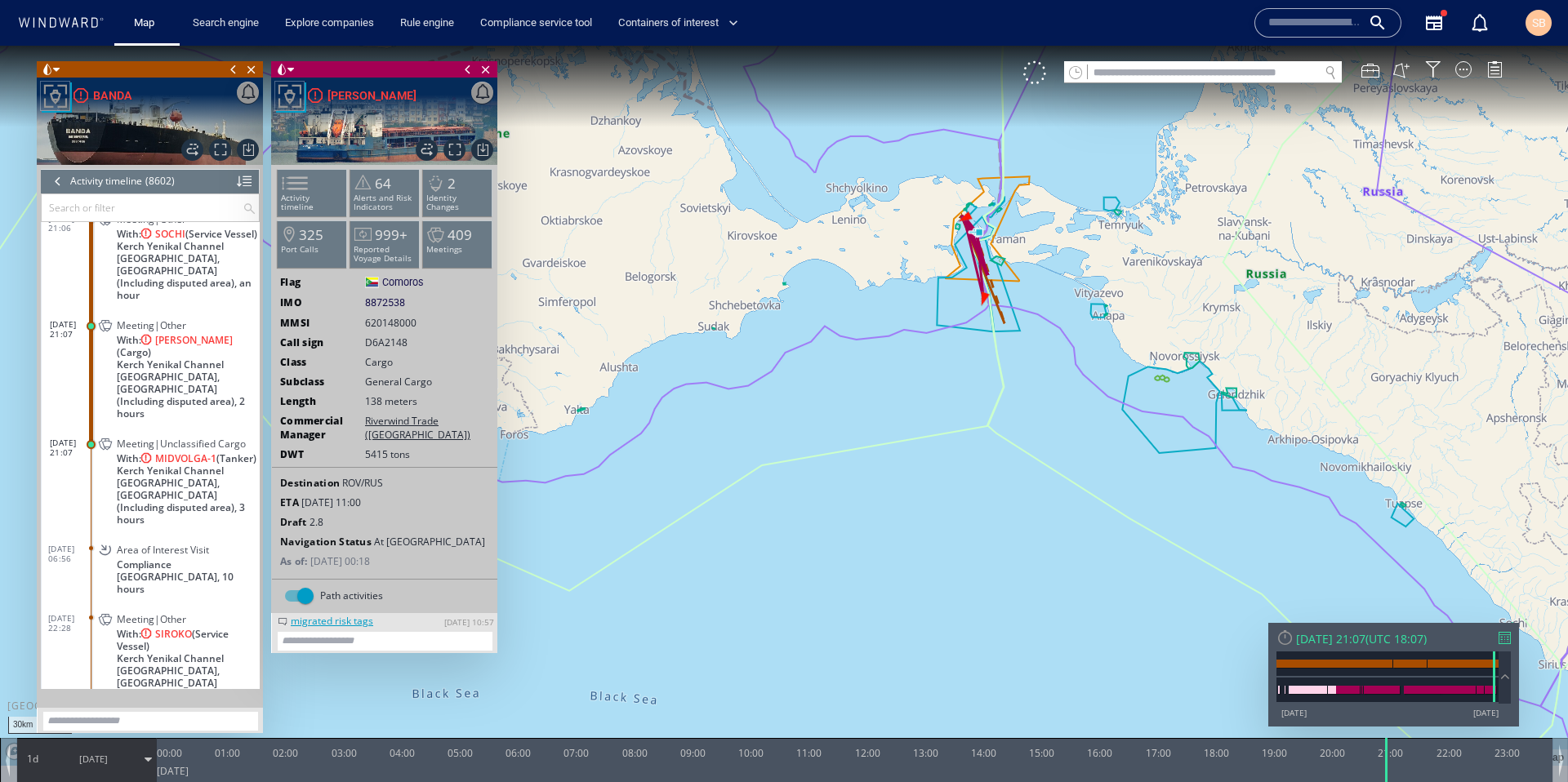
drag, startPoint x: 973, startPoint y: 296, endPoint x: 973, endPoint y: 388, distance: 92.0
click at [973, 388] on canvas "Map" at bounding box center [784, 406] width 1568 height 720
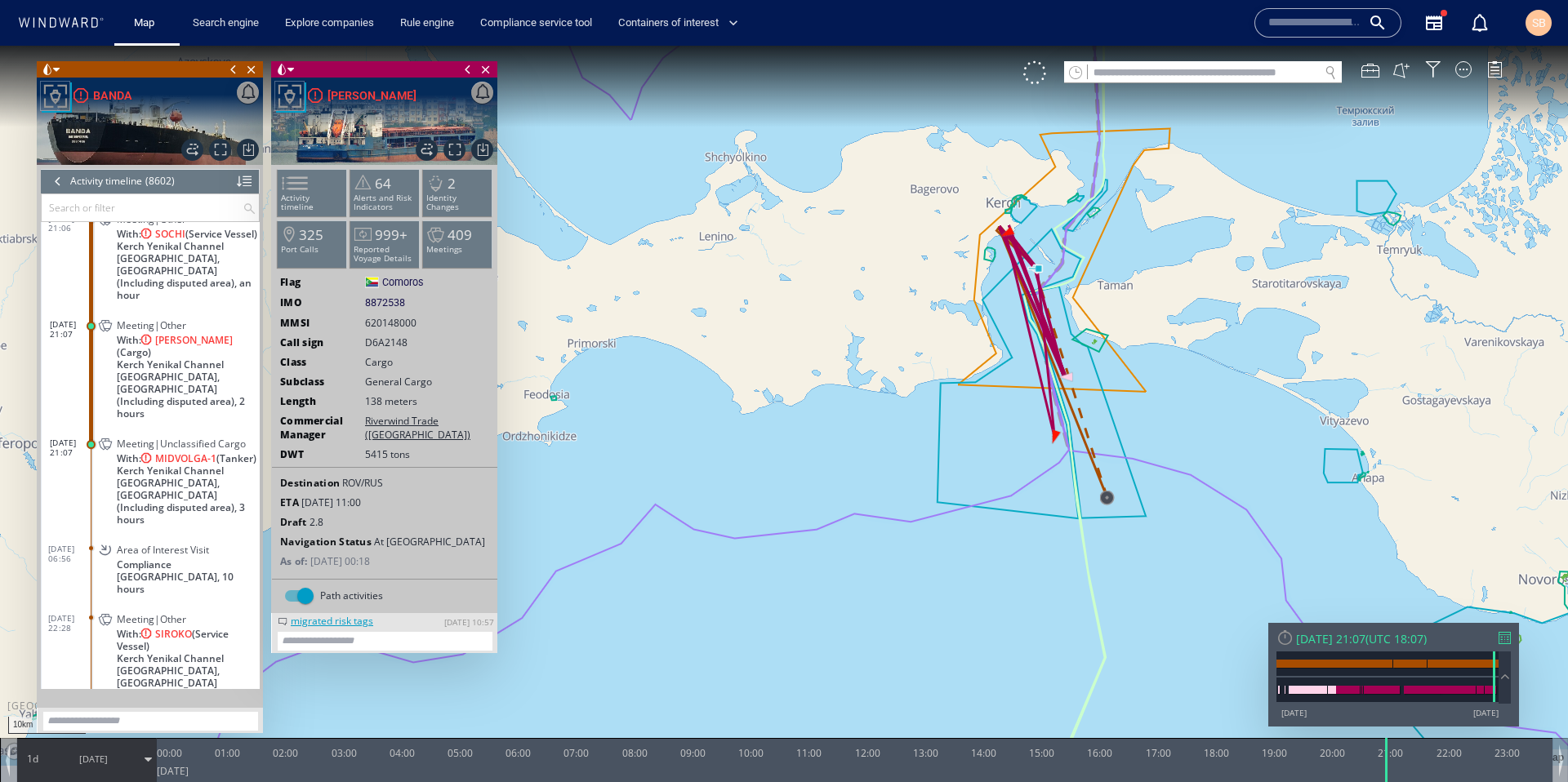
drag, startPoint x: 999, startPoint y: 291, endPoint x: 900, endPoint y: 291, distance: 99.0
click at [900, 291] on canvas "Map" at bounding box center [784, 406] width 1568 height 720
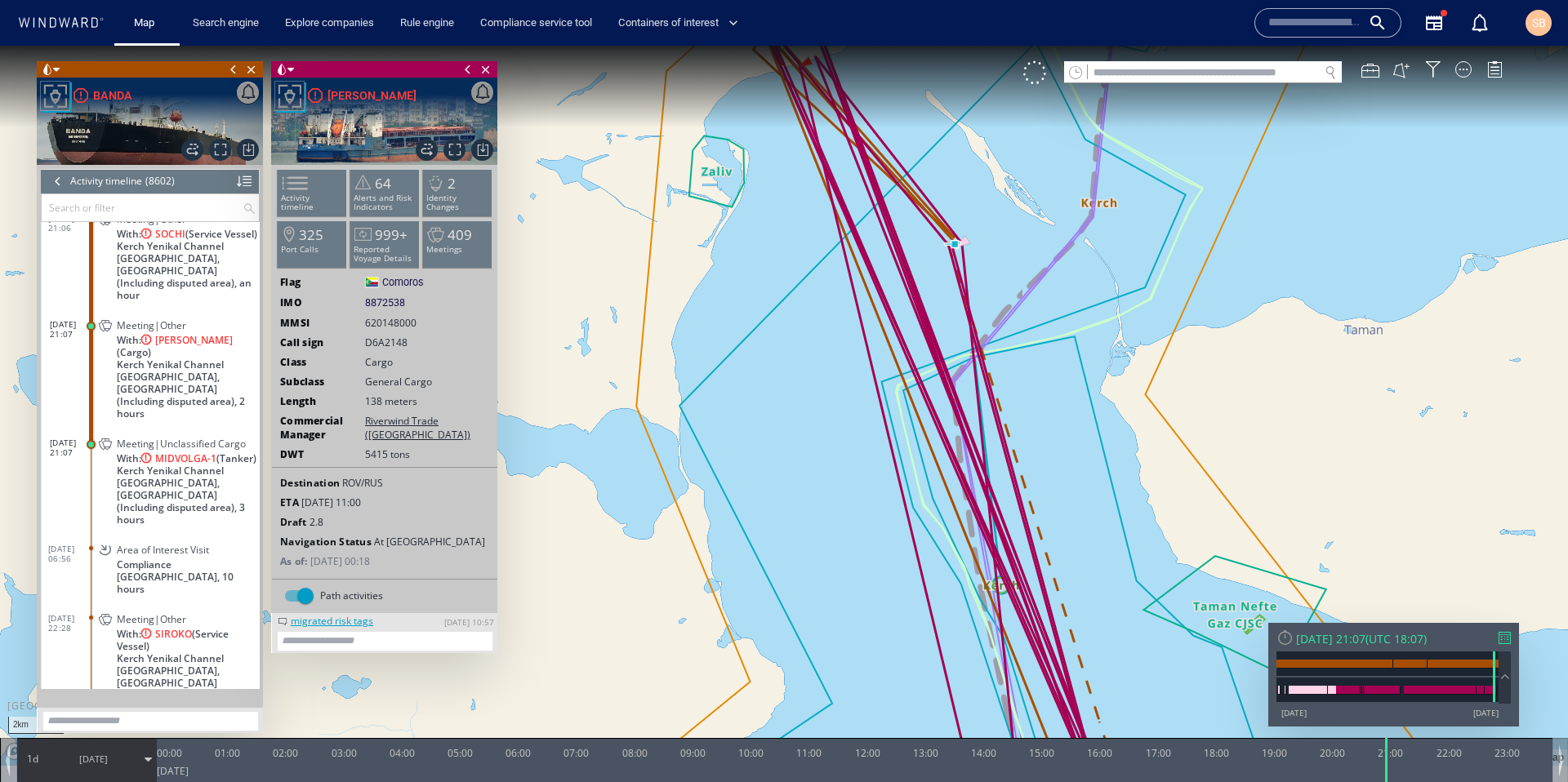
click at [176, 452] on span "With: MIDVOLGA-1 (Tanker)" at bounding box center [186, 458] width 139 height 13
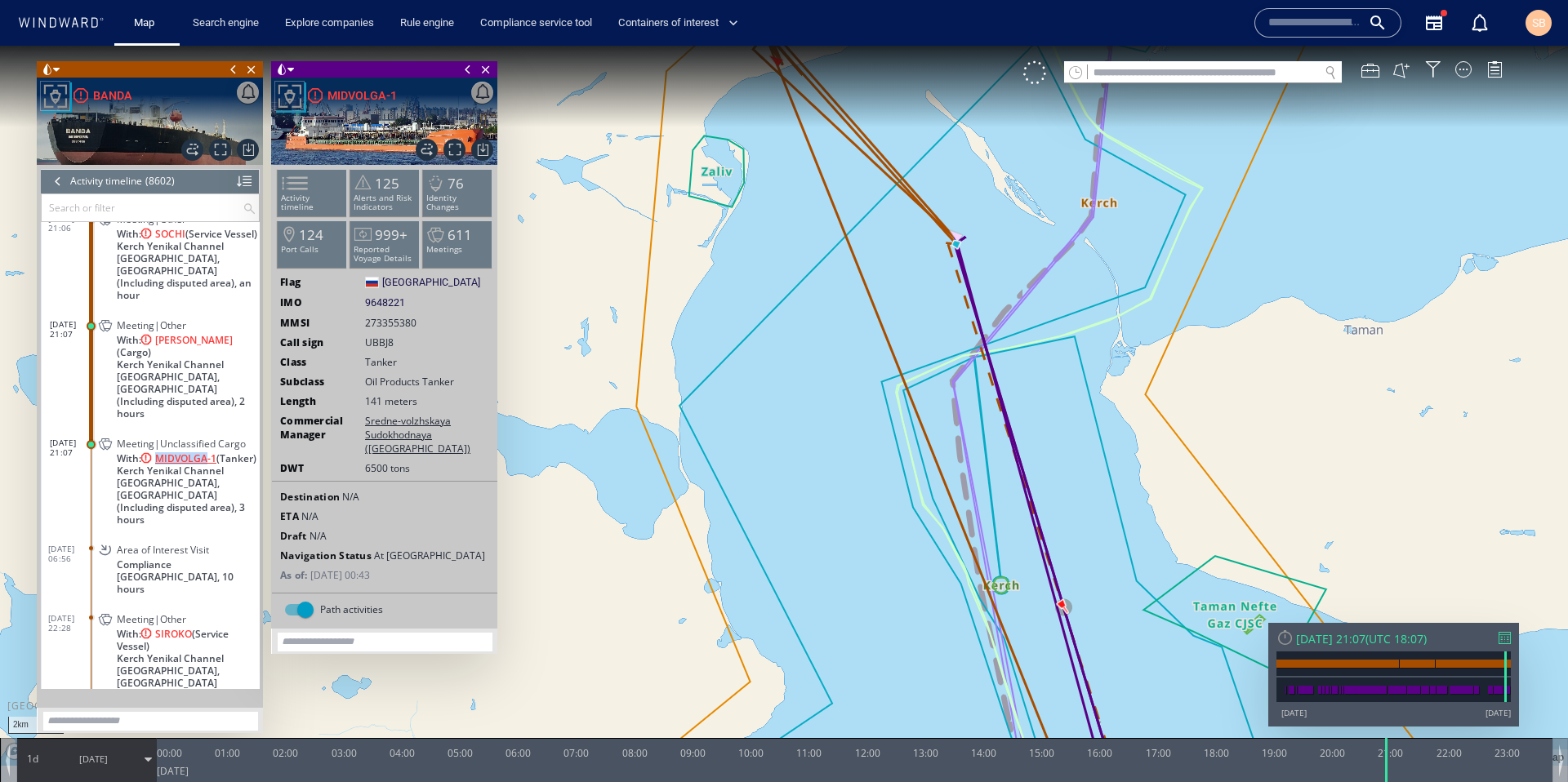
click at [176, 452] on span "MIDVOLGA-1" at bounding box center [185, 458] width 61 height 13
click at [109, 92] on div "BANDA" at bounding box center [112, 95] width 39 height 19
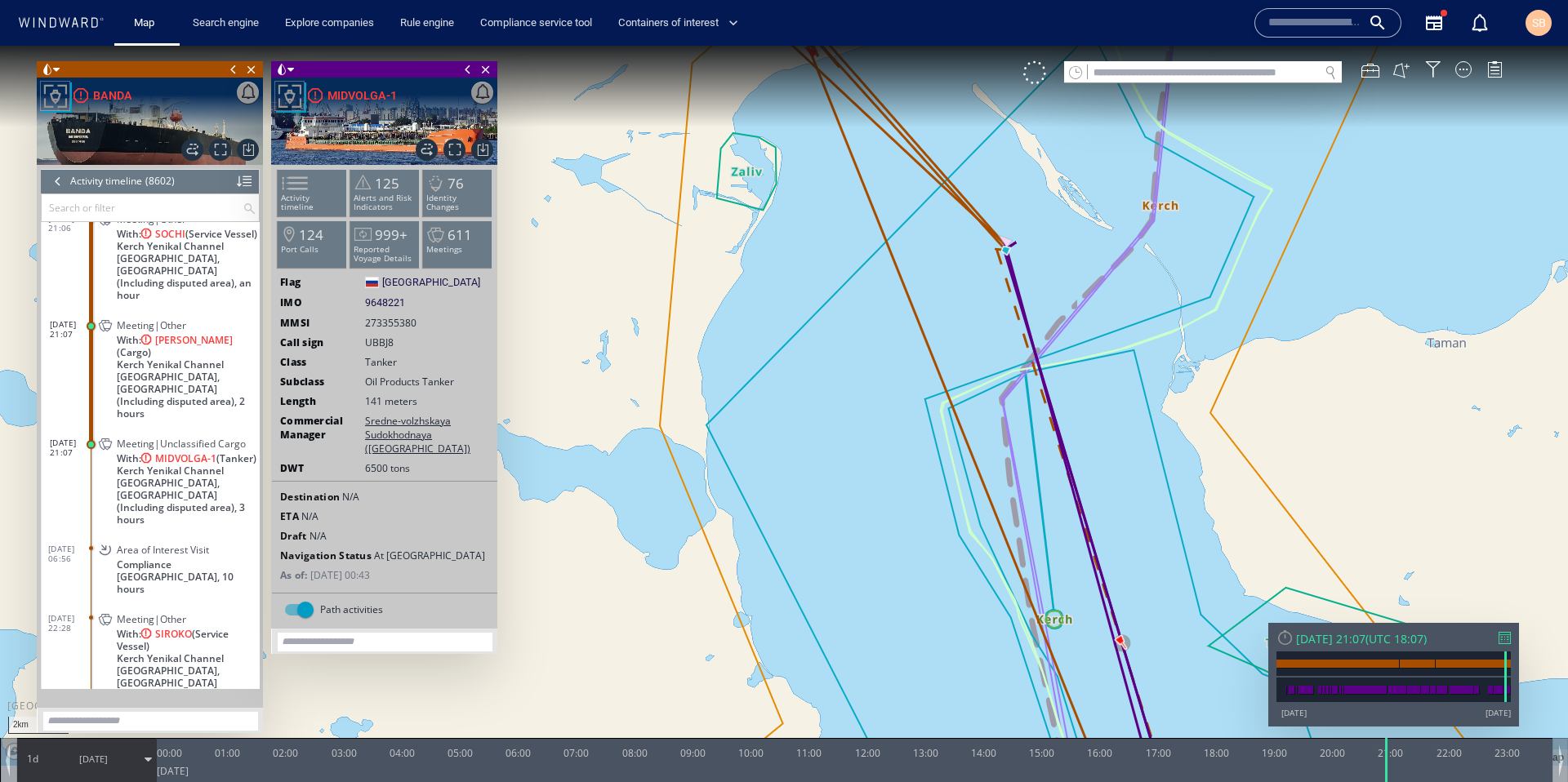
drag, startPoint x: 963, startPoint y: 237, endPoint x: 962, endPoint y: 330, distance: 93.0
click at [962, 331] on canvas "Map" at bounding box center [784, 406] width 1568 height 720
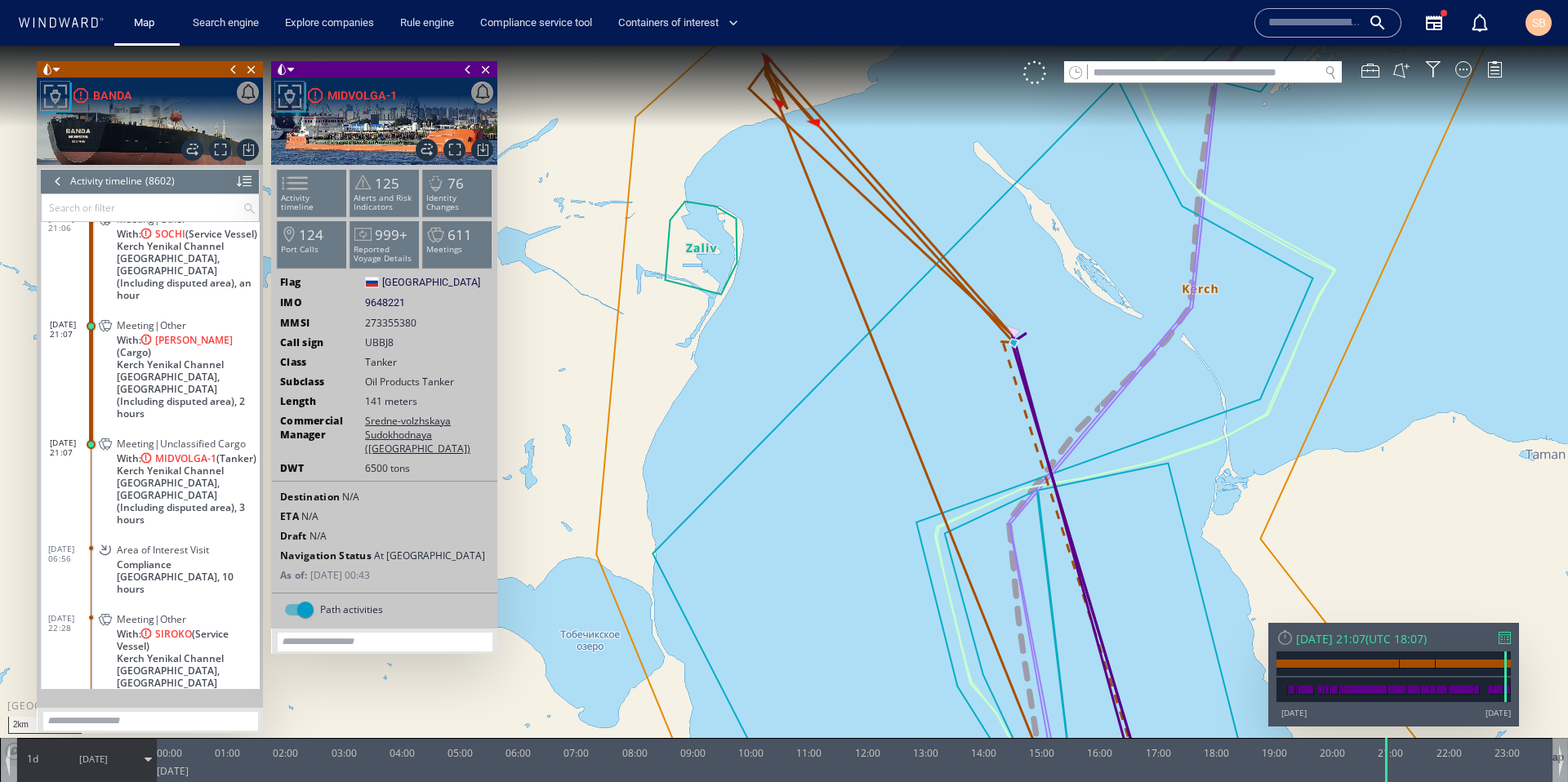
drag, startPoint x: 883, startPoint y: 306, endPoint x: 883, endPoint y: 359, distance: 53.0
click at [883, 359] on canvas "Map" at bounding box center [784, 406] width 1568 height 720
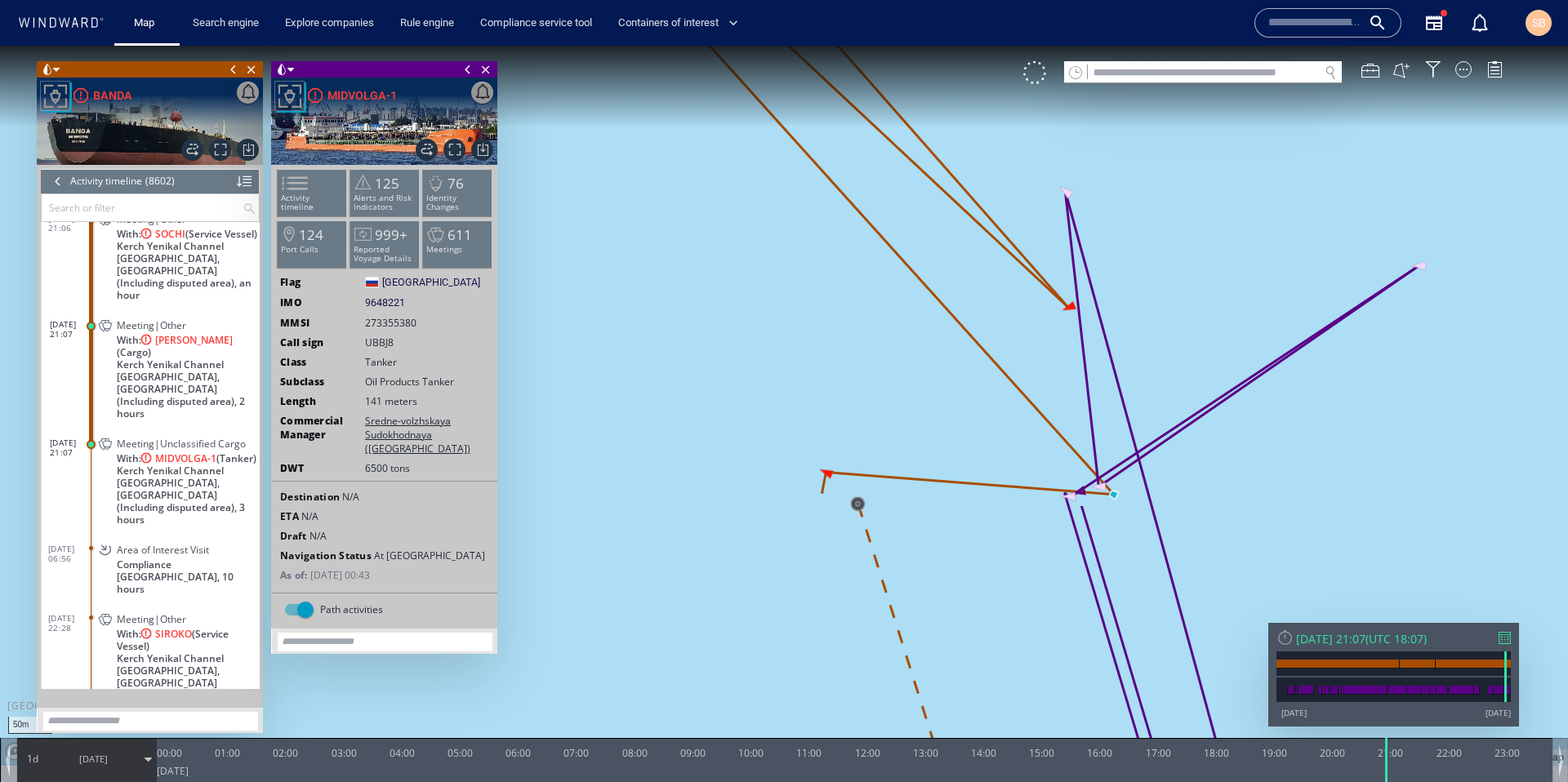
drag, startPoint x: 965, startPoint y: 451, endPoint x: 865, endPoint y: 450, distance: 100.0
click at [865, 450] on canvas "Map" at bounding box center [784, 406] width 1568 height 720
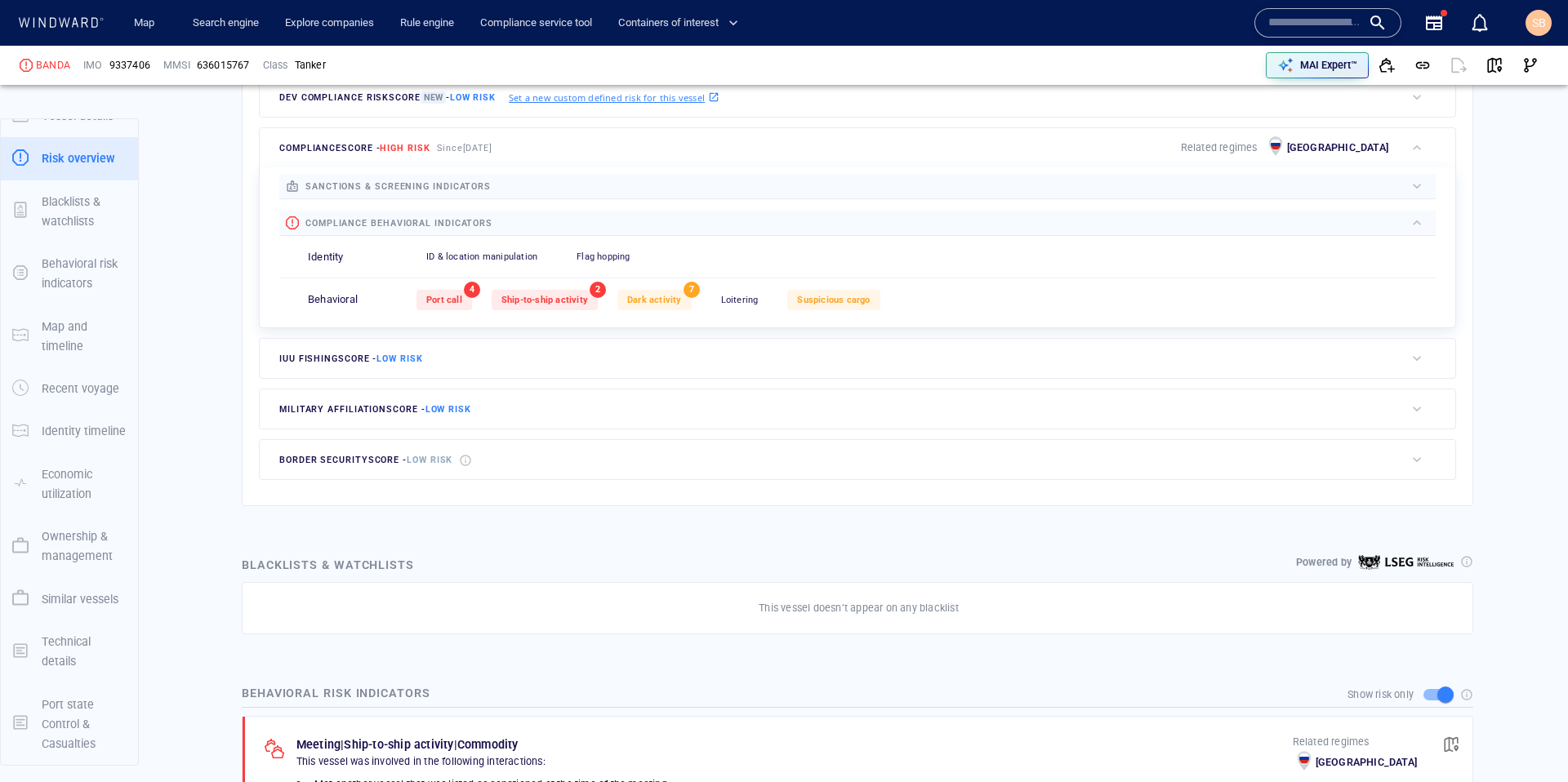
scroll to position [578, 0]
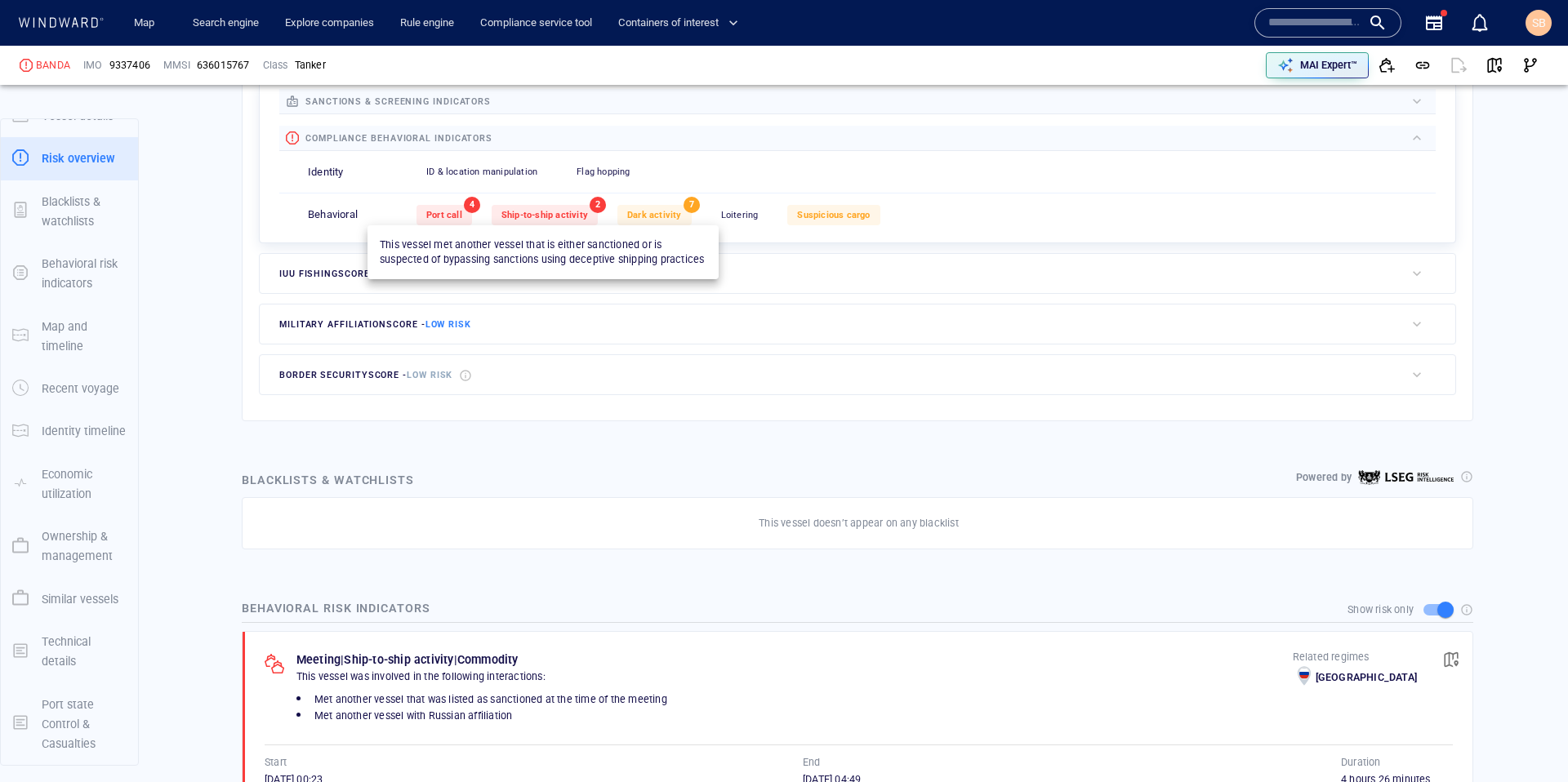
click at [560, 208] on div "Ship-to-ship activity" at bounding box center [544, 214] width 106 height 20
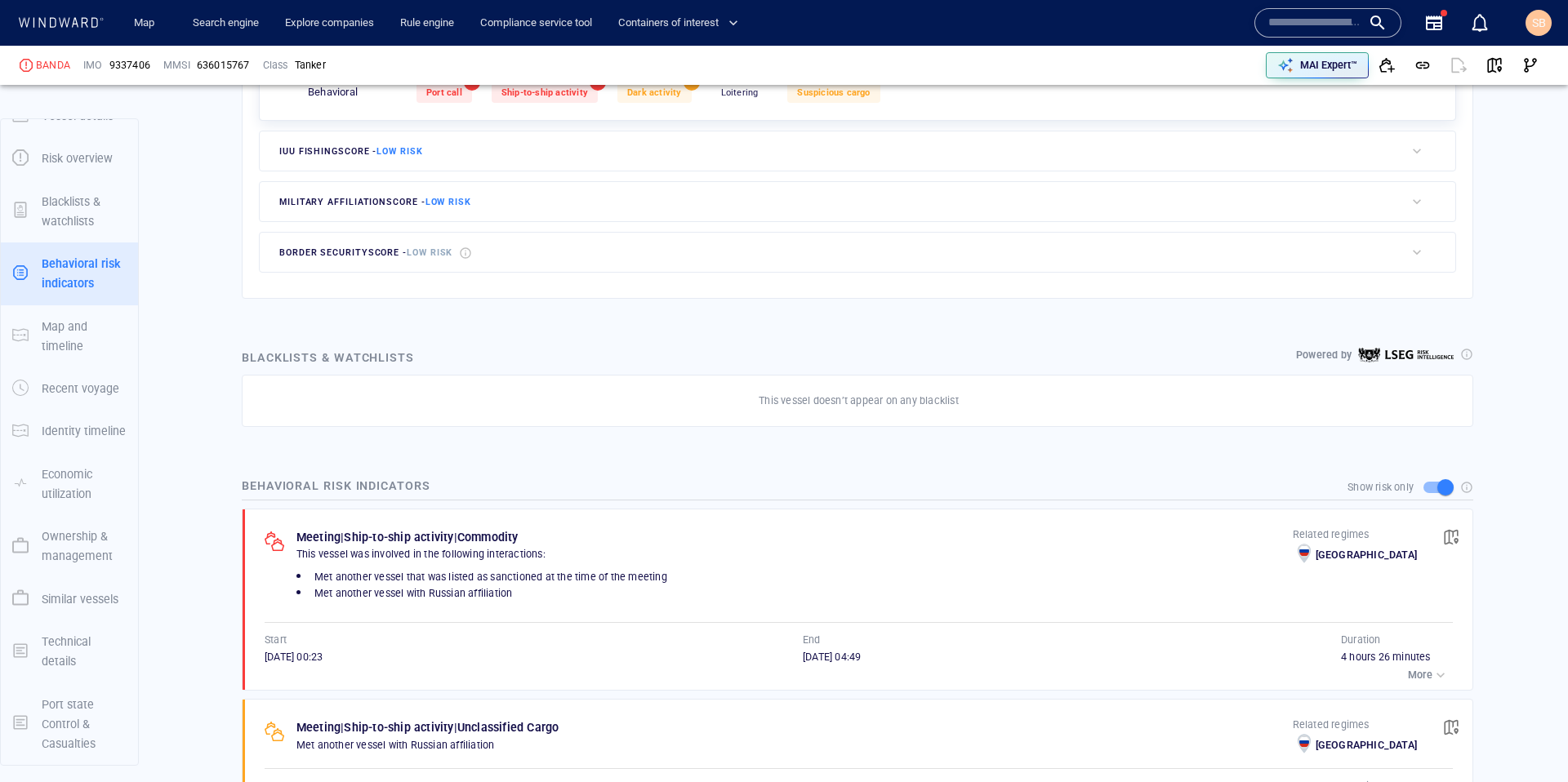
scroll to position [870, 0]
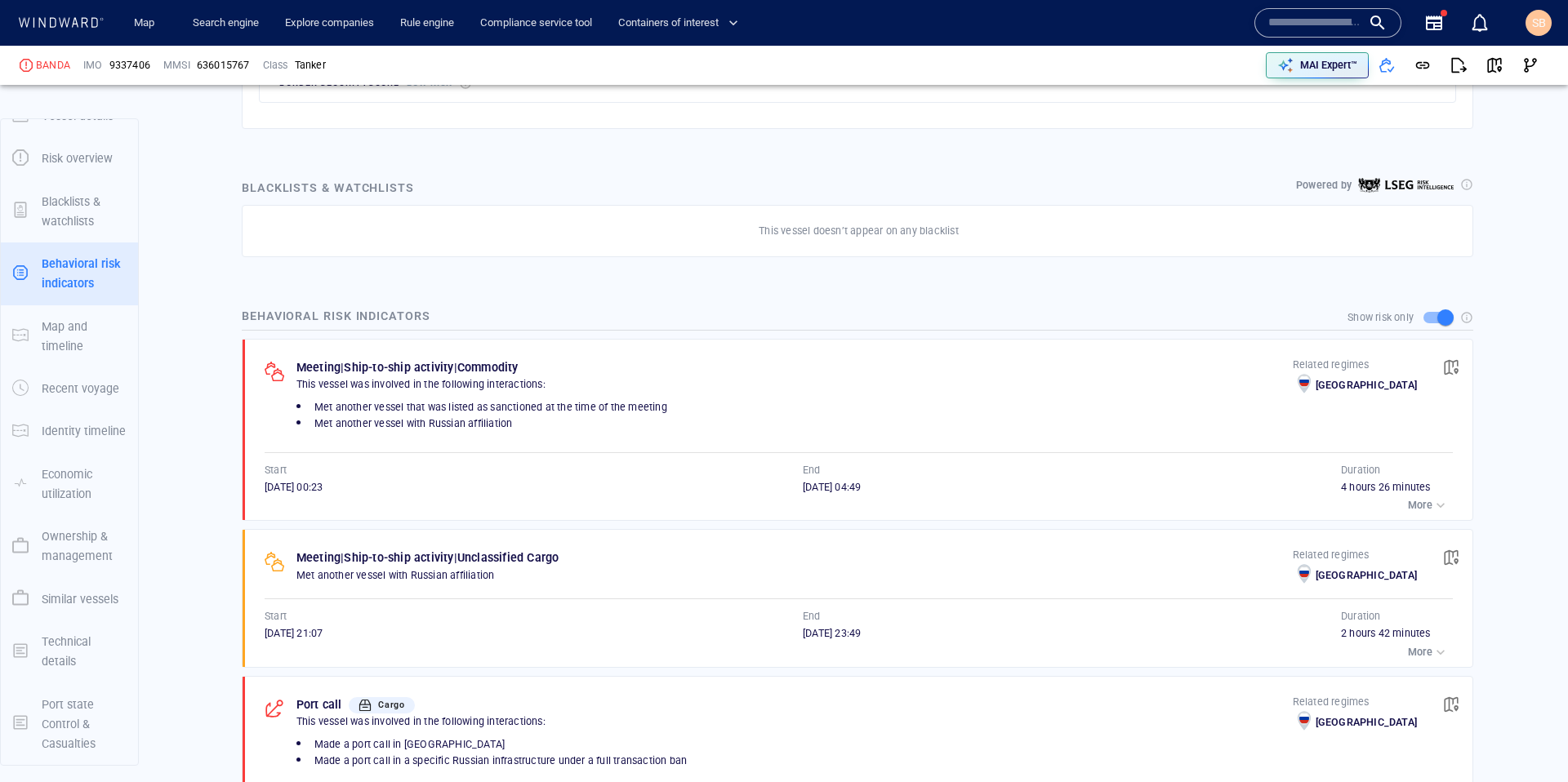
click at [1420, 509] on p "More" at bounding box center [1419, 506] width 24 height 15
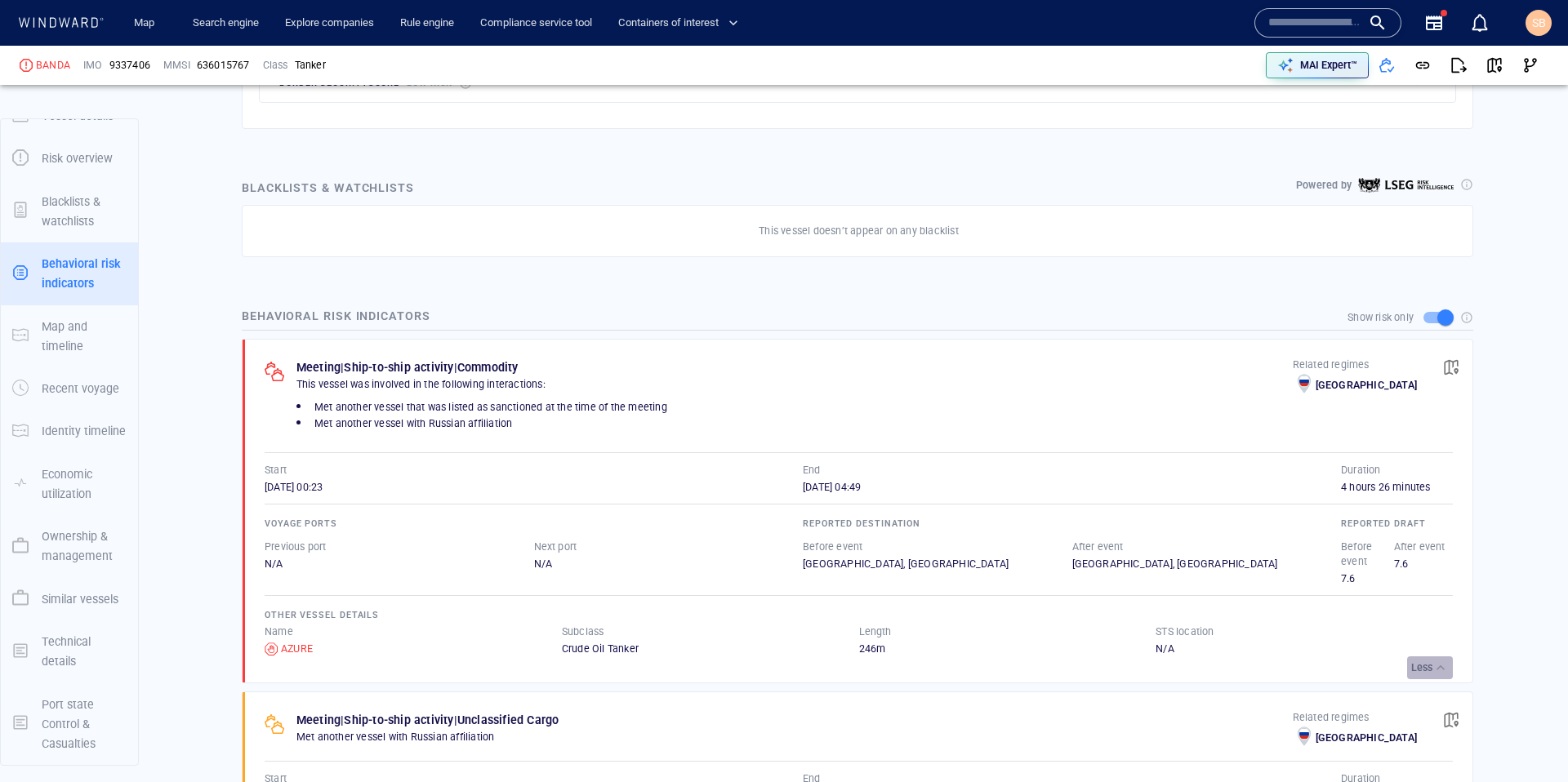
click at [1417, 667] on p "Less" at bounding box center [1421, 668] width 21 height 15
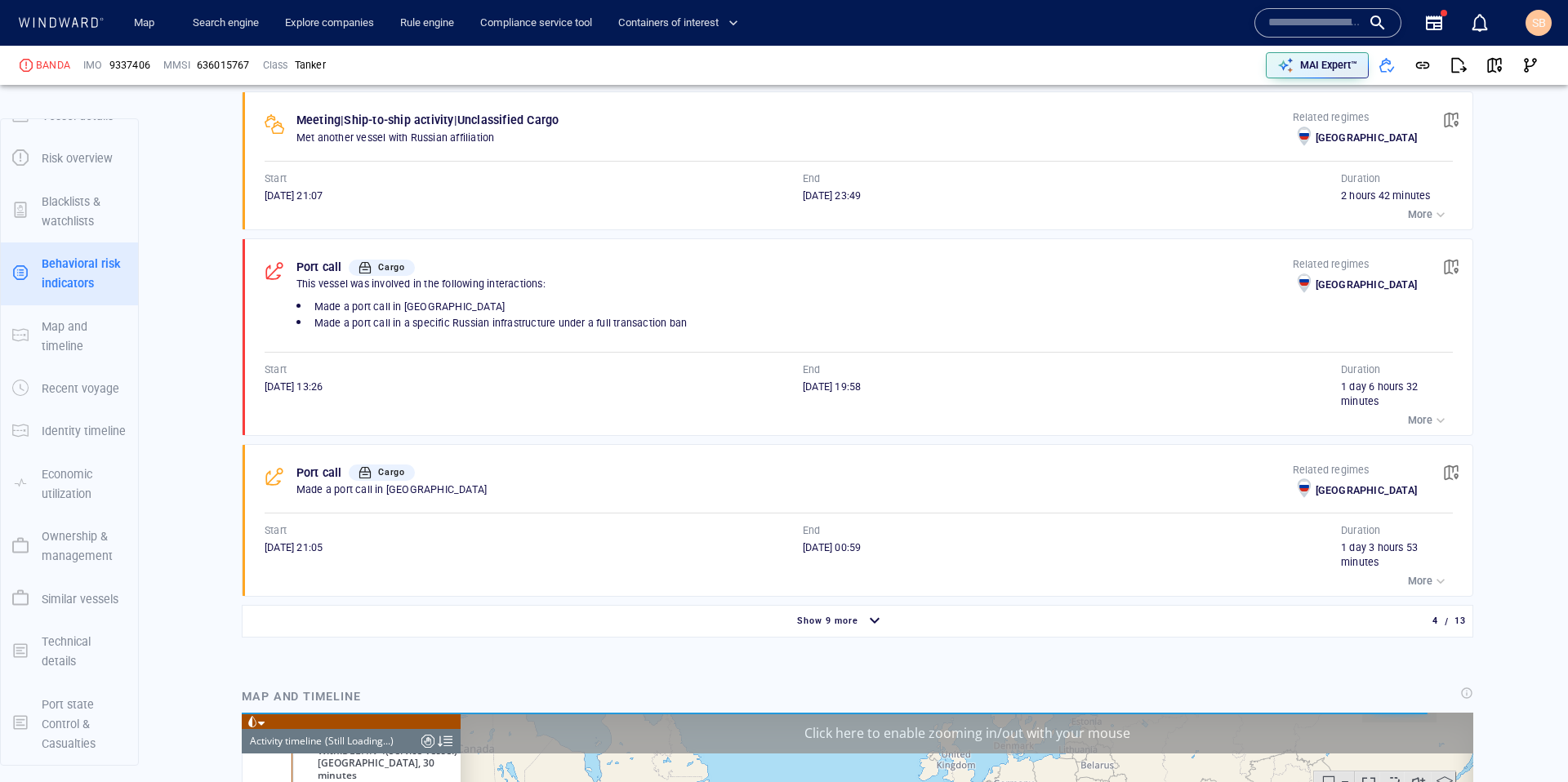
scroll to position [19990, 0]
click at [913, 610] on div "Show 9 more" at bounding box center [840, 622] width 1190 height 28
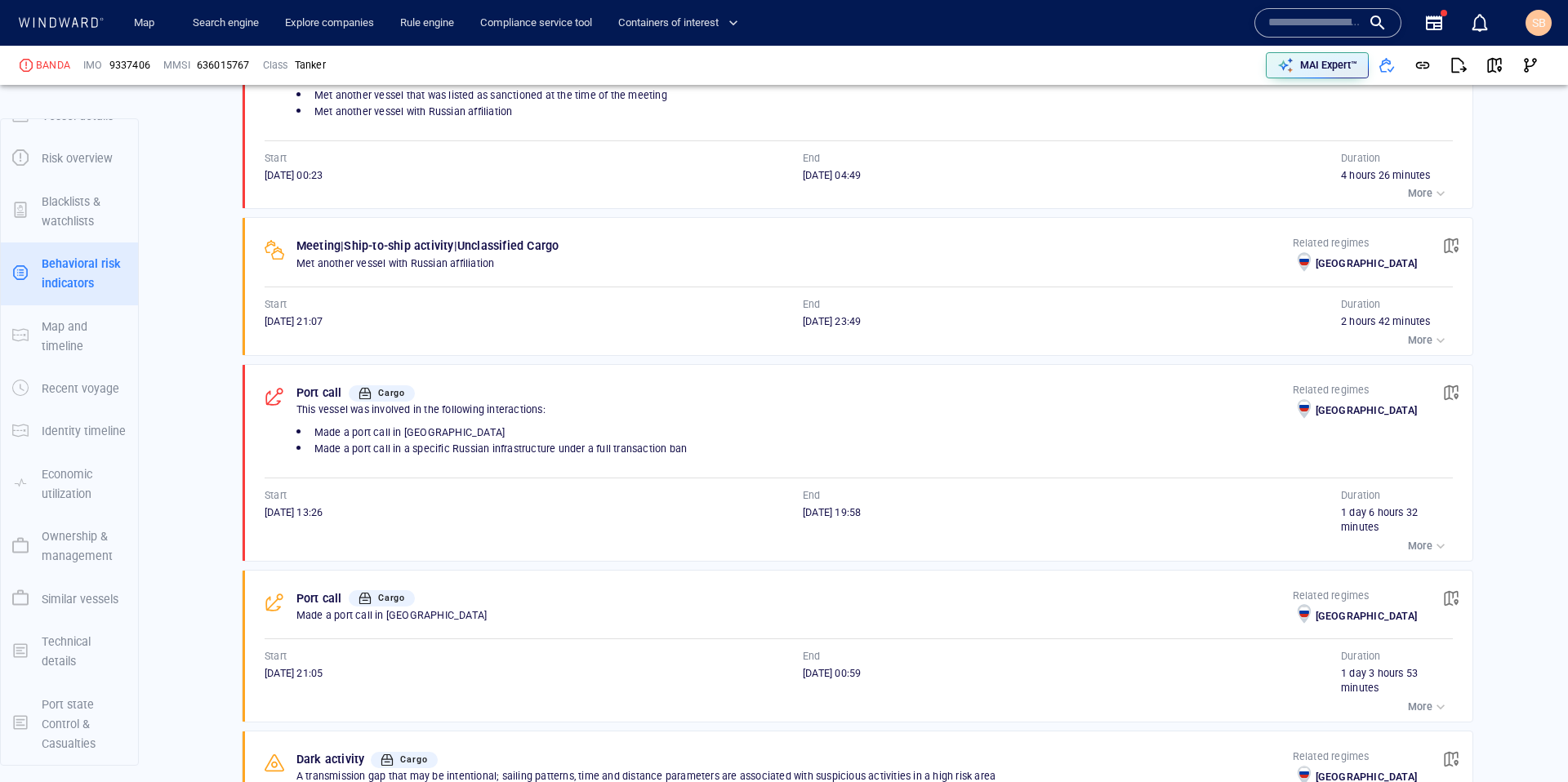
scroll to position [1173, 0]
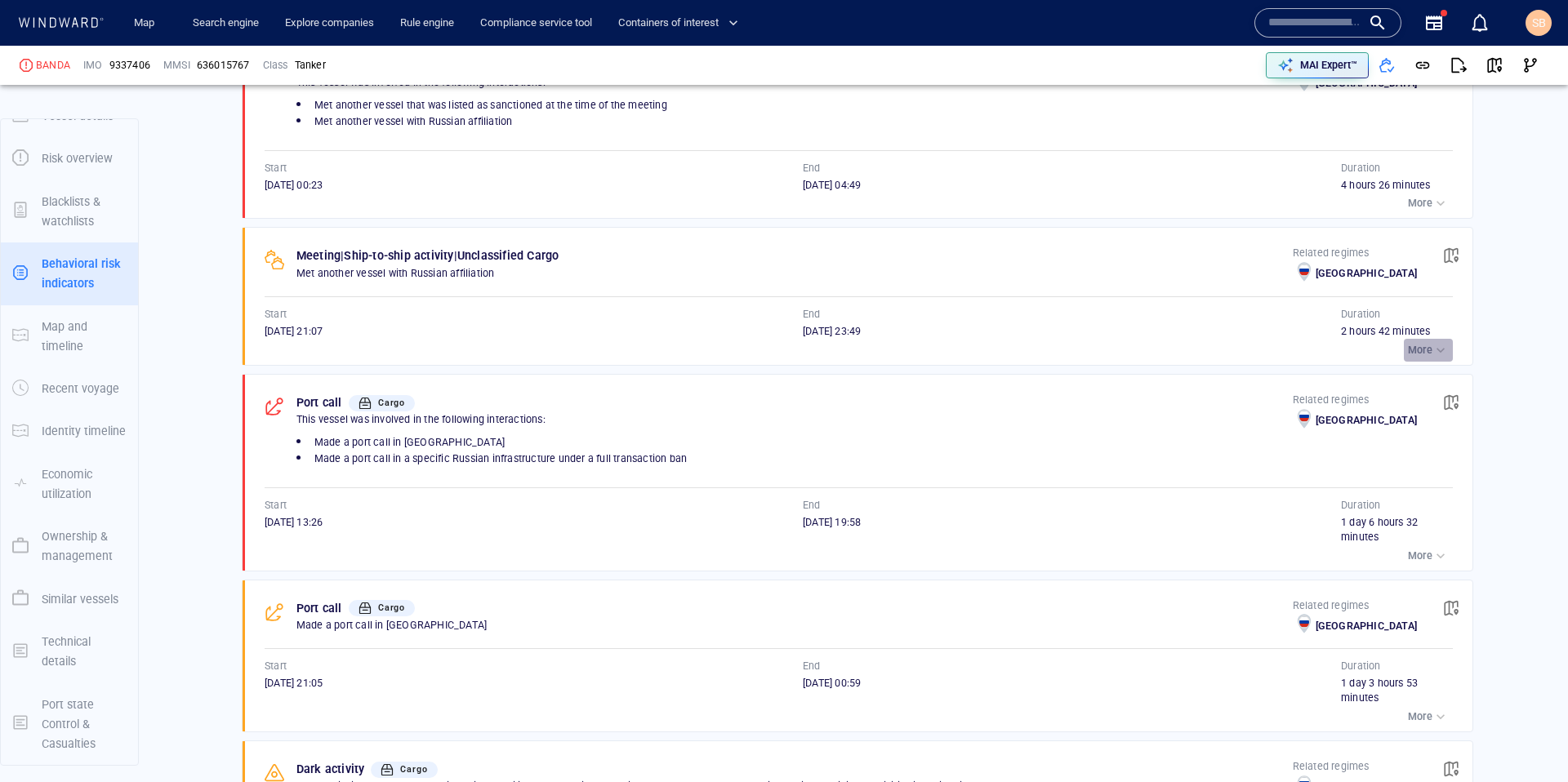
click at [1411, 343] on p "More" at bounding box center [1419, 351] width 24 height 15
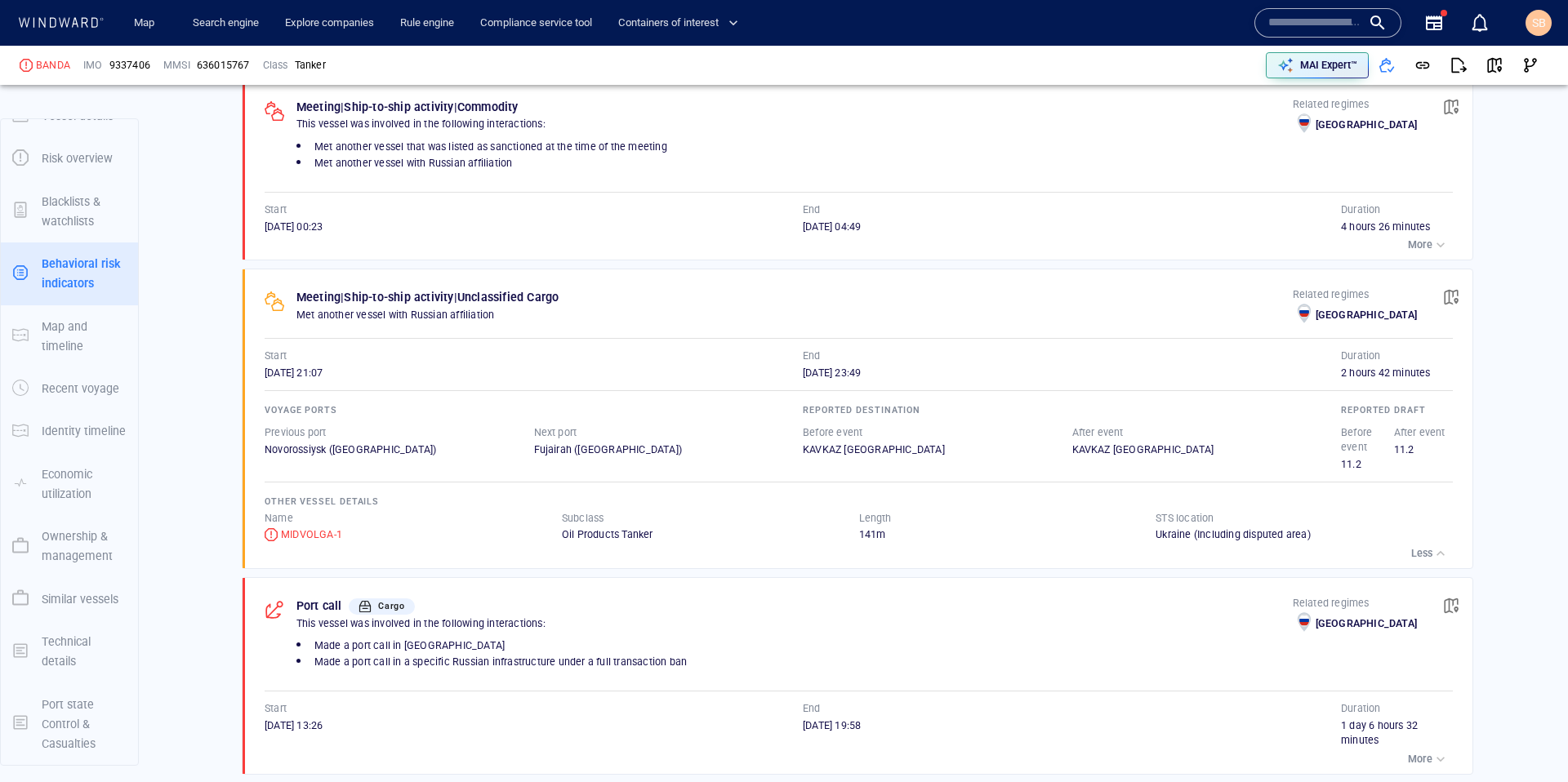
scroll to position [1124, 0]
